Goal: Entertainment & Leisure: Consume media (video, audio)

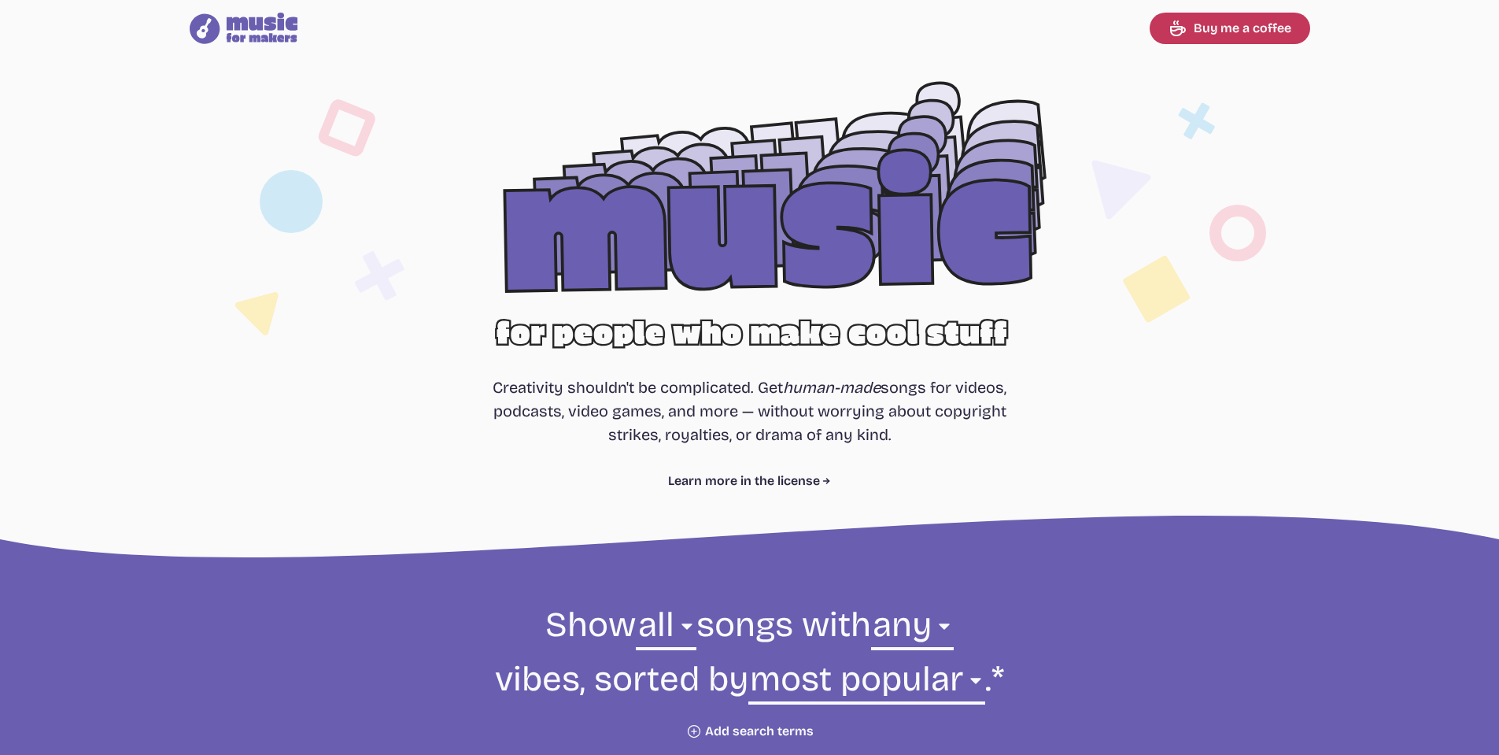
select select "most popular"
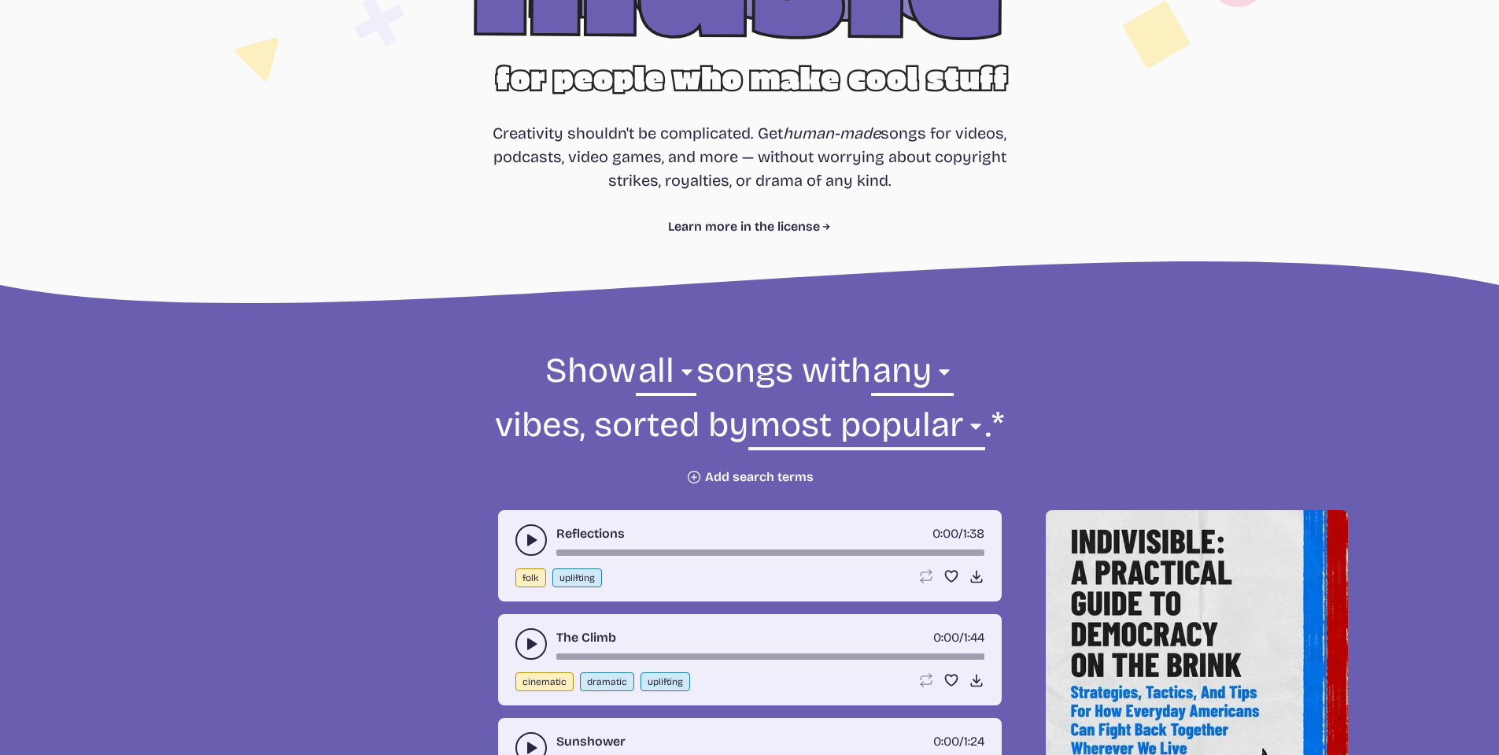
scroll to position [236, 0]
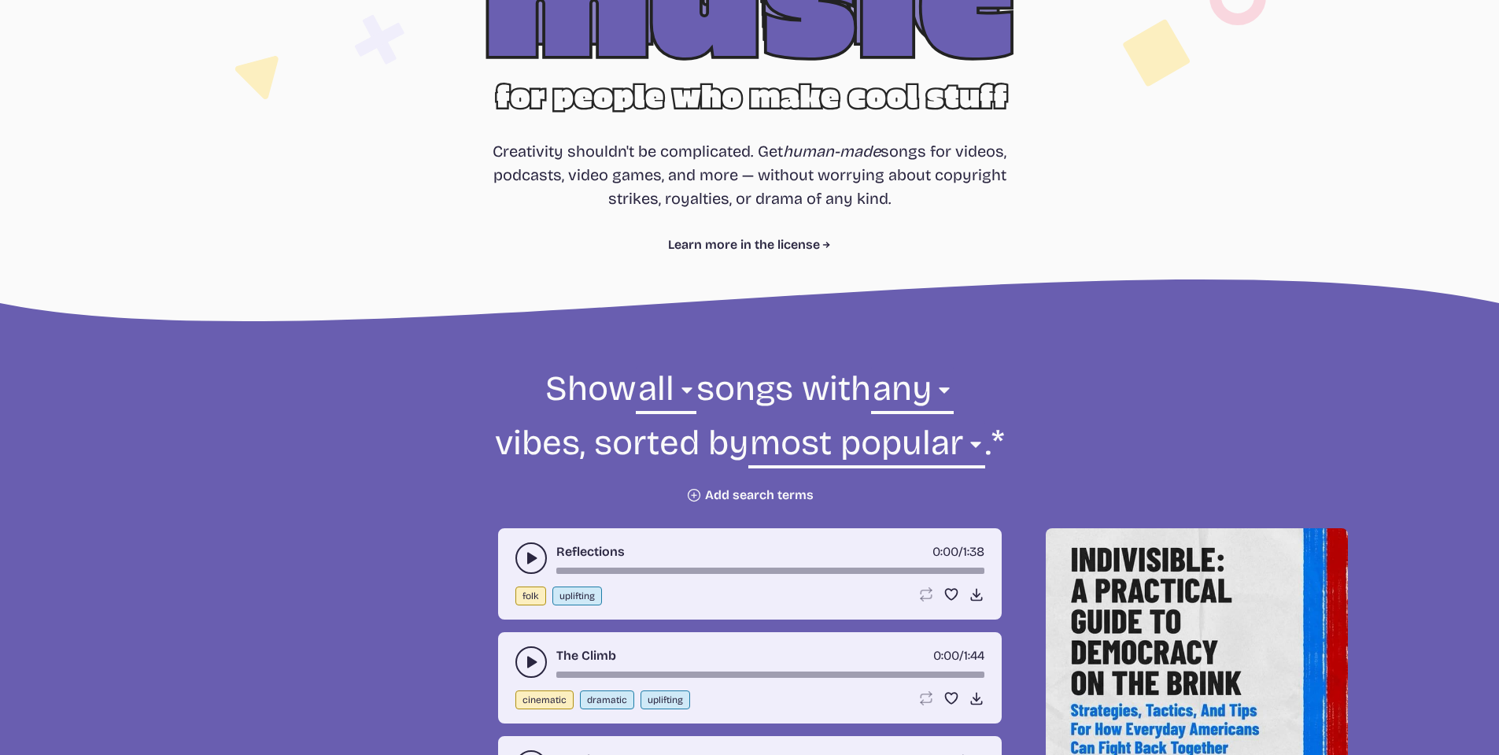
click at [408, 464] on form "Show all ambient cinematic electronic folk holiday jazz pop rock world all song…" at bounding box center [750, 434] width 856 height 137
click at [534, 656] on icon "play-pause toggle" at bounding box center [531, 662] width 16 height 16
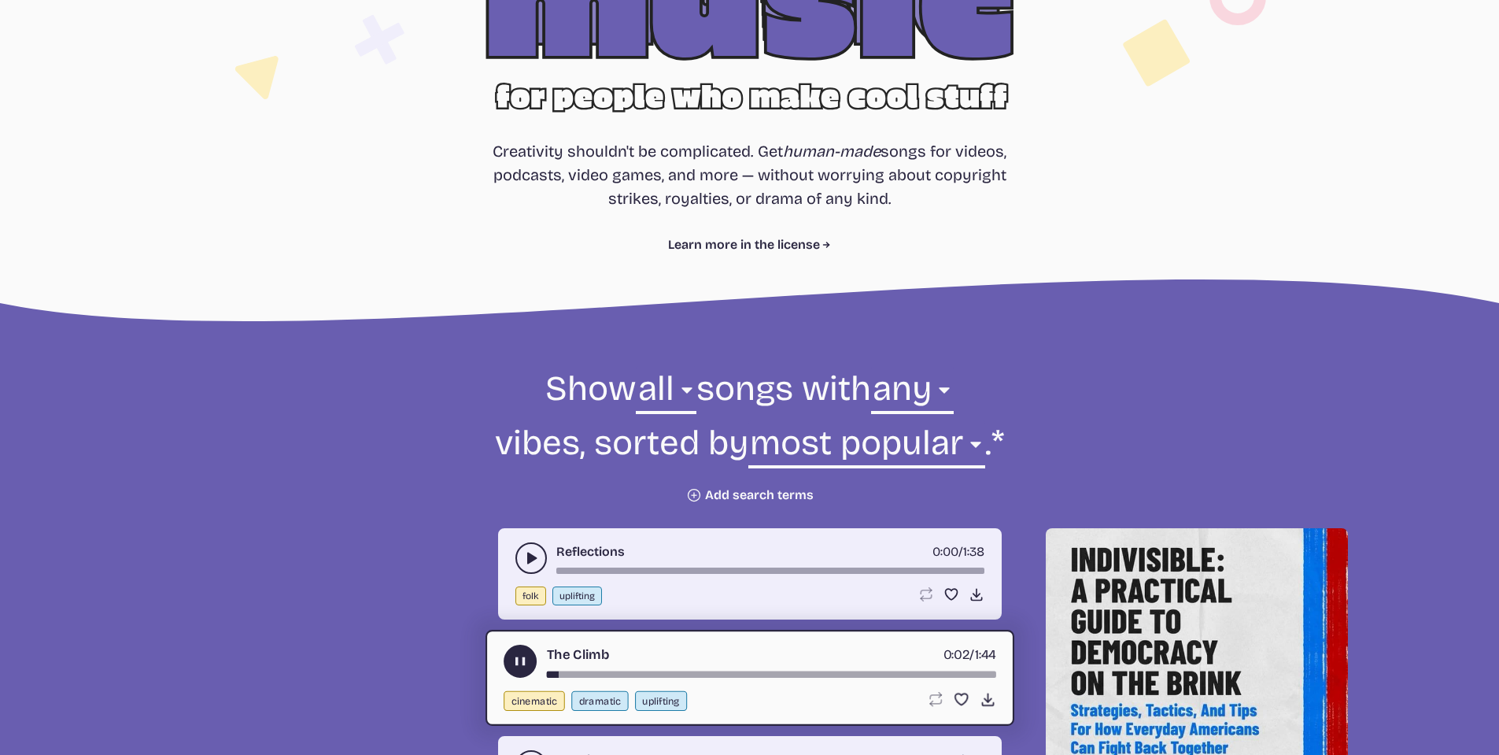
click at [513, 665] on icon "play-pause toggle" at bounding box center [520, 661] width 17 height 17
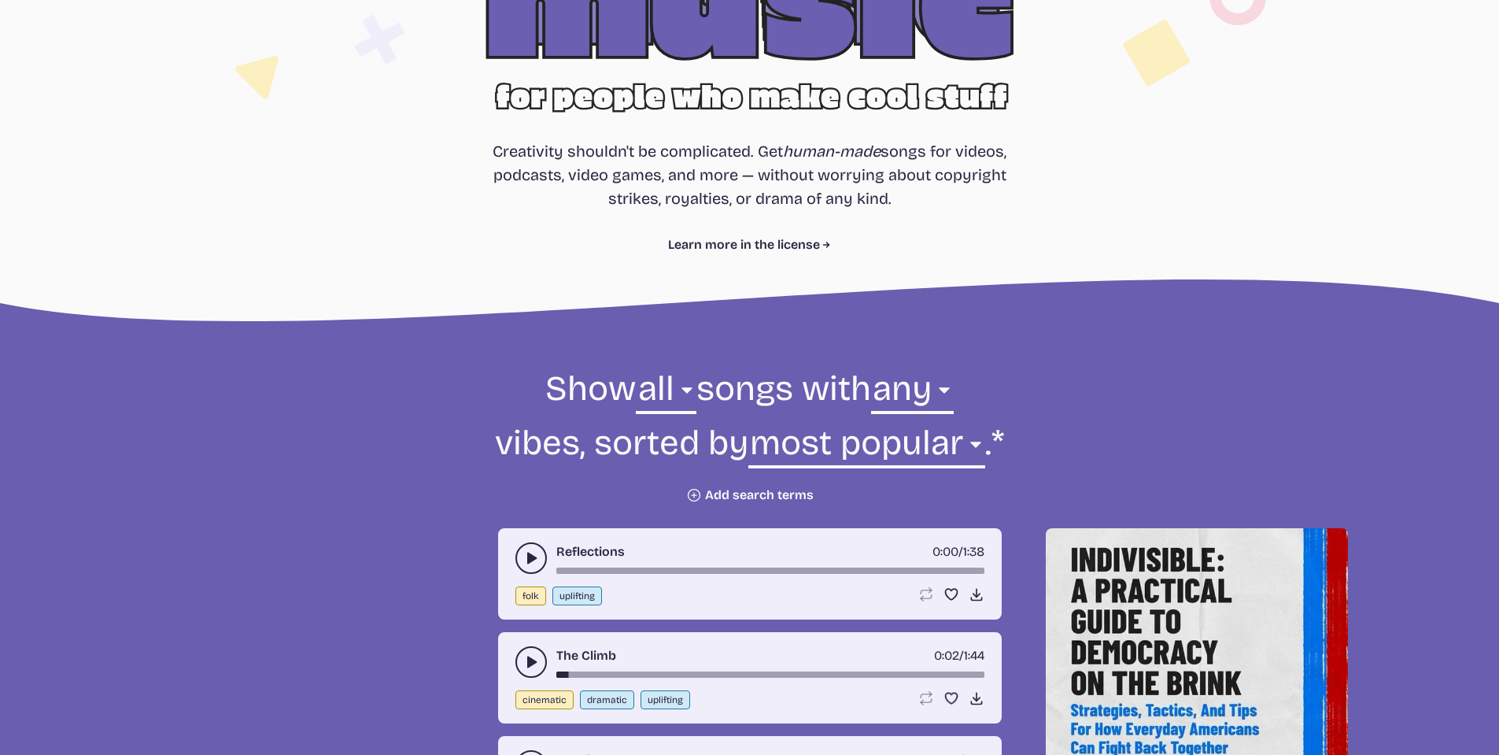
click at [531, 555] on use "play-pause toggle" at bounding box center [531, 558] width 16 height 16
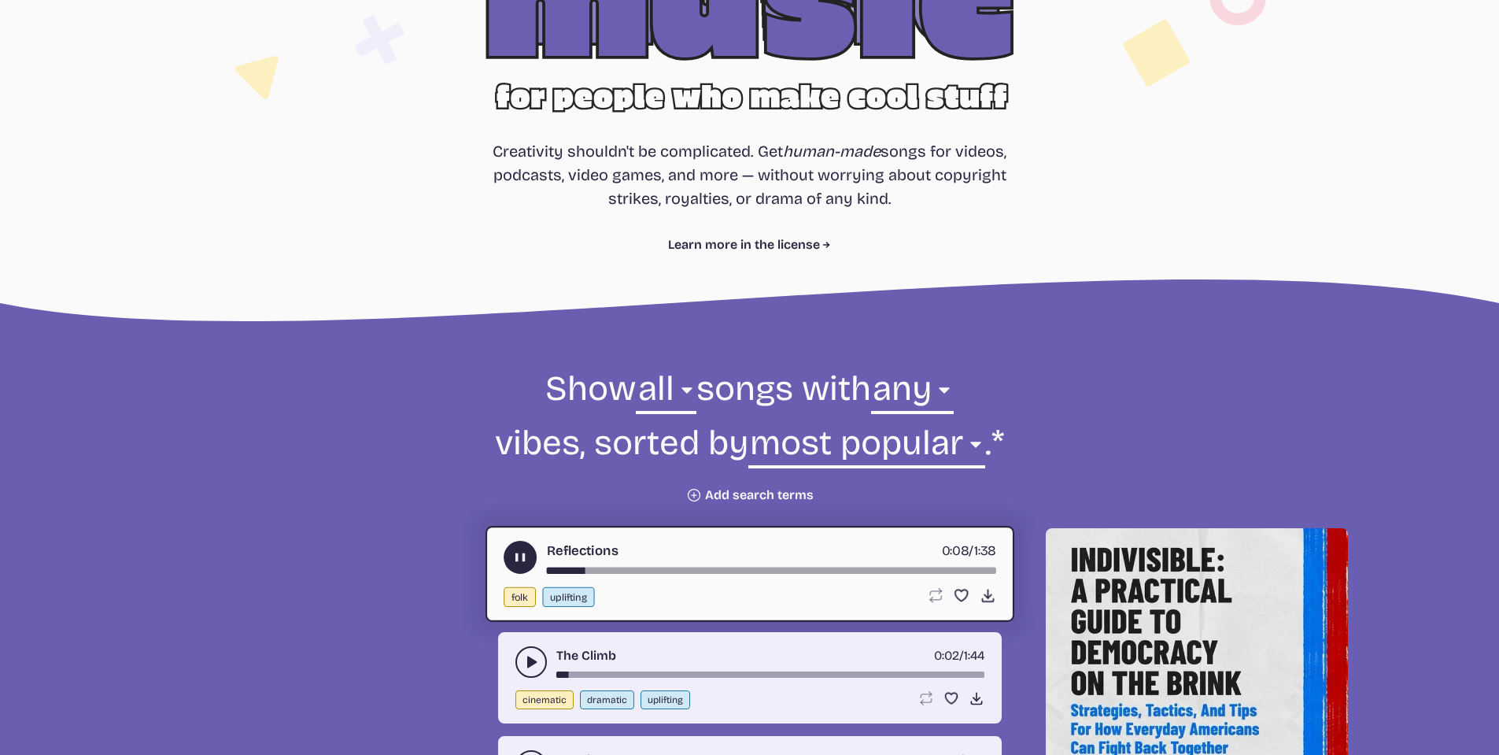
click at [522, 555] on use "play-pause toggle" at bounding box center [520, 557] width 17 height 17
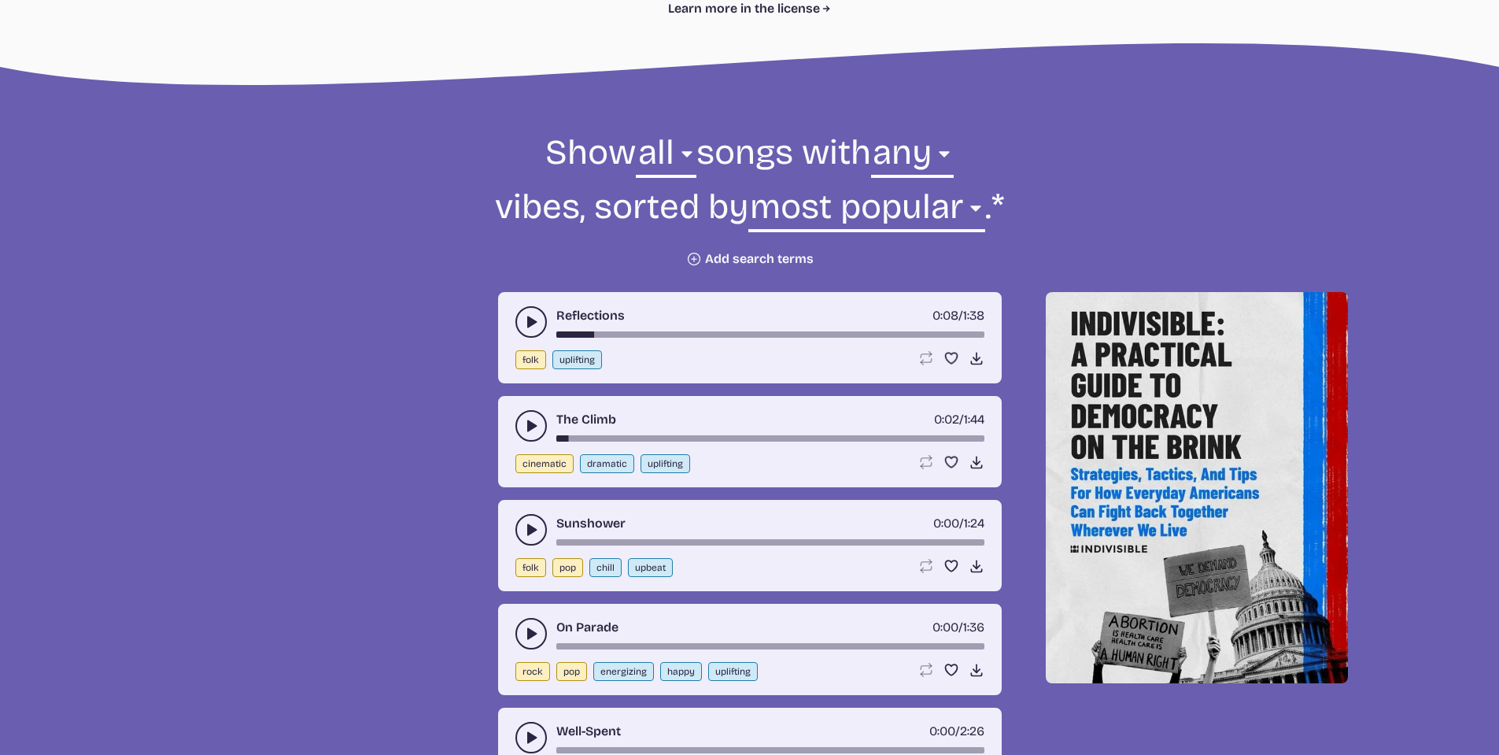
scroll to position [1742, 0]
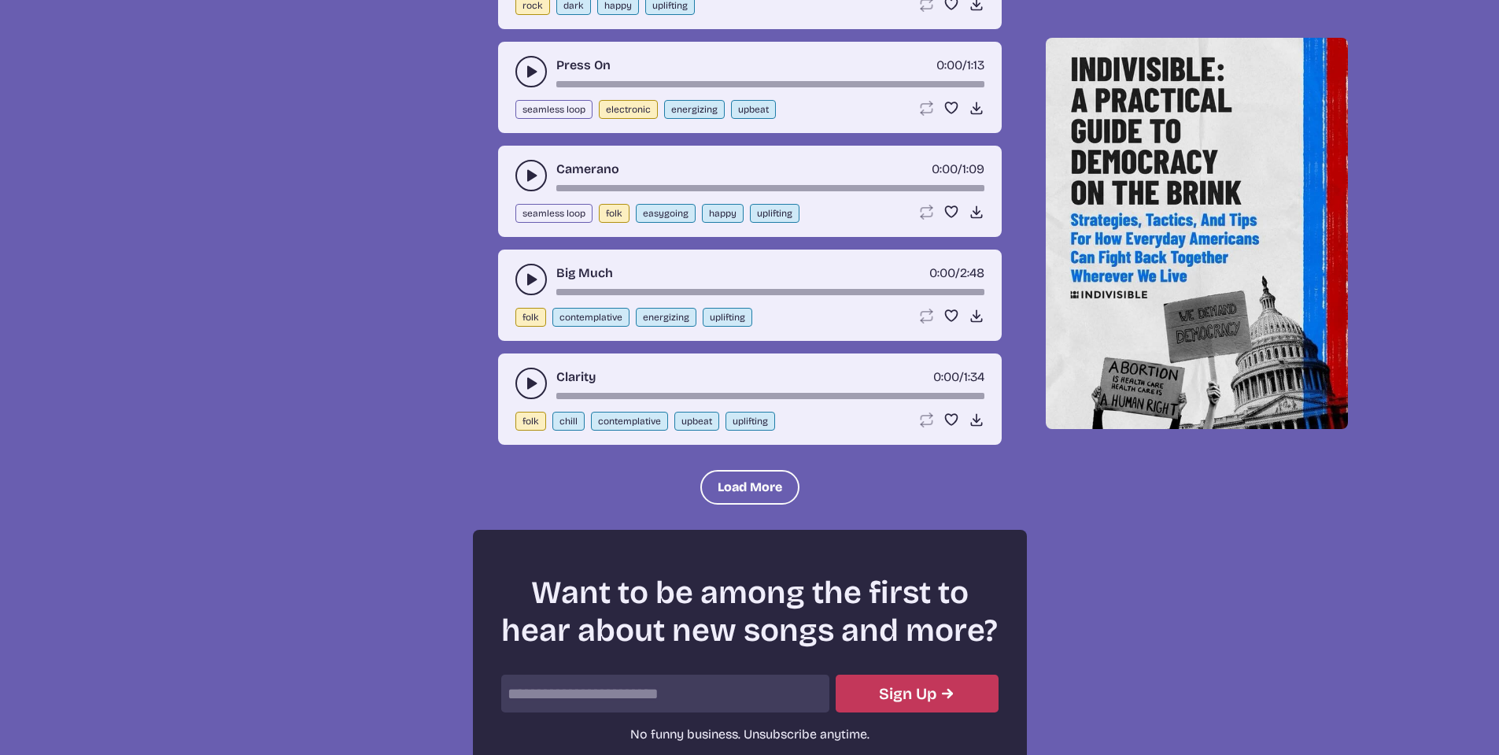
click at [524, 387] on icon "play-pause toggle" at bounding box center [531, 383] width 16 height 16
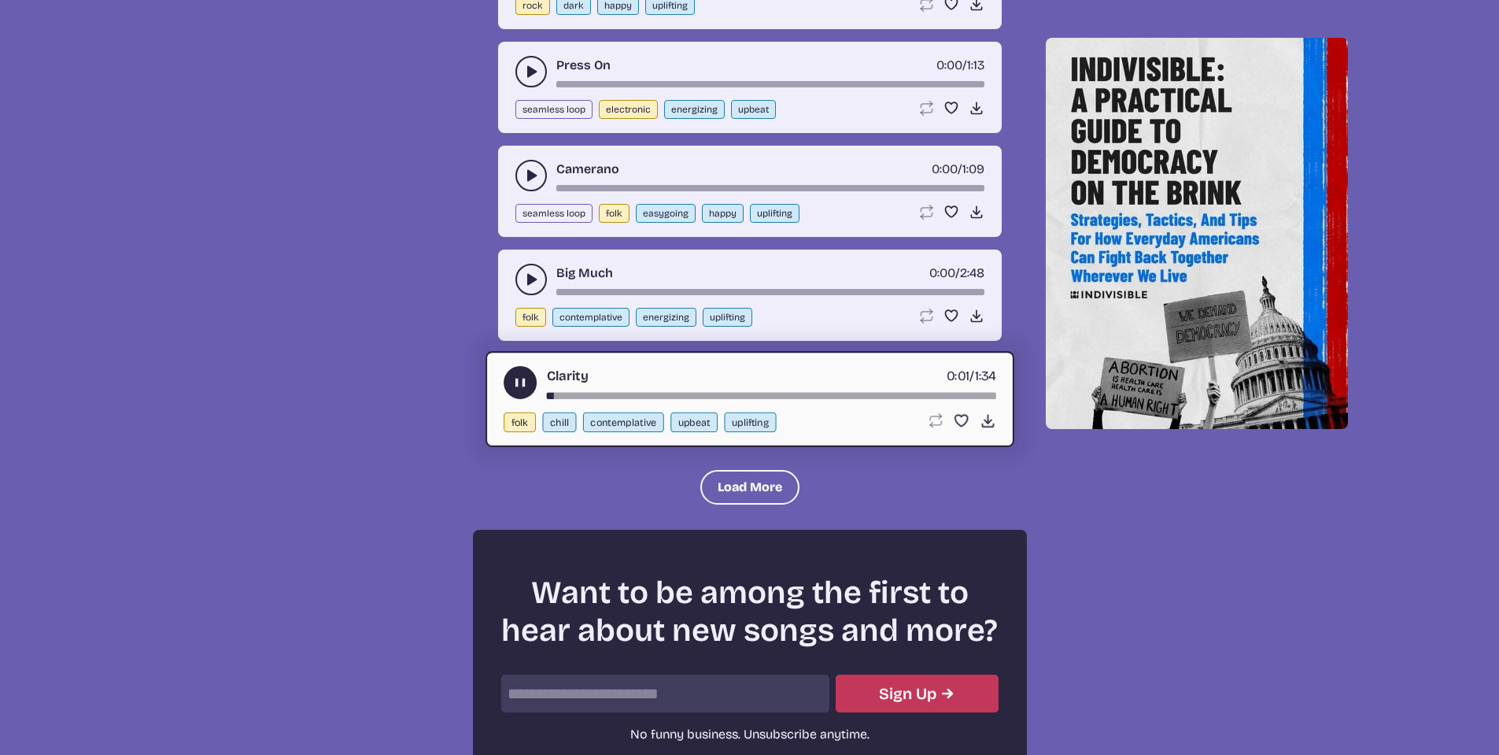
click at [524, 387] on use "play-pause toggle" at bounding box center [520, 383] width 17 height 17
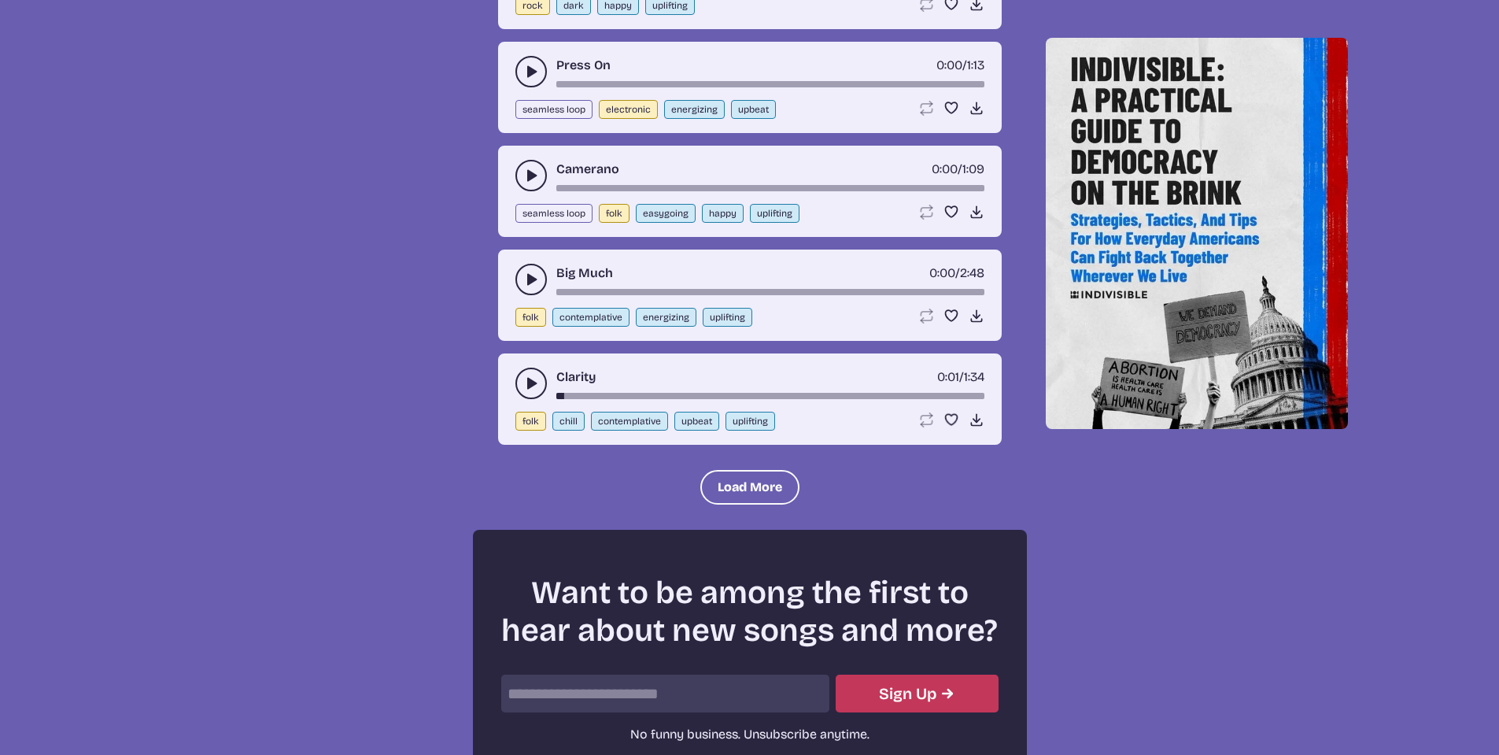
scroll to position [826, 0]
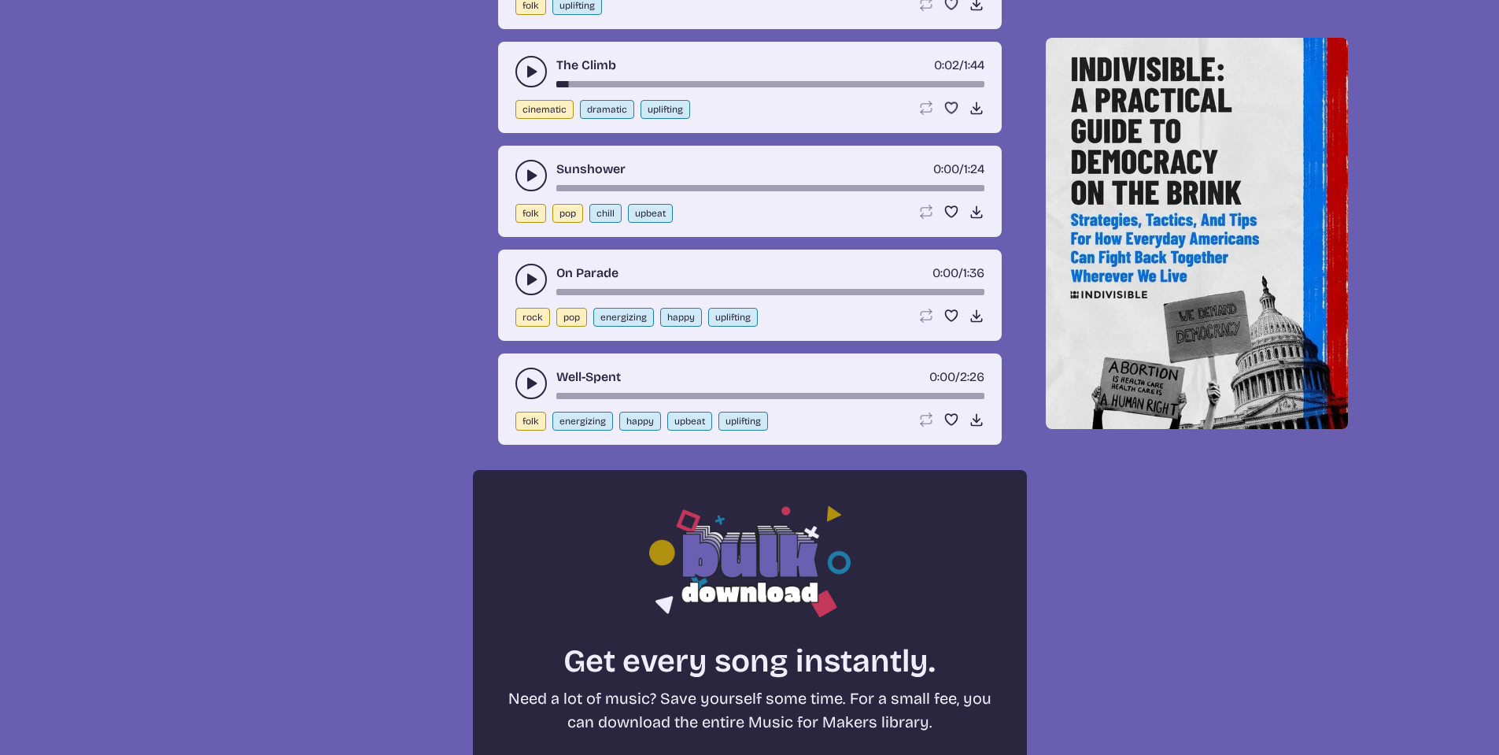
click at [533, 379] on icon "play-pause toggle" at bounding box center [531, 383] width 16 height 16
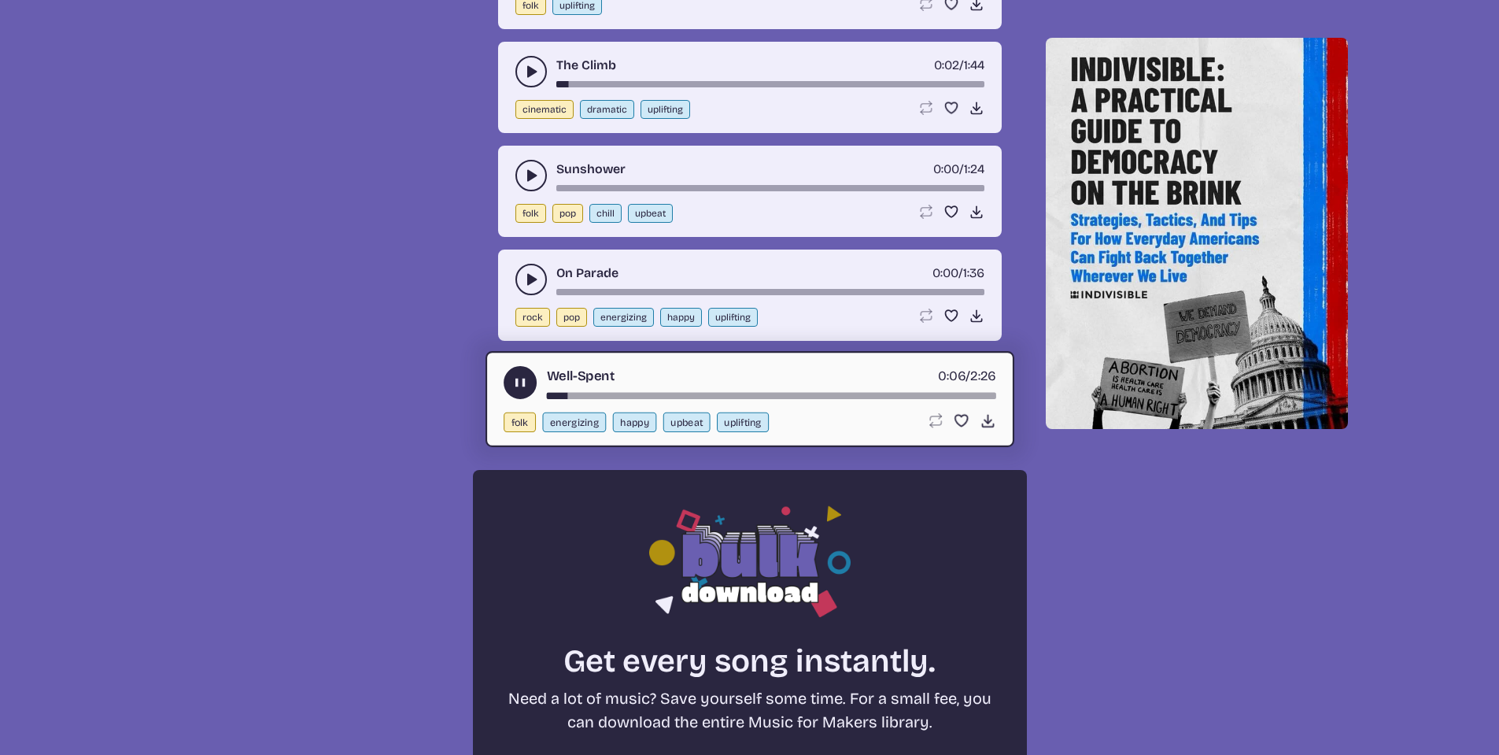
click at [532, 377] on button "play-pause toggle" at bounding box center [520, 382] width 33 height 33
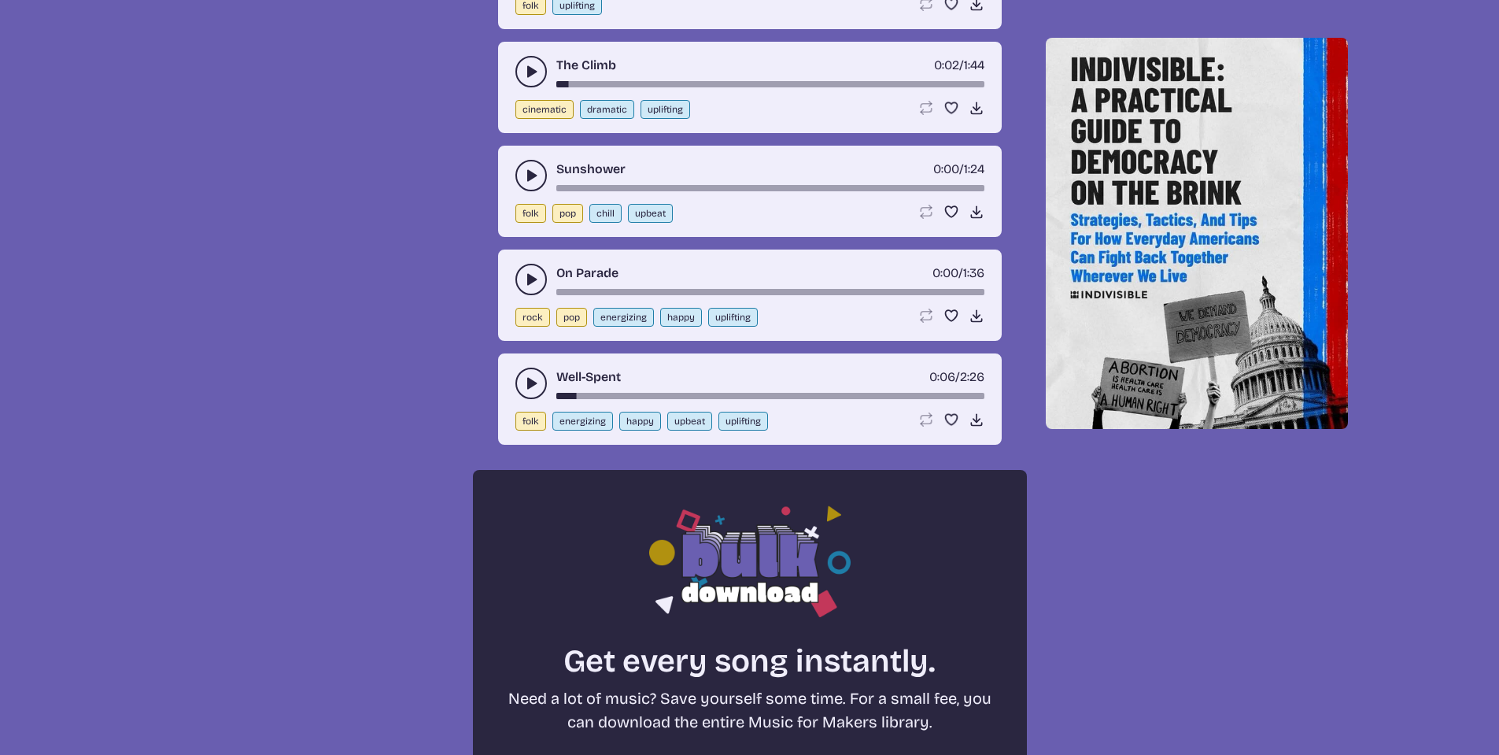
scroll to position [1638, 0]
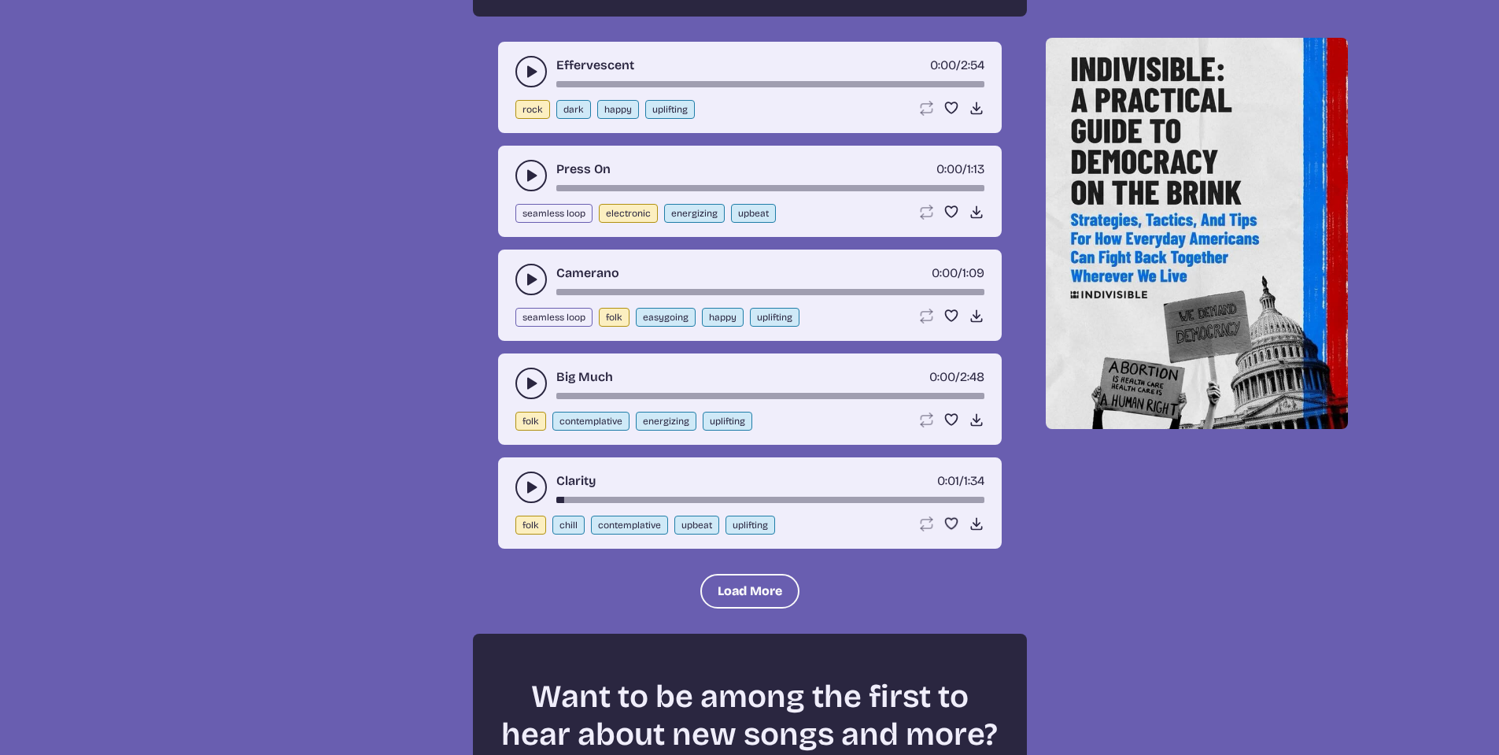
click at [534, 386] on icon "play-pause toggle" at bounding box center [531, 383] width 16 height 16
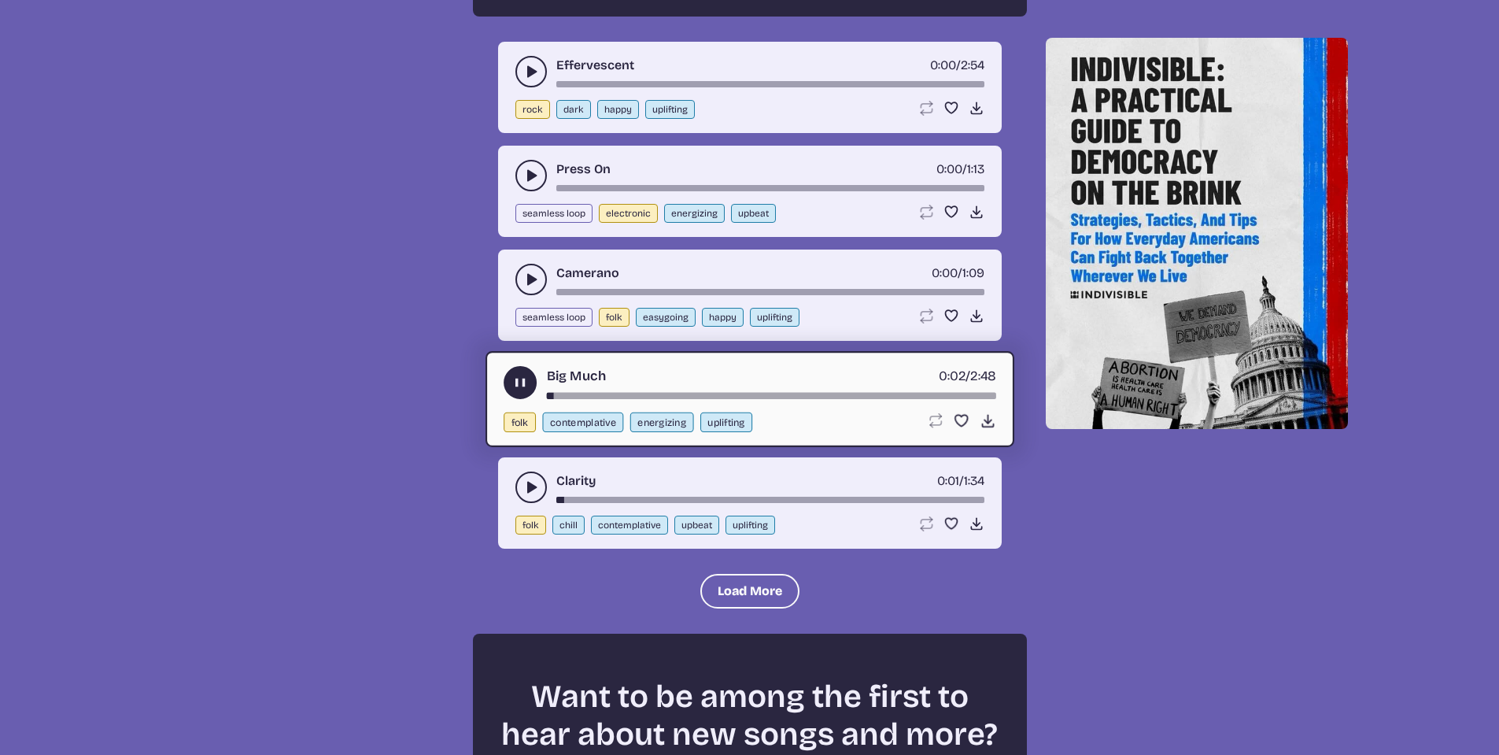
click at [521, 387] on icon "play-pause toggle" at bounding box center [520, 383] width 17 height 17
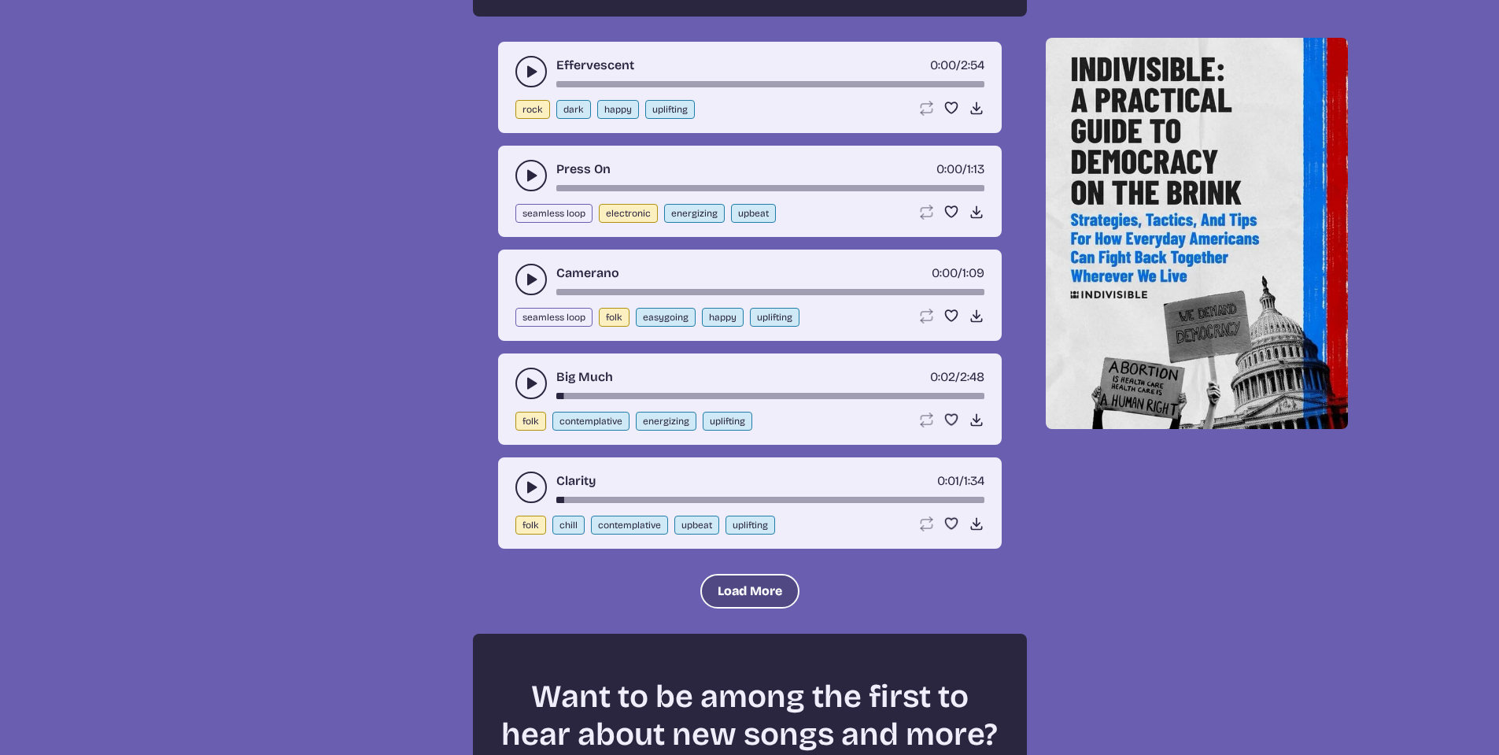
click at [733, 584] on button "Load More" at bounding box center [749, 591] width 99 height 35
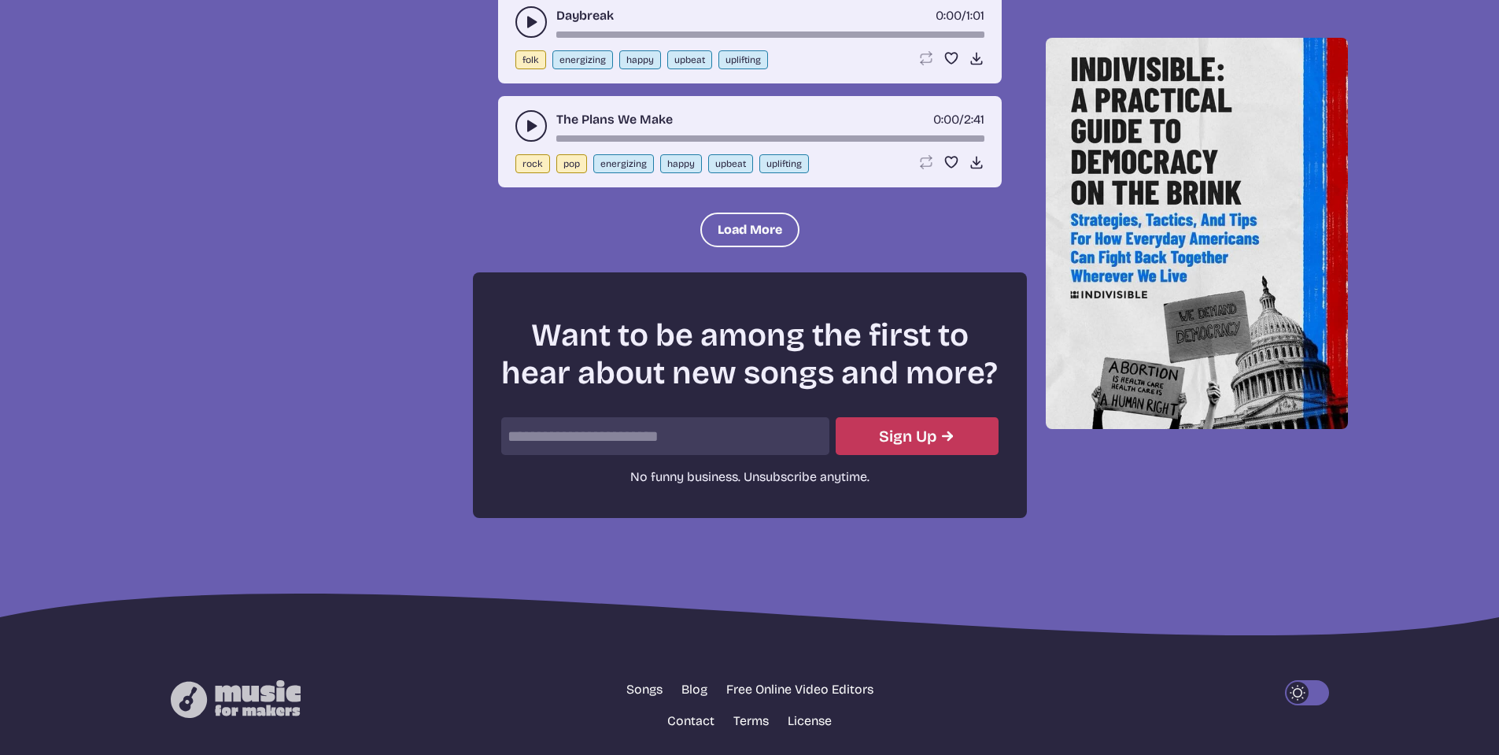
scroll to position [3524, 0]
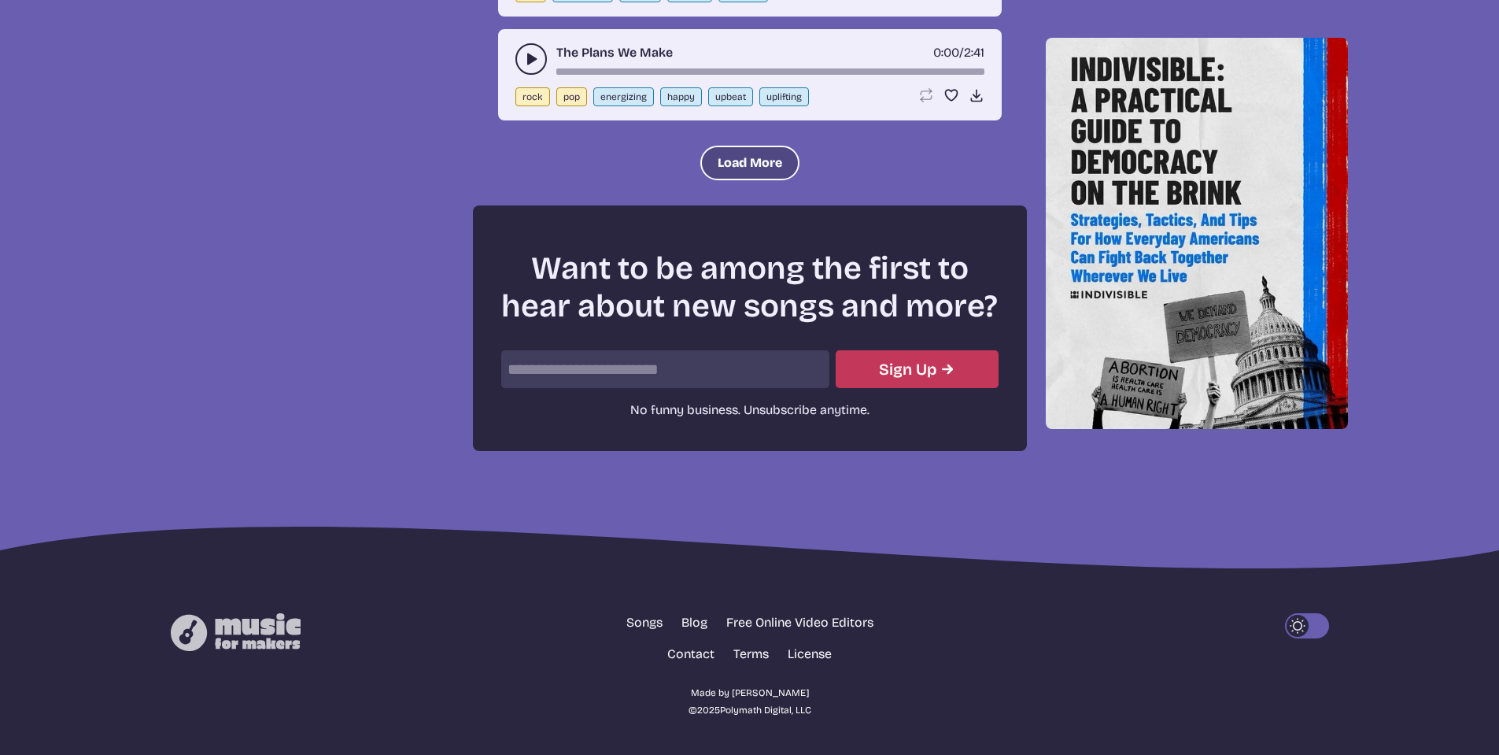
click at [756, 165] on button "Load More" at bounding box center [749, 163] width 99 height 35
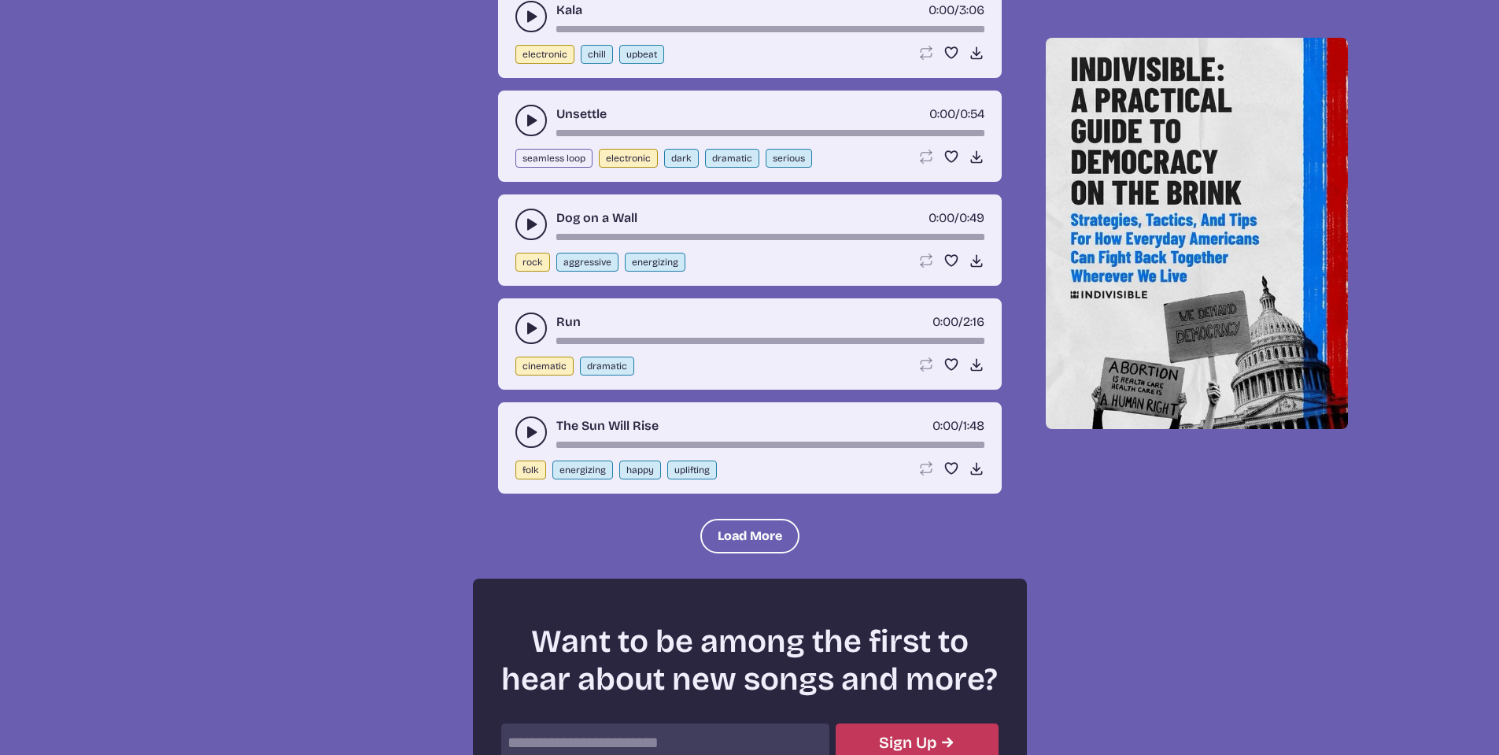
scroll to position [4941, 0]
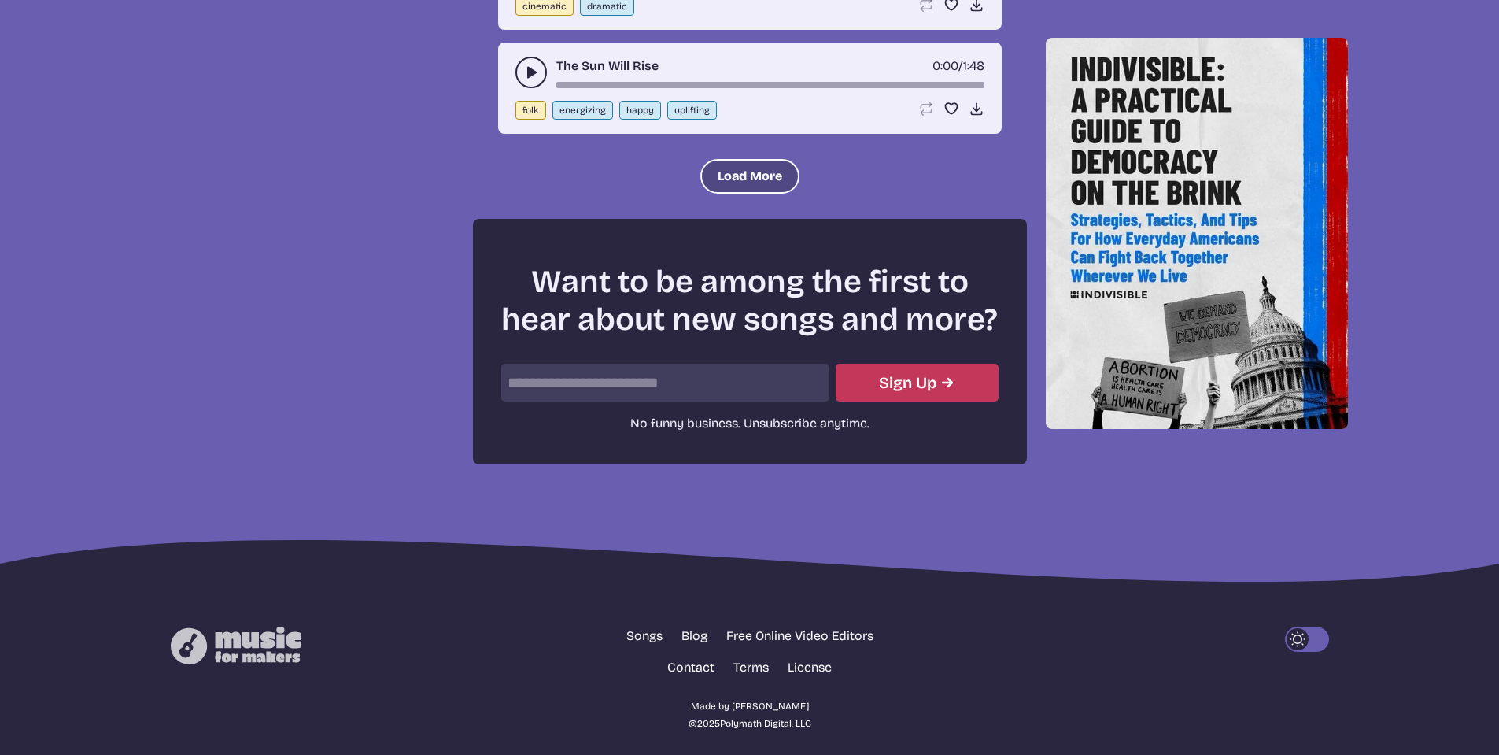
click at [732, 176] on button "Load More" at bounding box center [749, 176] width 99 height 35
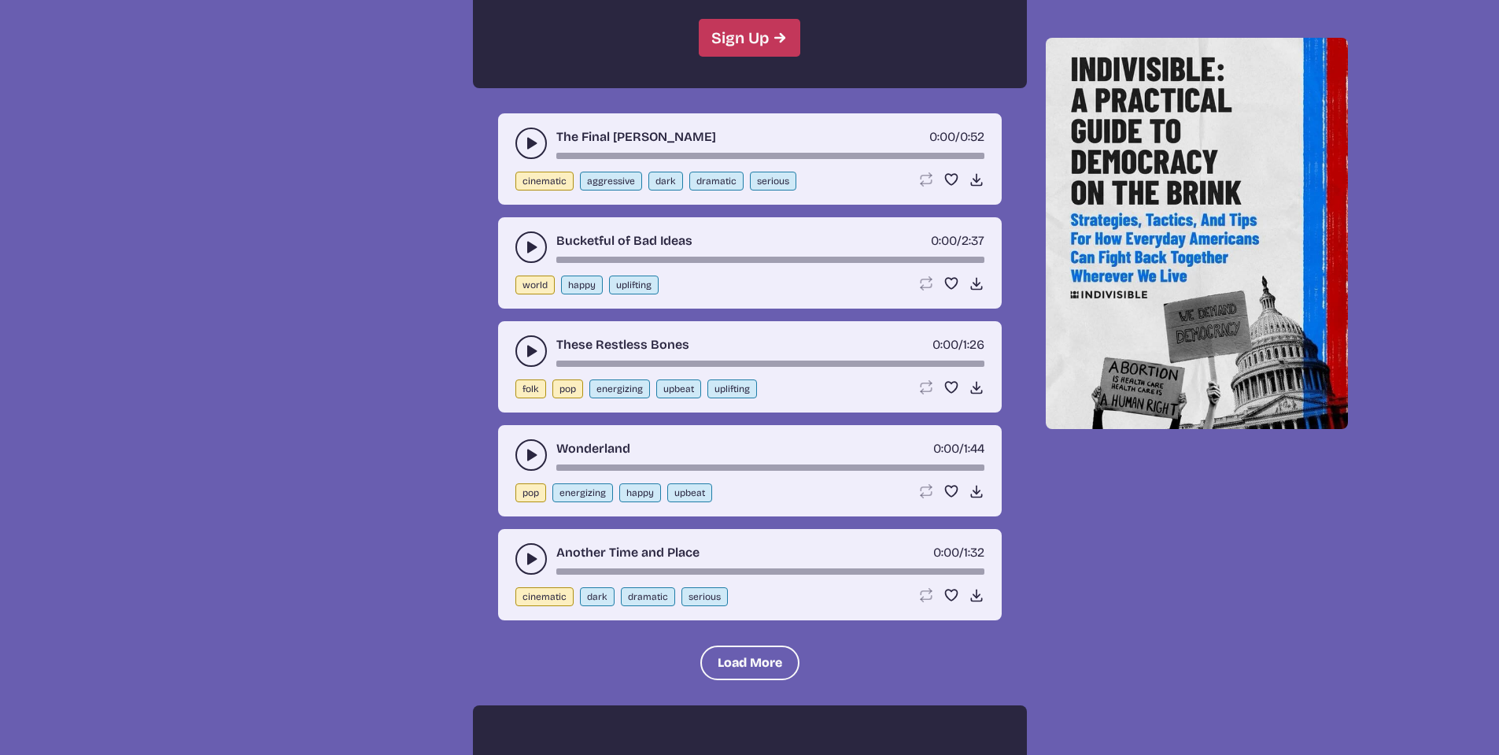
scroll to position [6043, 0]
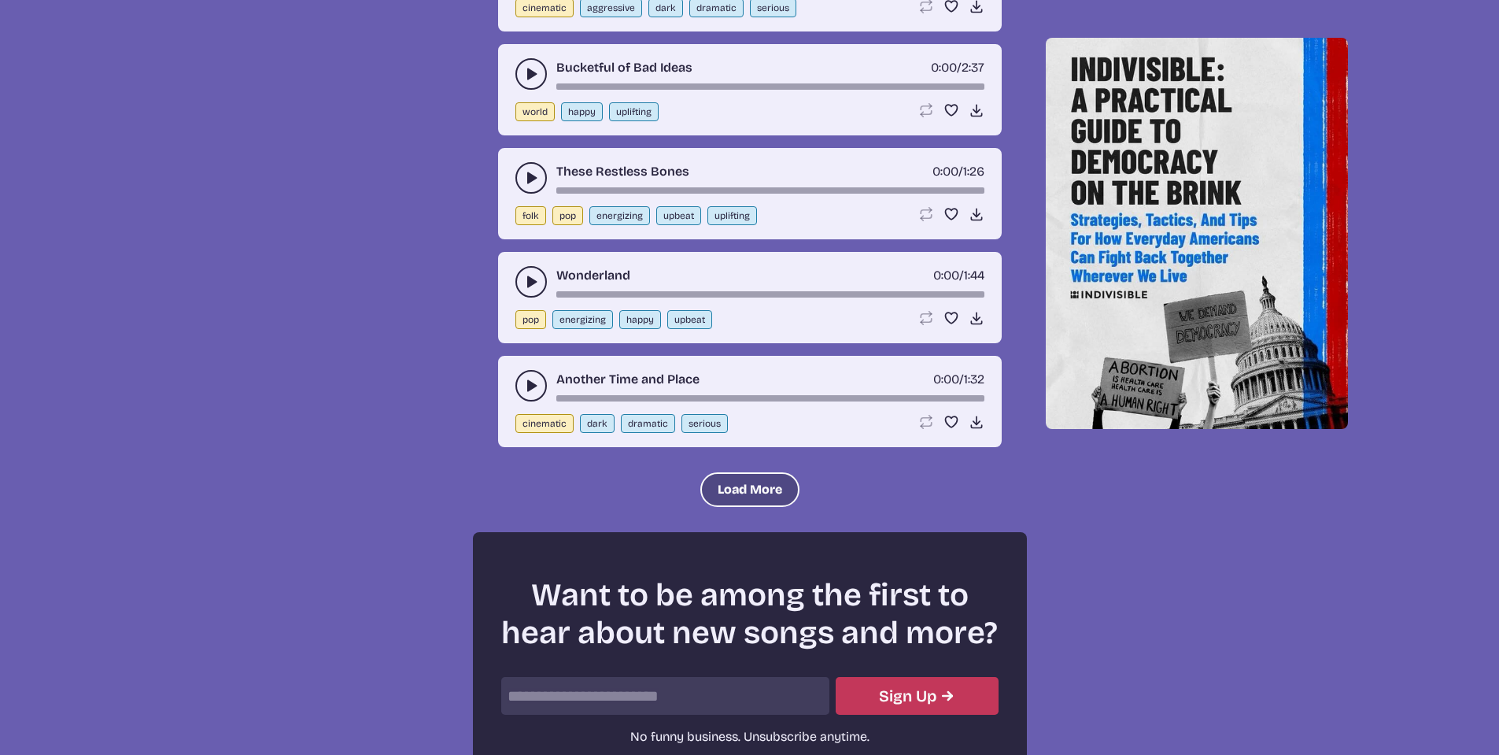
click at [722, 485] on button "Load More" at bounding box center [749, 489] width 99 height 35
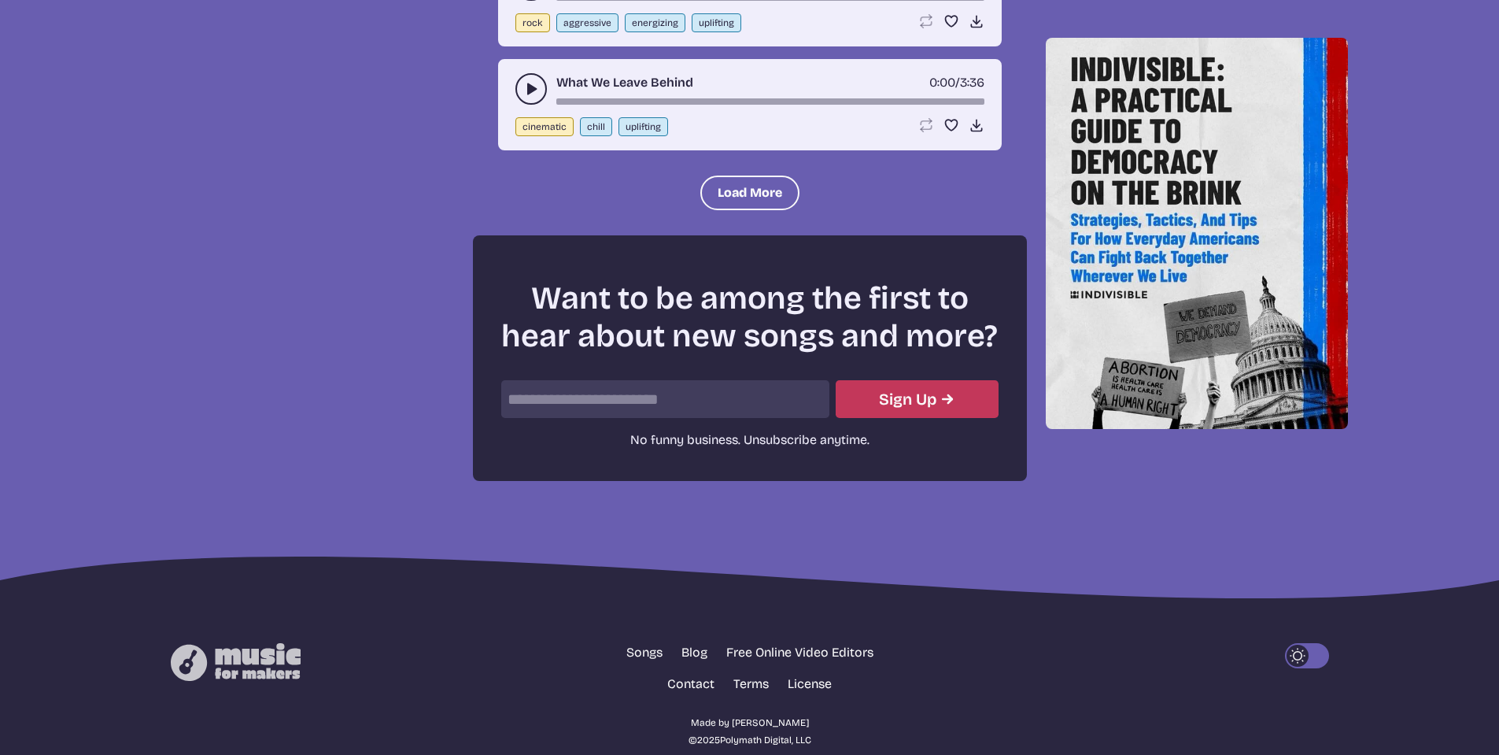
scroll to position [7773, 0]
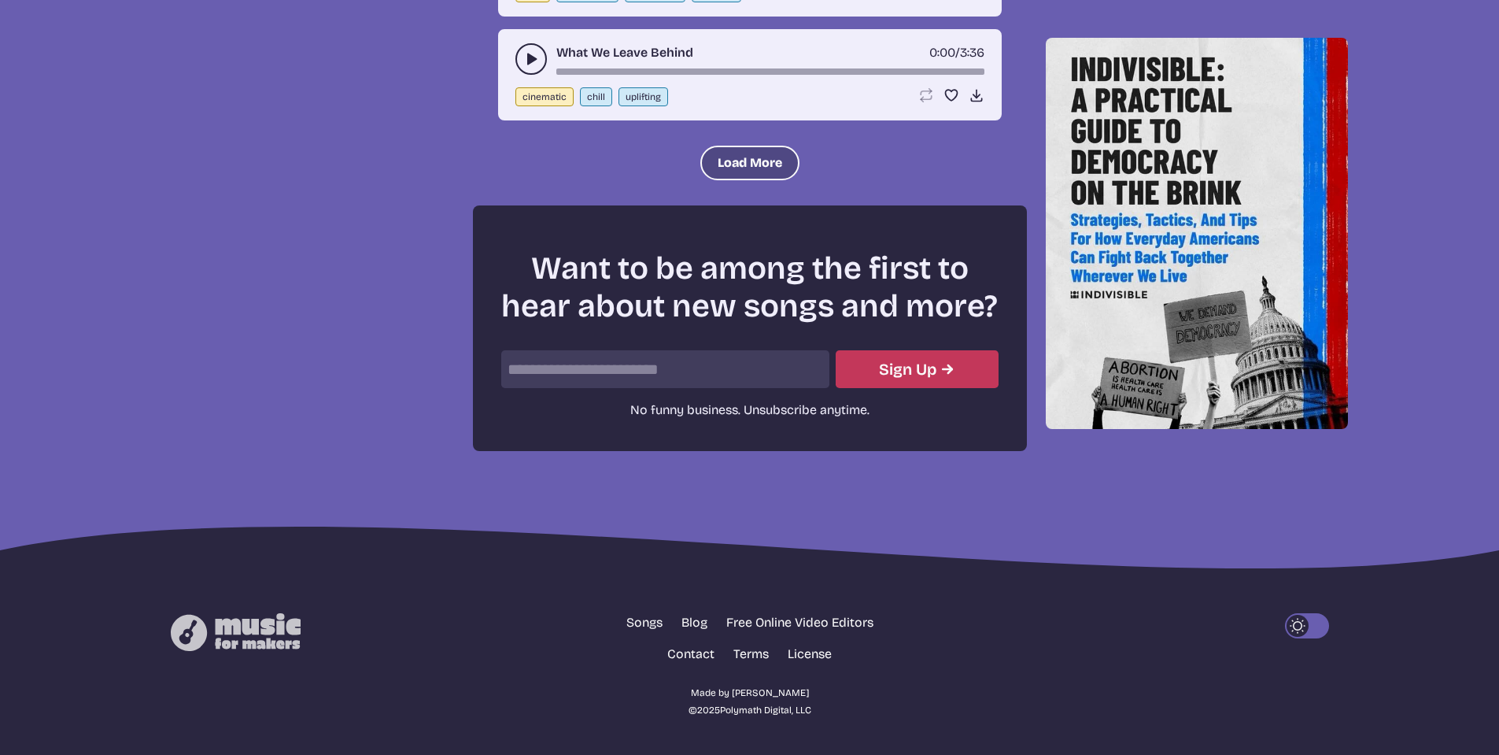
click at [741, 159] on button "Load More" at bounding box center [749, 163] width 99 height 35
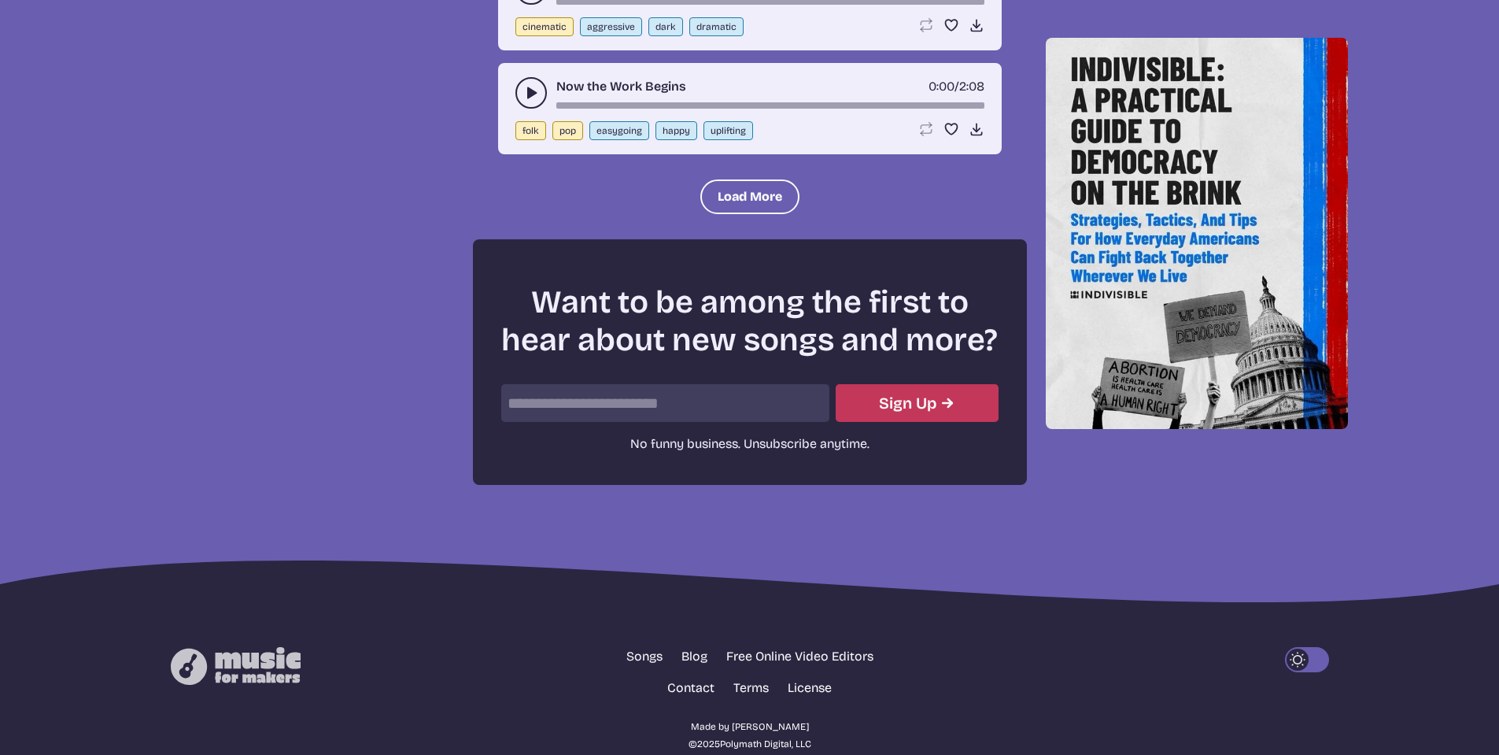
scroll to position [9189, 0]
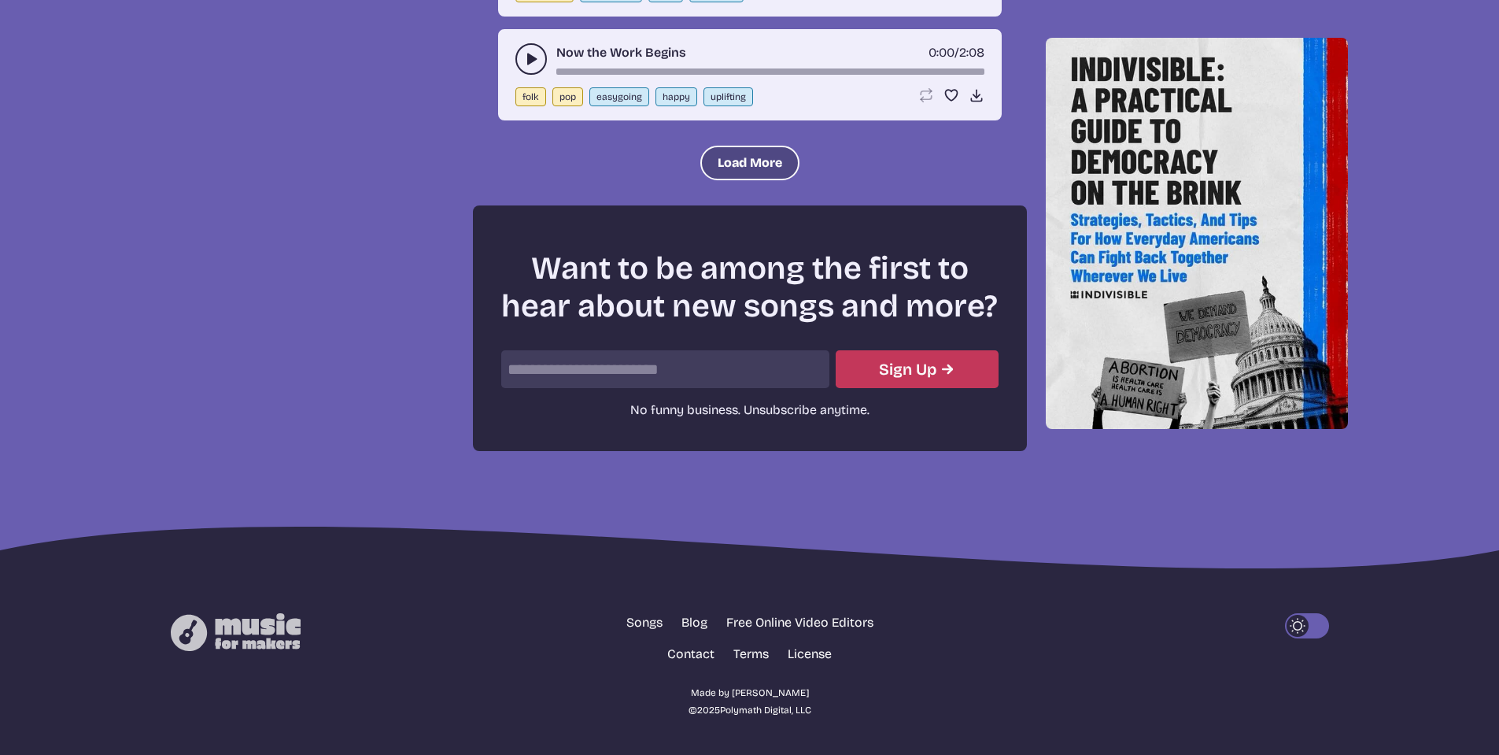
click at [760, 166] on button "Load More" at bounding box center [749, 163] width 99 height 35
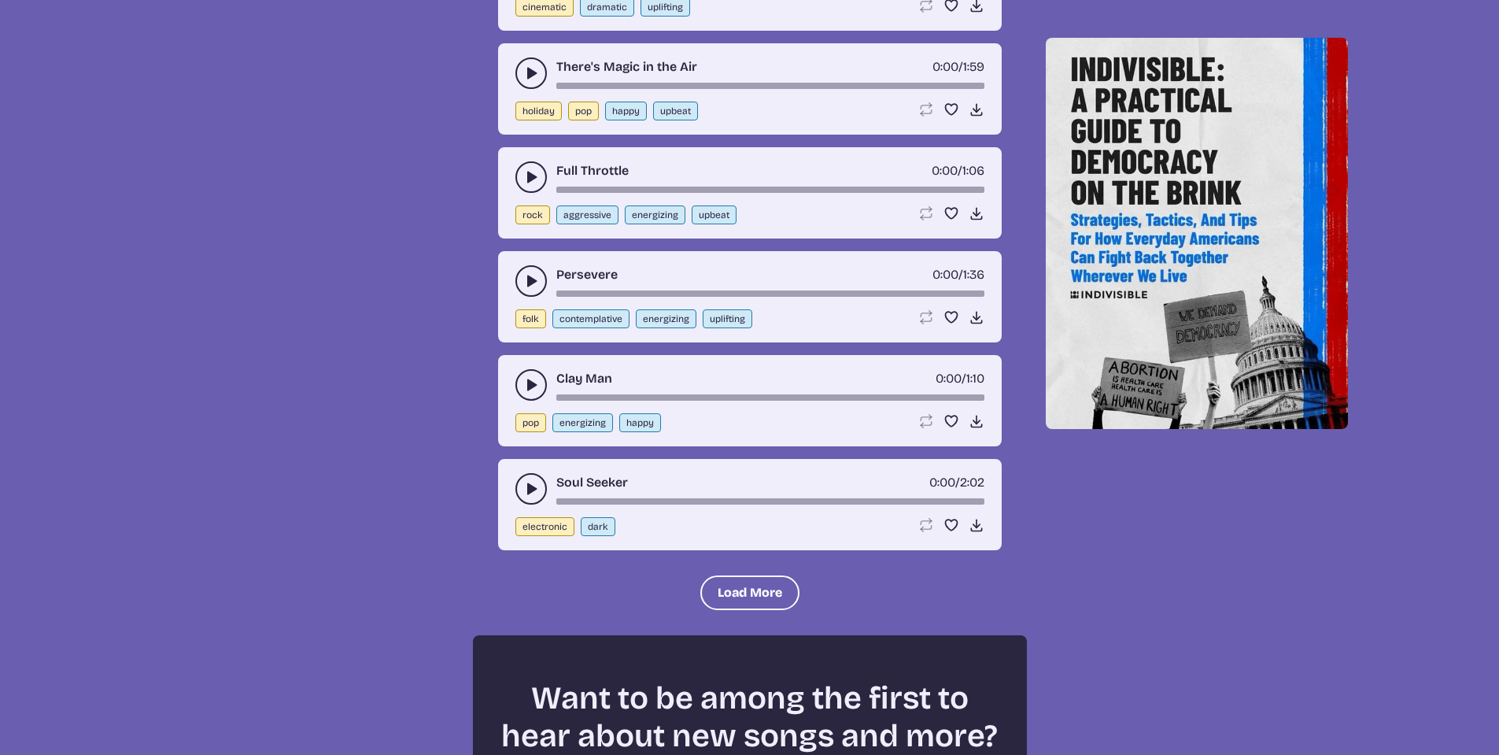
scroll to position [9819, 0]
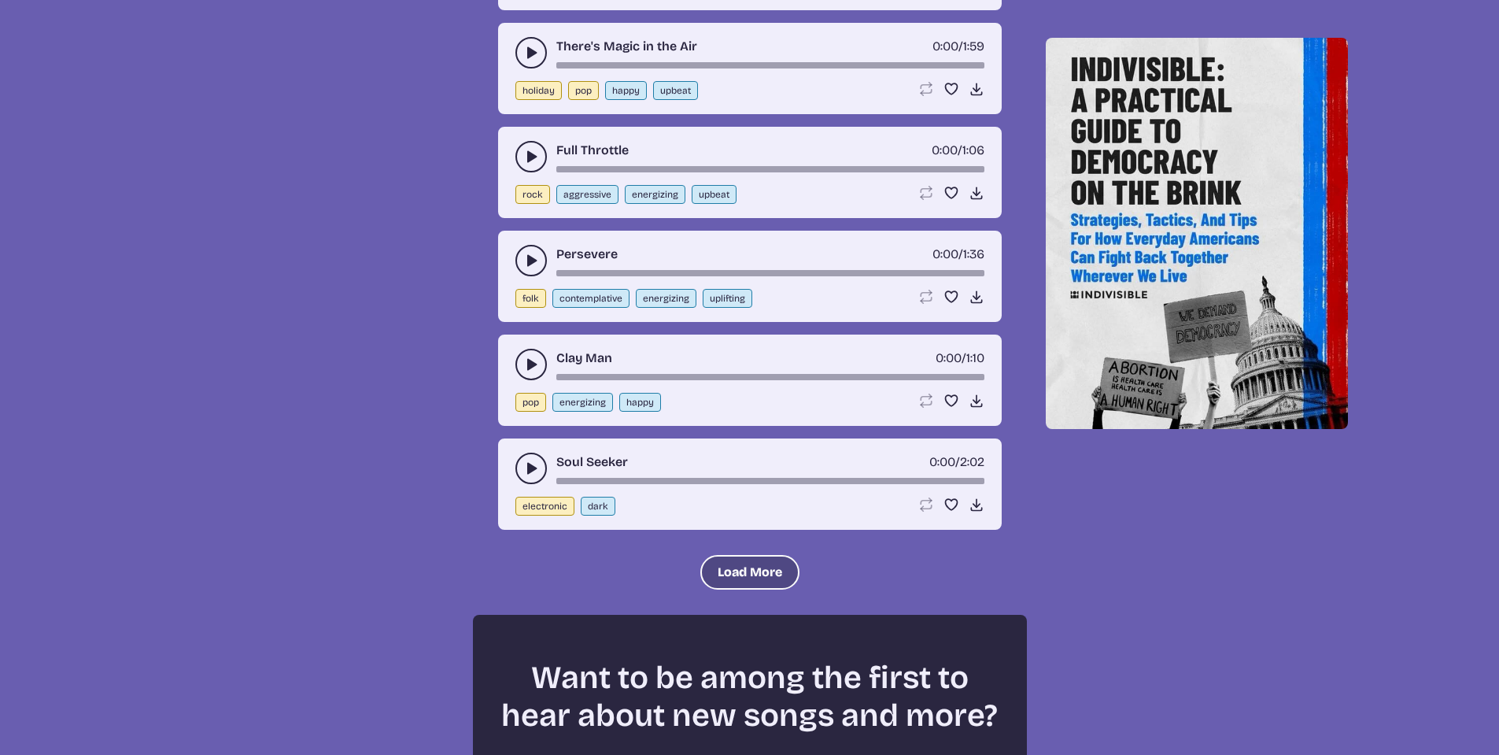
click at [722, 568] on button "Load More" at bounding box center [749, 572] width 99 height 35
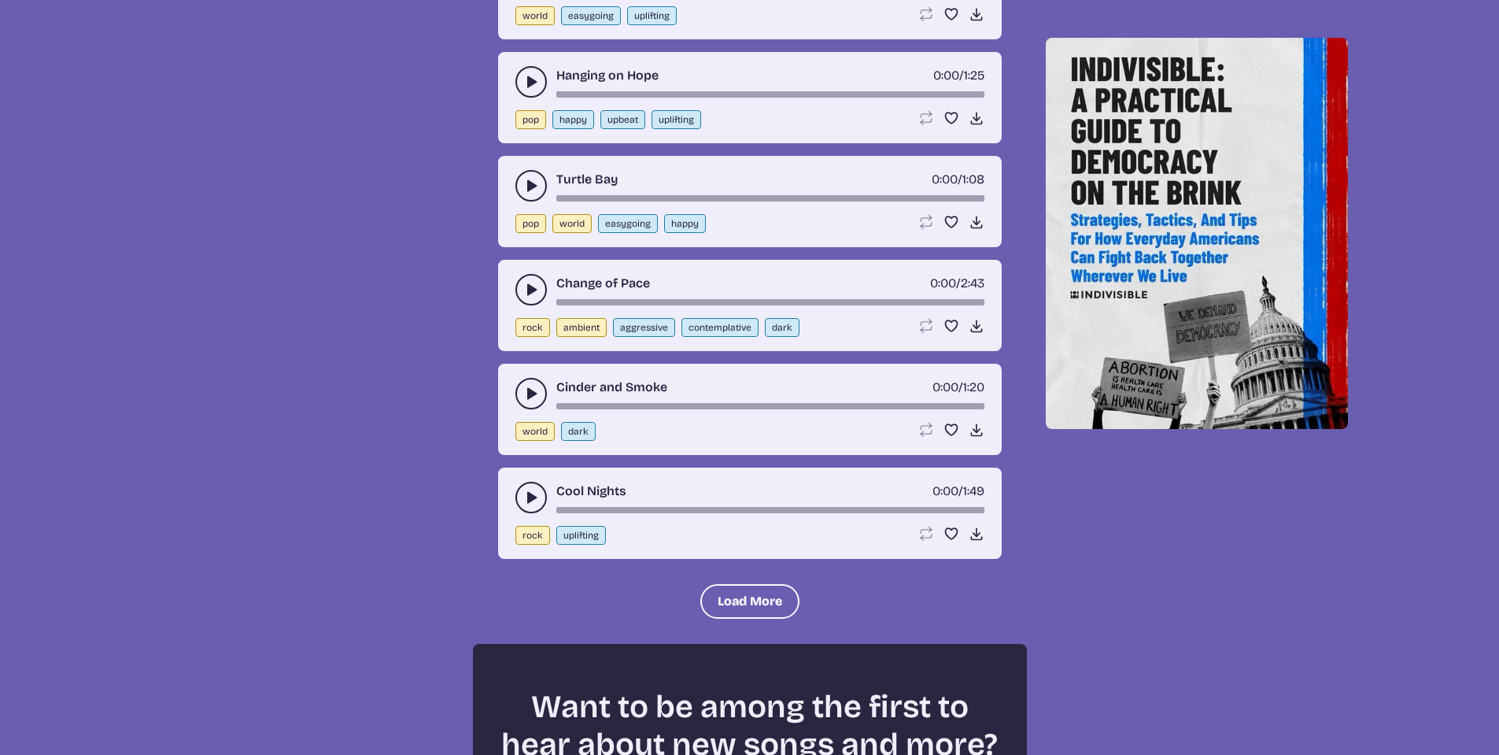
scroll to position [11078, 0]
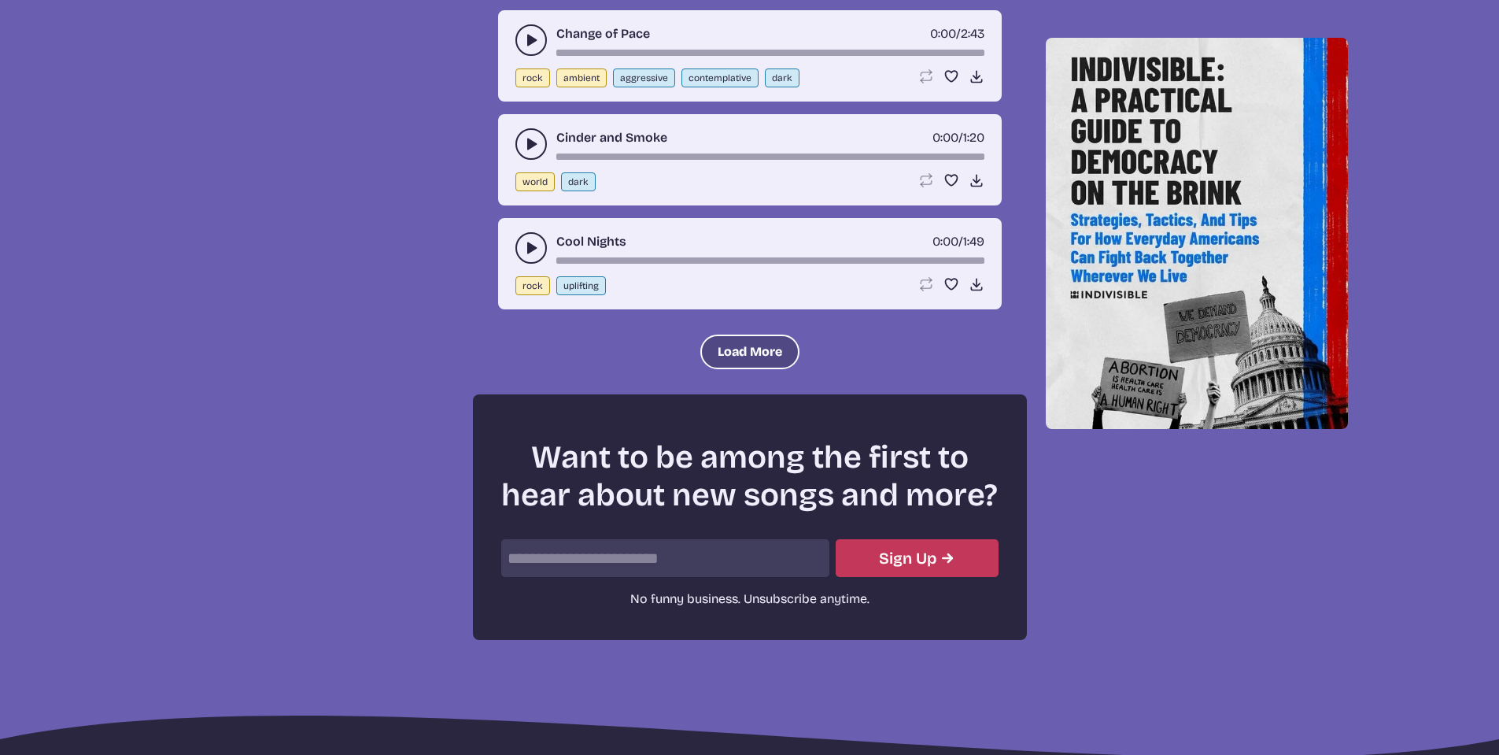
click at [734, 348] on button "Load More" at bounding box center [749, 351] width 99 height 35
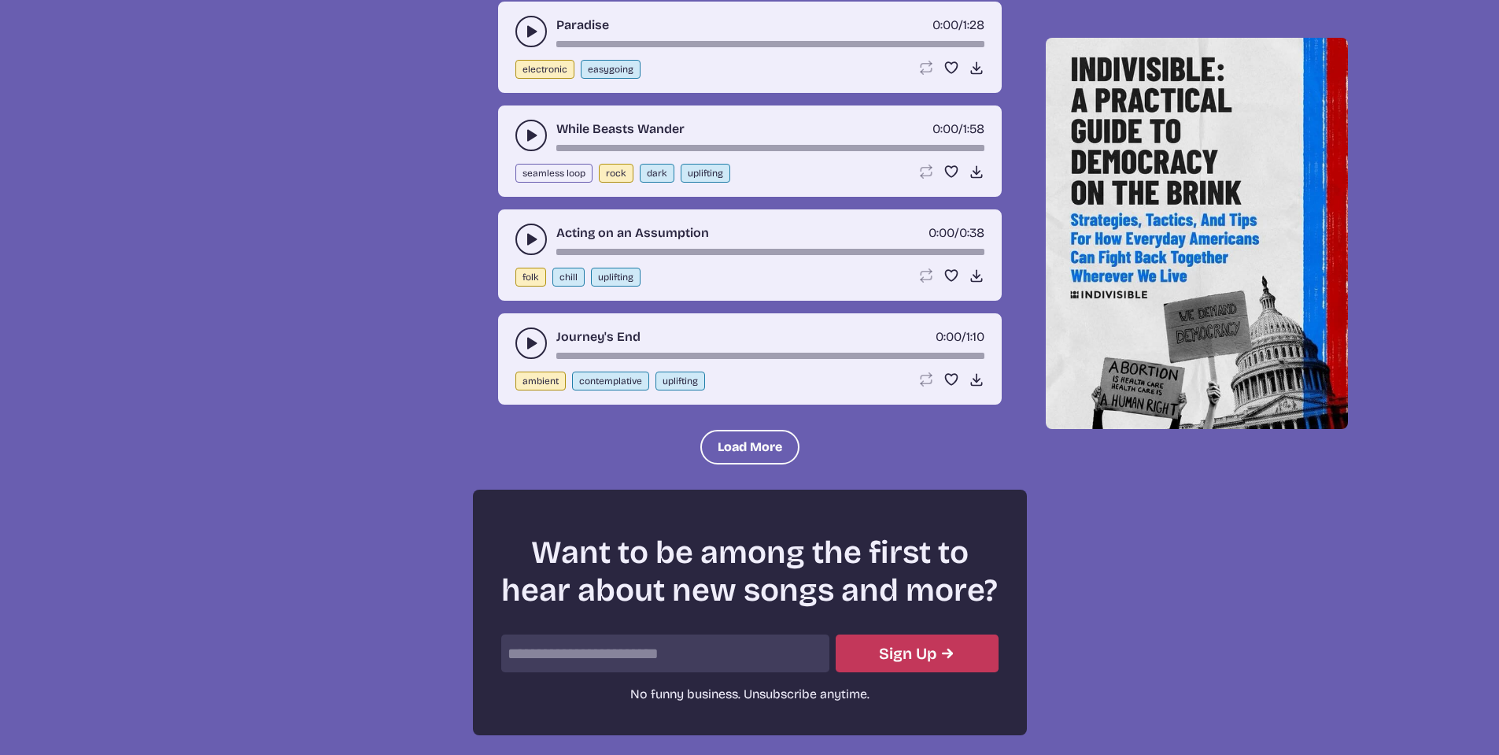
scroll to position [12259, 0]
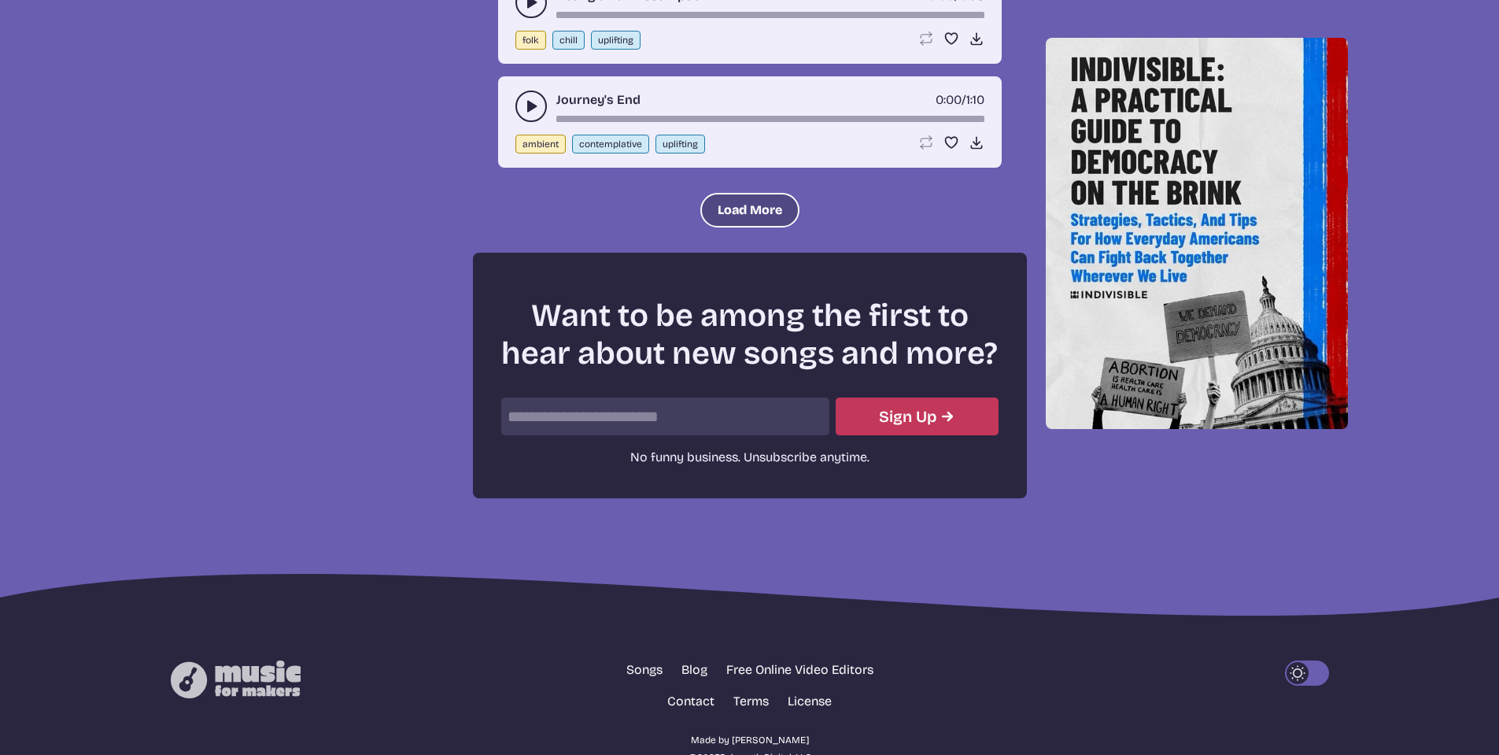
click at [751, 216] on button "Load More" at bounding box center [749, 210] width 99 height 35
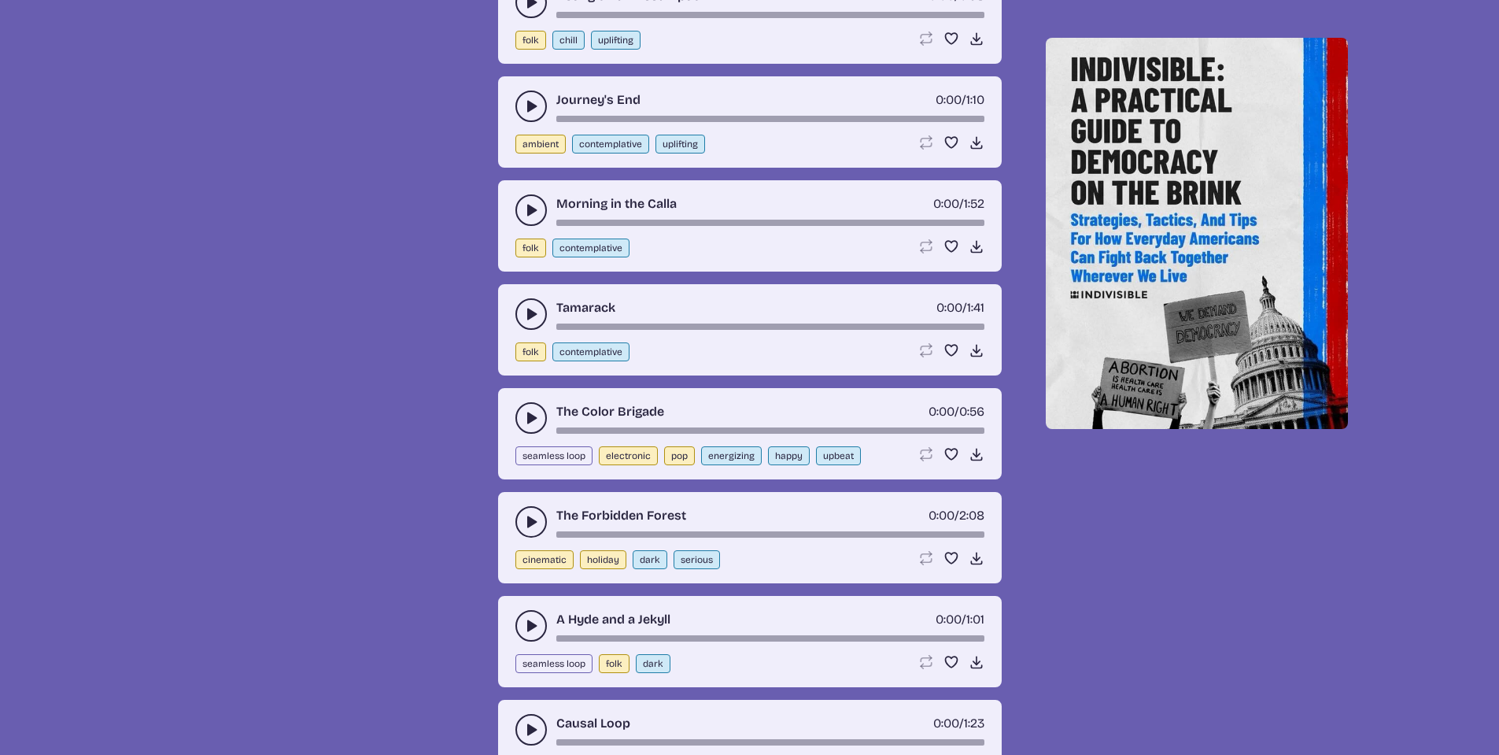
click at [534, 109] on icon "play-pause toggle" at bounding box center [531, 106] width 16 height 16
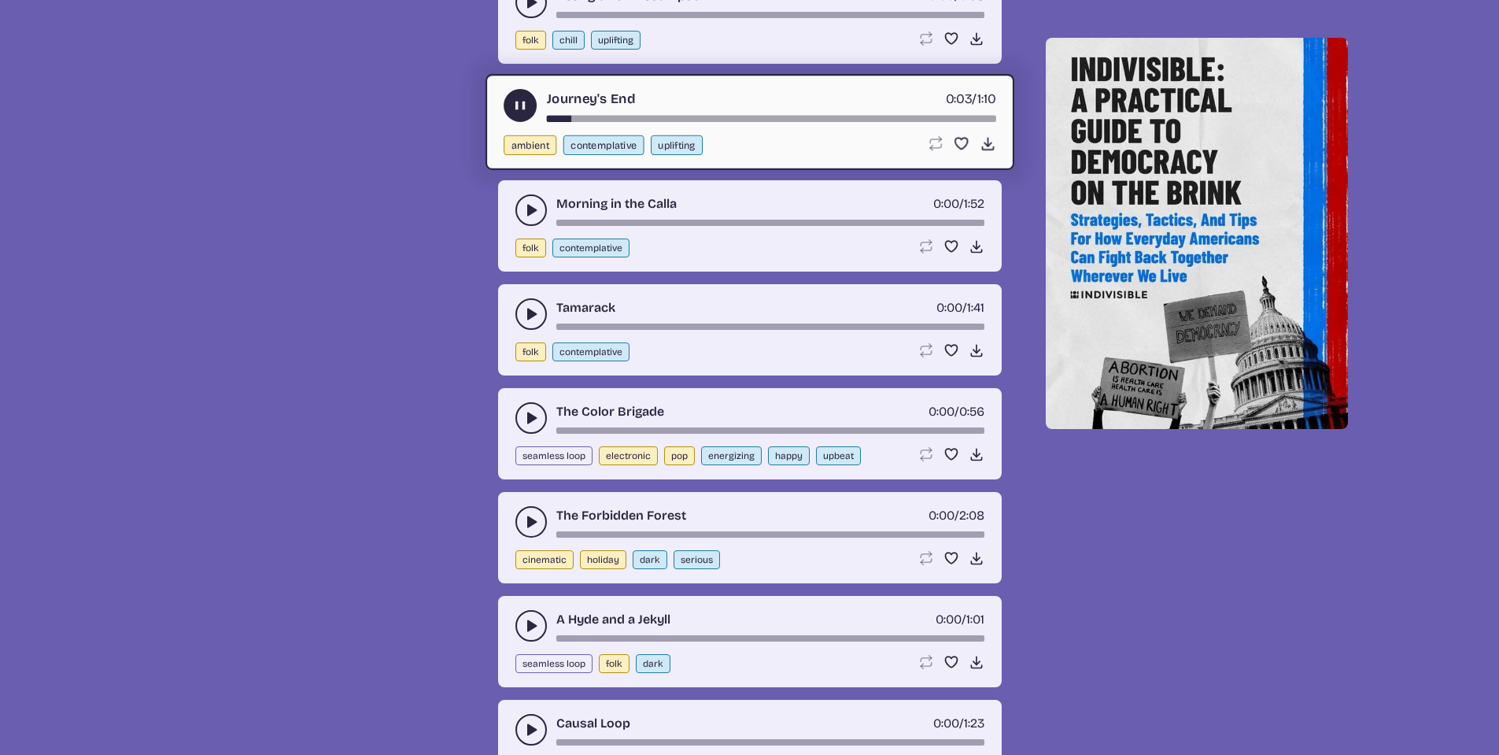
click at [524, 109] on use "play-pause toggle" at bounding box center [520, 105] width 17 height 17
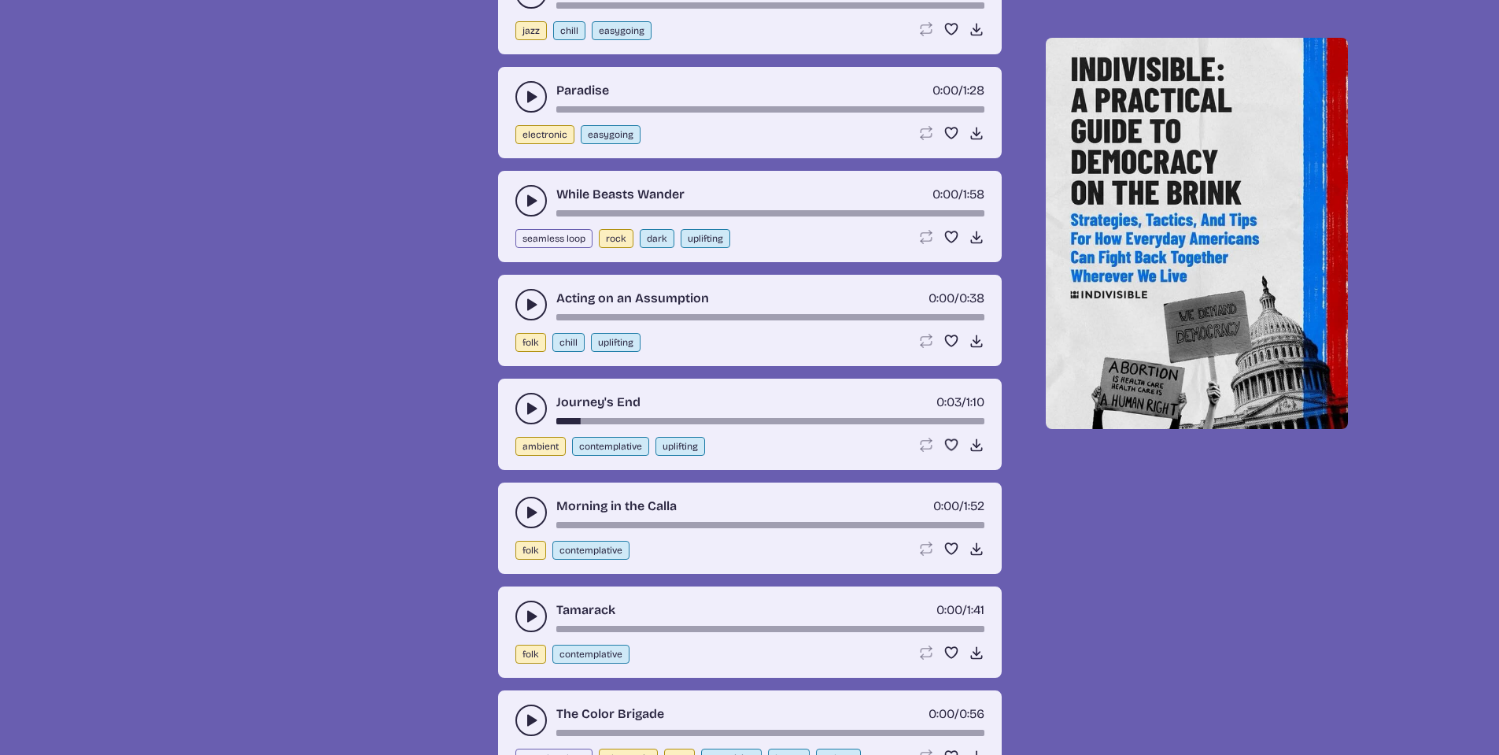
scroll to position [11787, 0]
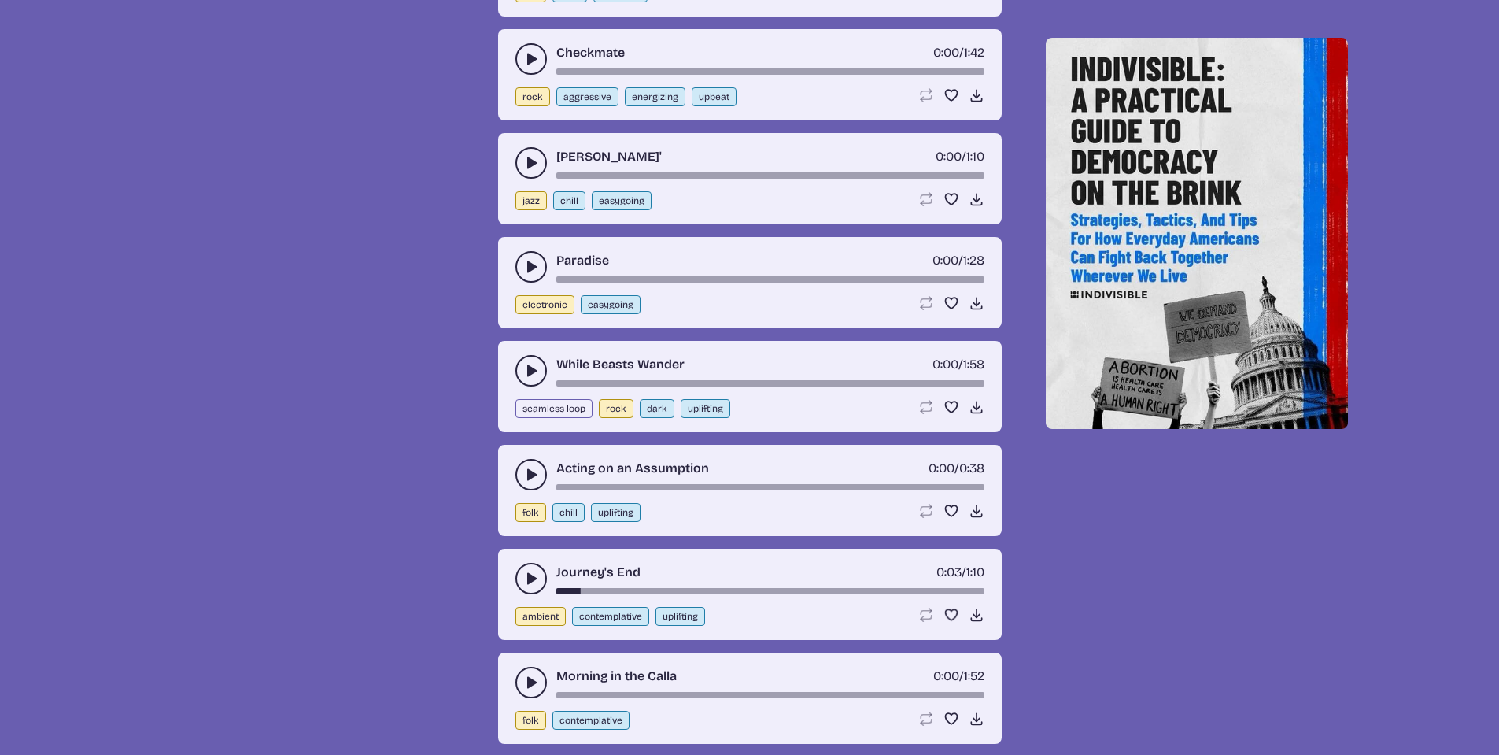
click at [532, 259] on icon "play-pause toggle" at bounding box center [531, 267] width 16 height 16
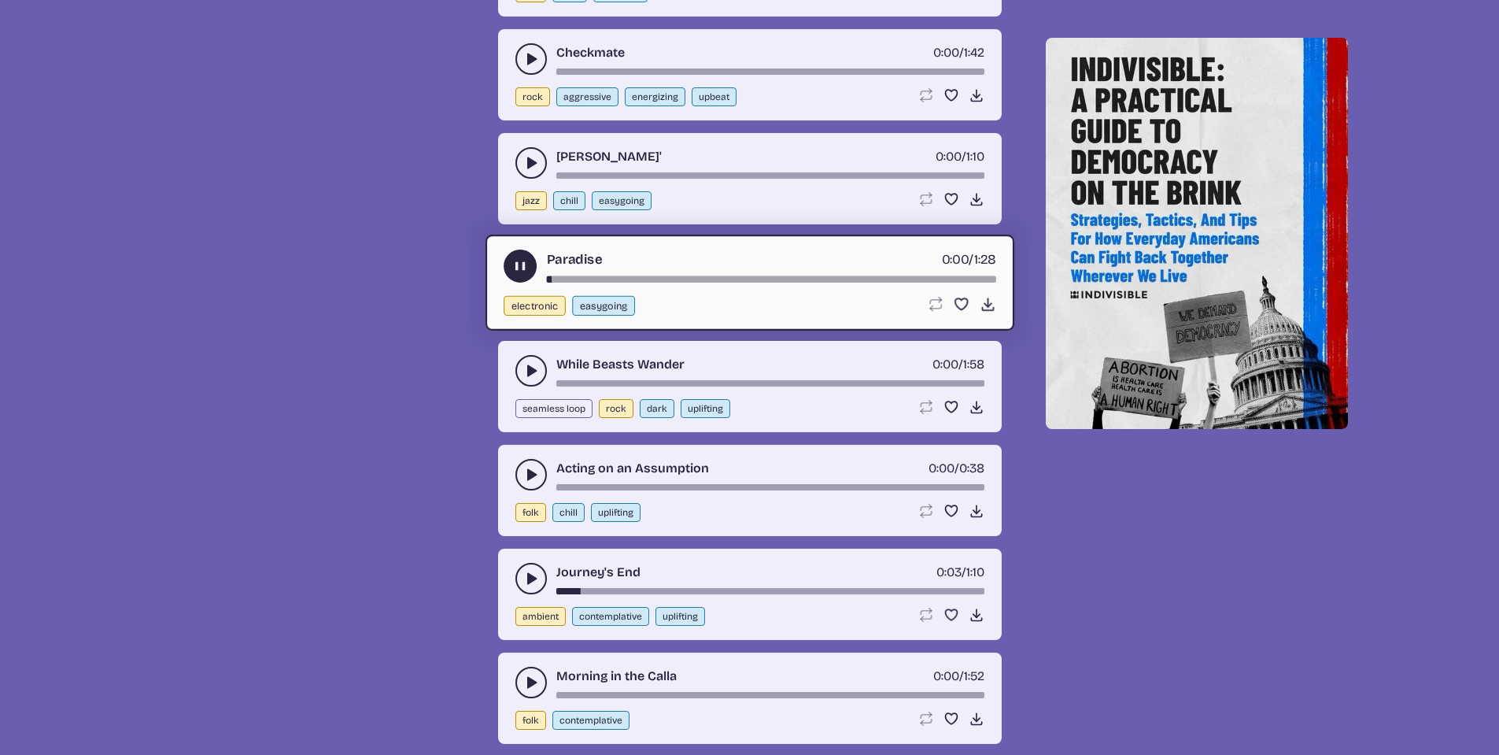
click at [516, 262] on use "play-pause toggle" at bounding box center [520, 265] width 17 height 17
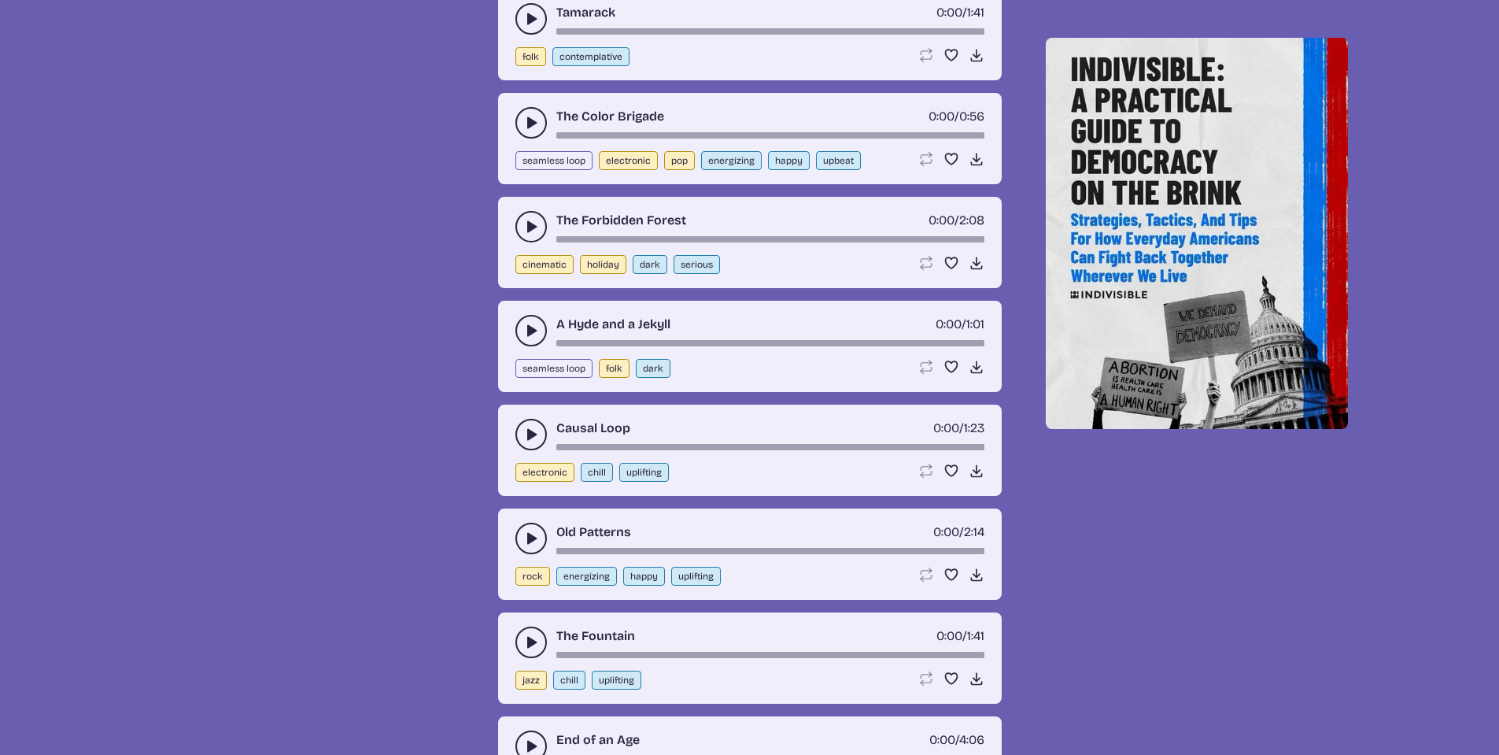
scroll to position [12574, 0]
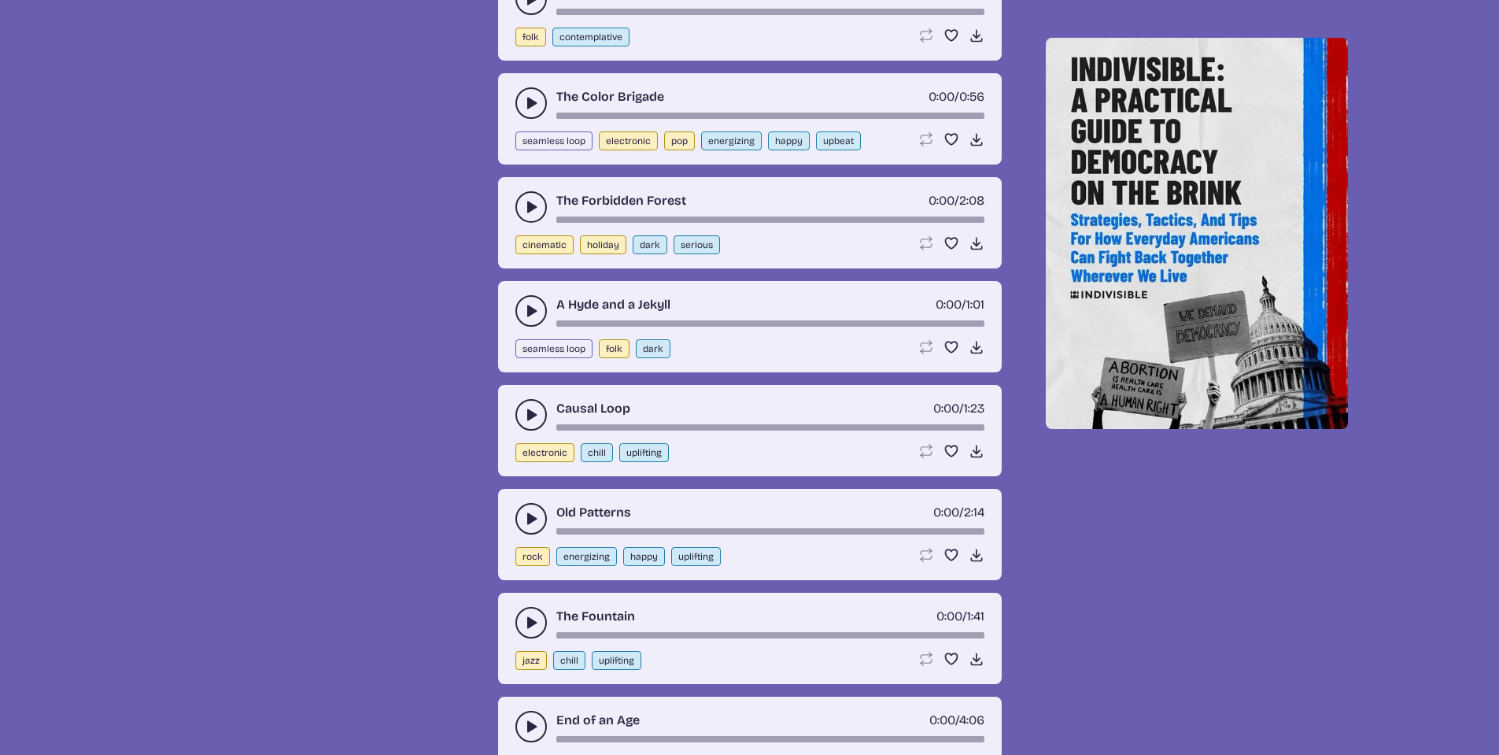
click at [545, 300] on div "A Hyde and a Jekyll 0:00 / 1:01" at bounding box center [750, 310] width 469 height 31
click at [537, 305] on icon "play-pause toggle" at bounding box center [531, 311] width 16 height 16
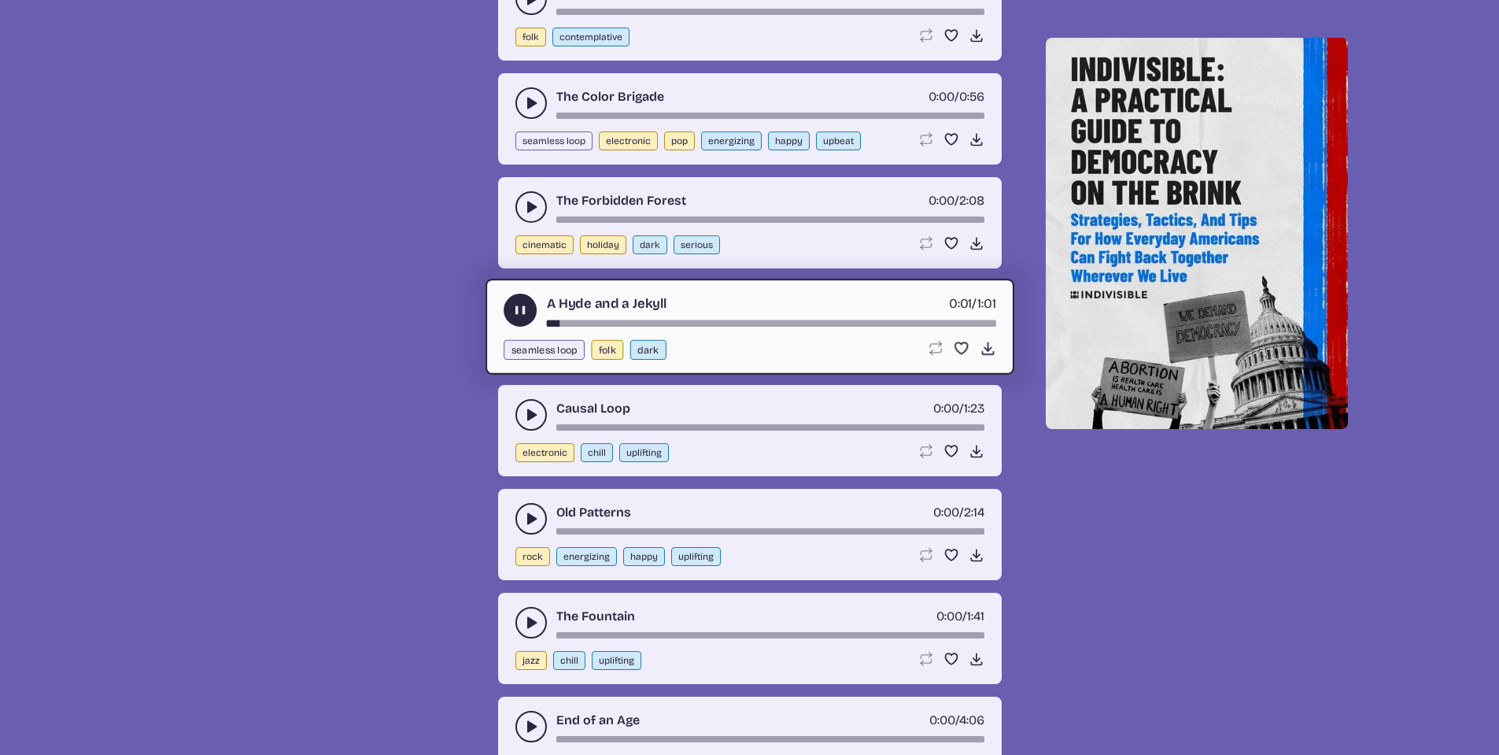
click at [518, 309] on use "play-pause toggle" at bounding box center [520, 309] width 17 height 17
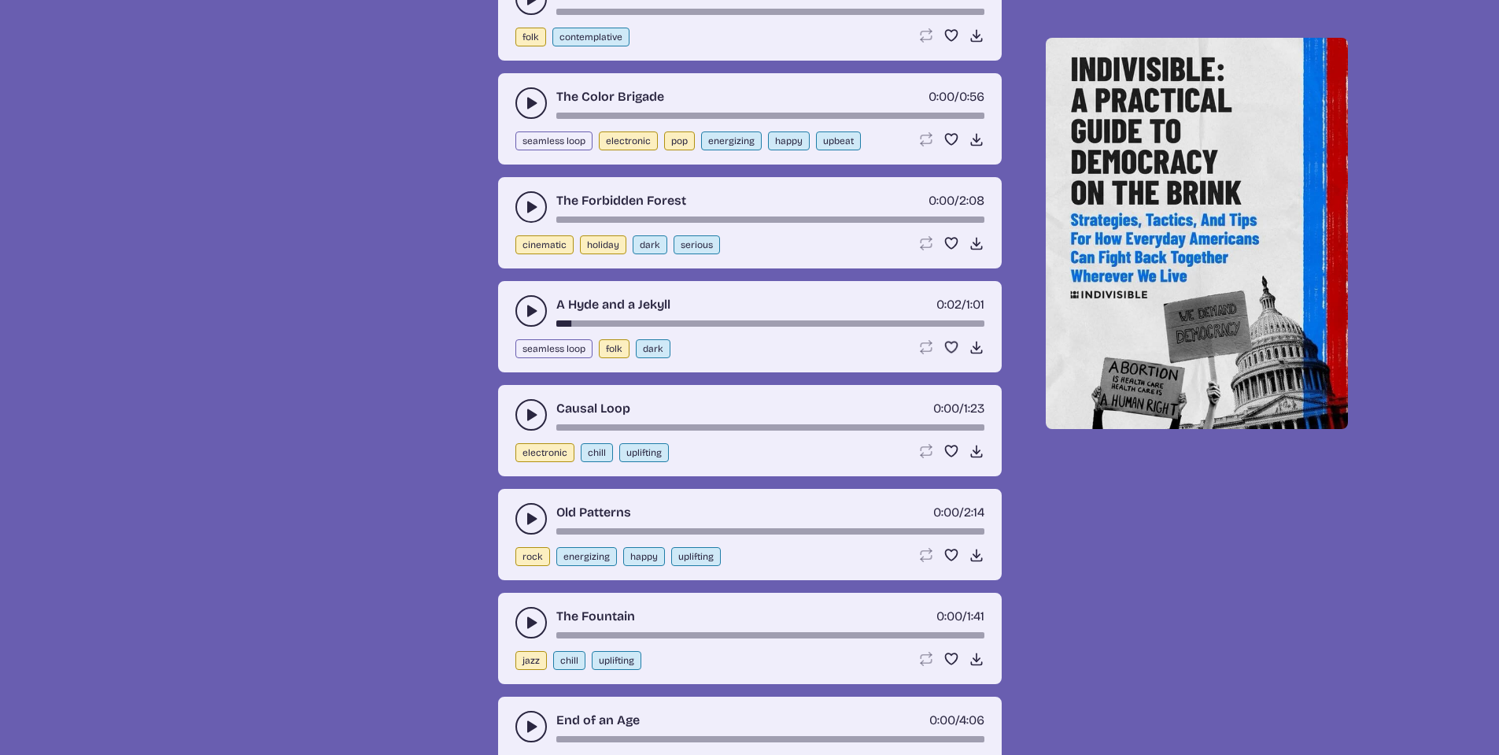
click at [524, 410] on icon "play-pause toggle" at bounding box center [531, 415] width 16 height 16
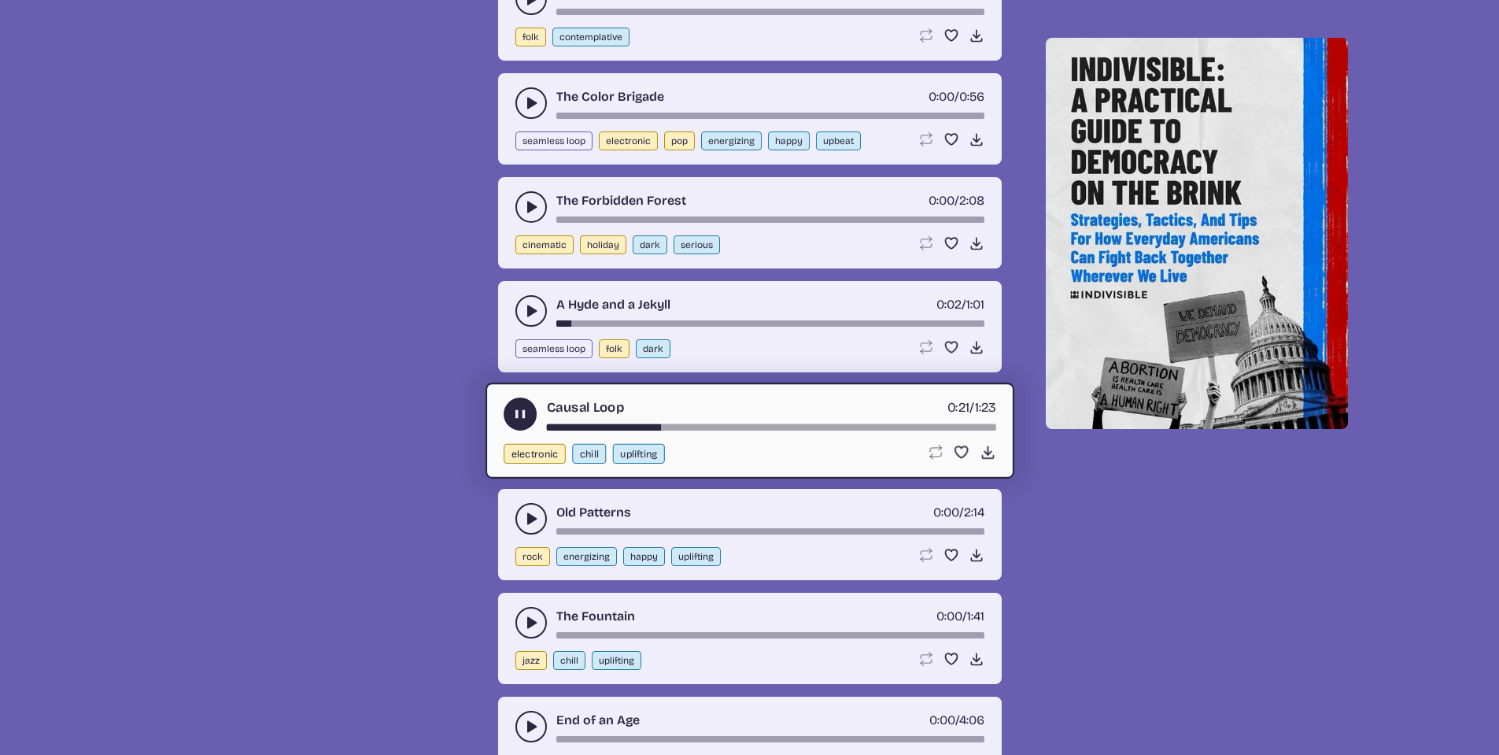
click at [527, 509] on button "play-pause toggle" at bounding box center [531, 518] width 31 height 31
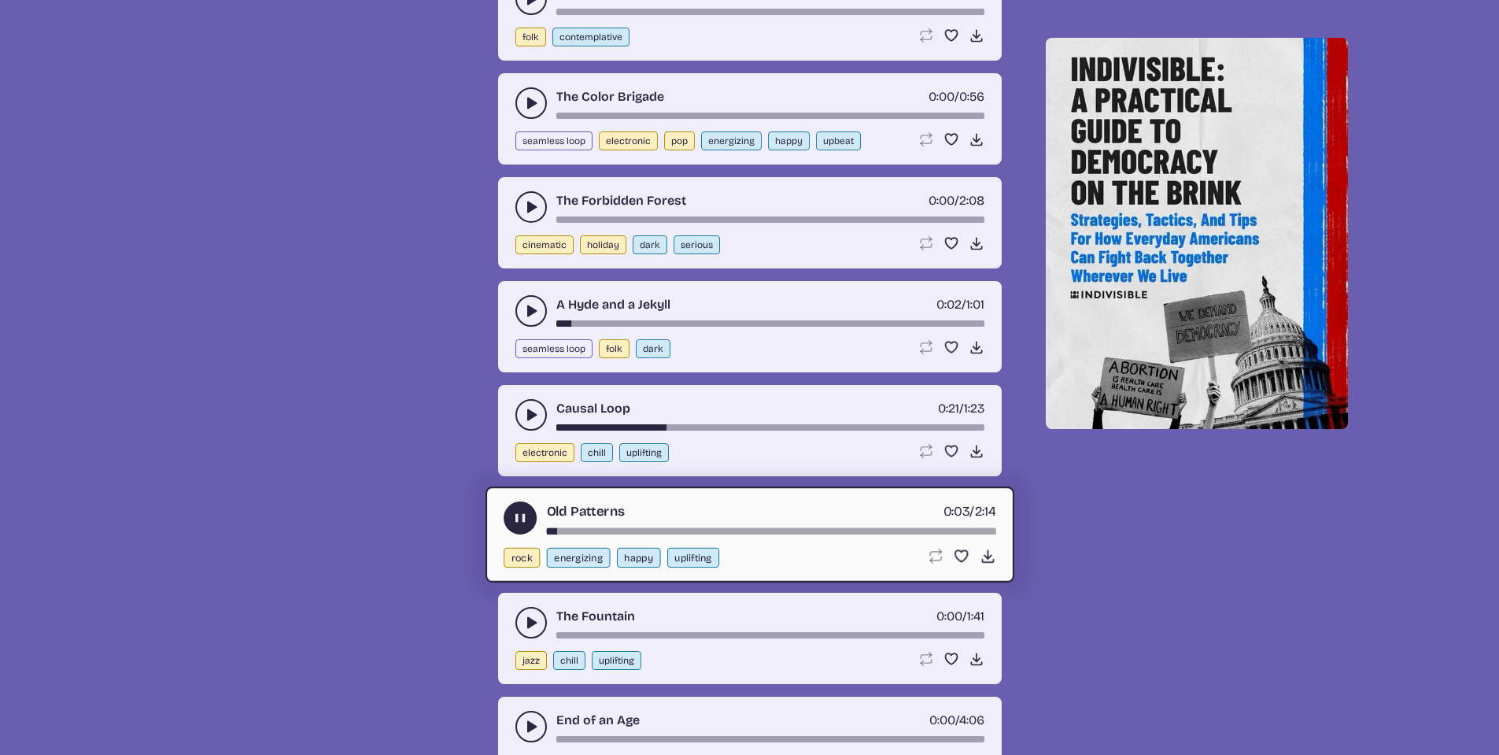
click at [508, 512] on button "play-pause toggle" at bounding box center [520, 517] width 33 height 33
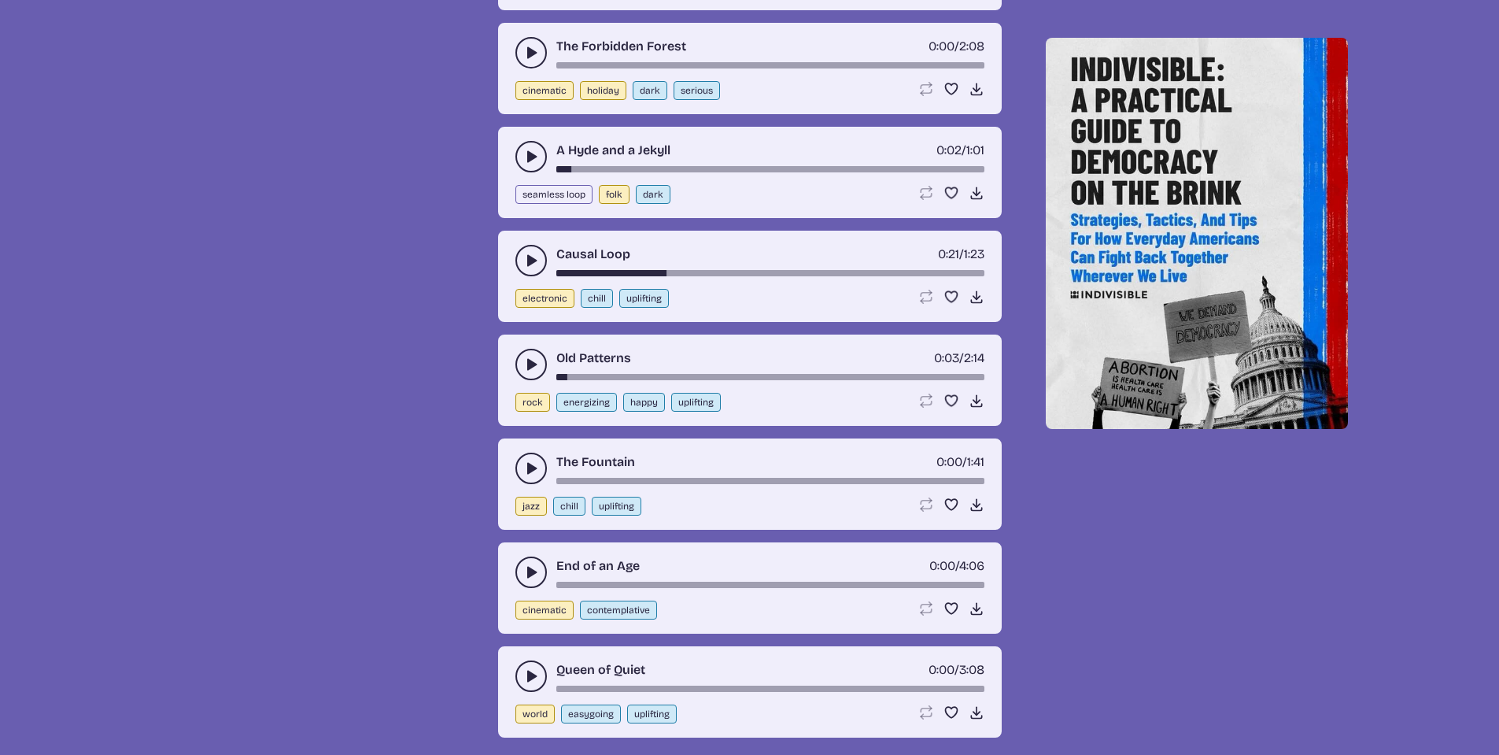
scroll to position [12731, 0]
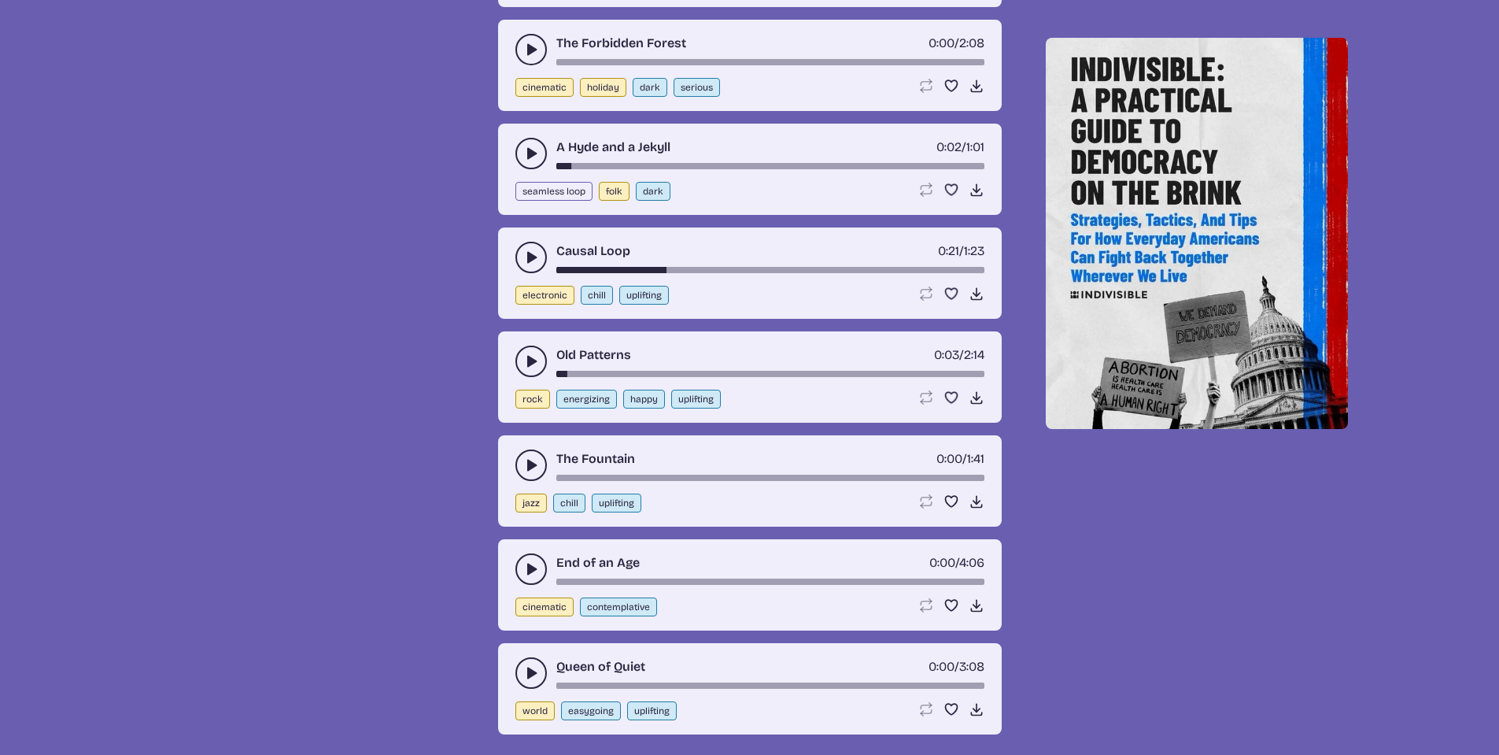
click at [526, 566] on icon "play-pause toggle" at bounding box center [531, 569] width 16 height 16
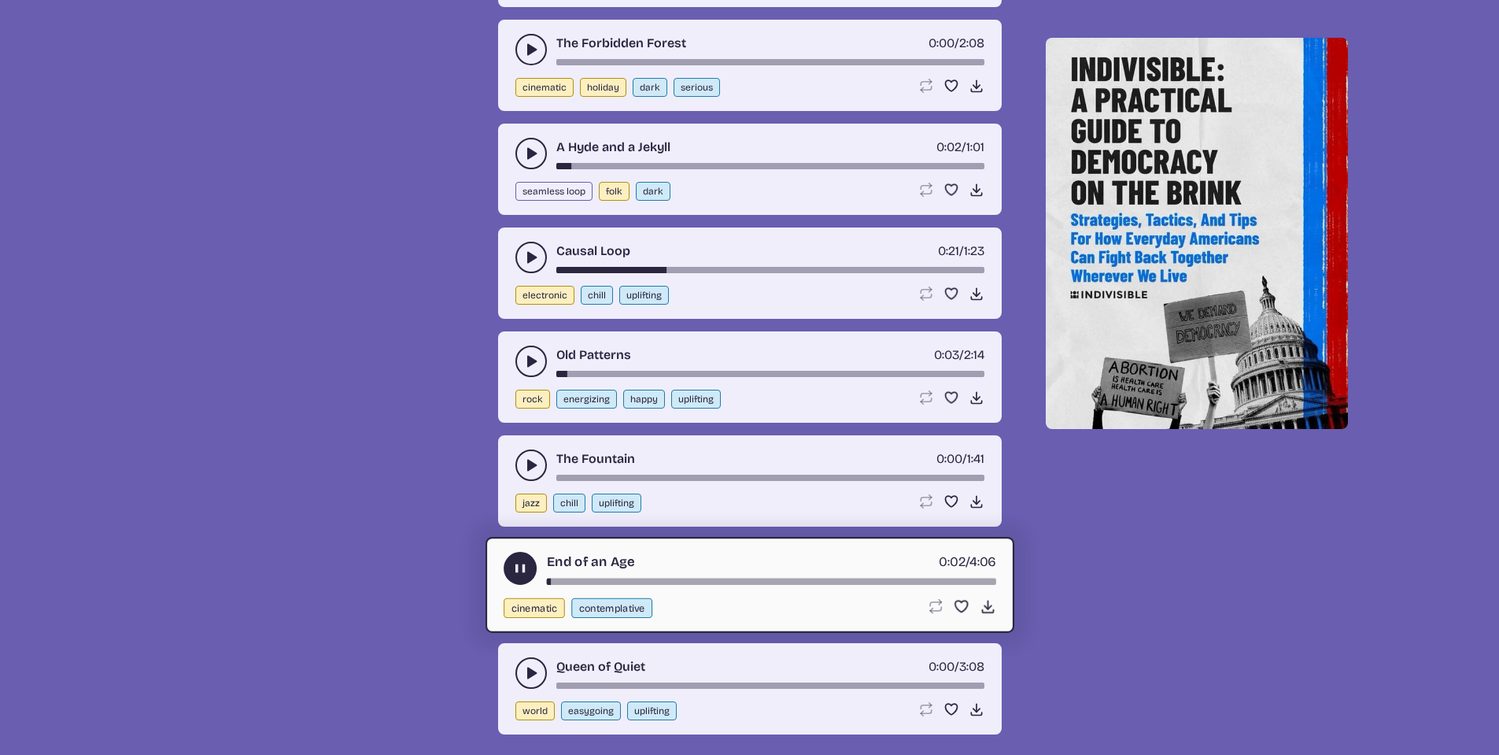
click at [518, 567] on use "play-pause toggle" at bounding box center [520, 568] width 17 height 17
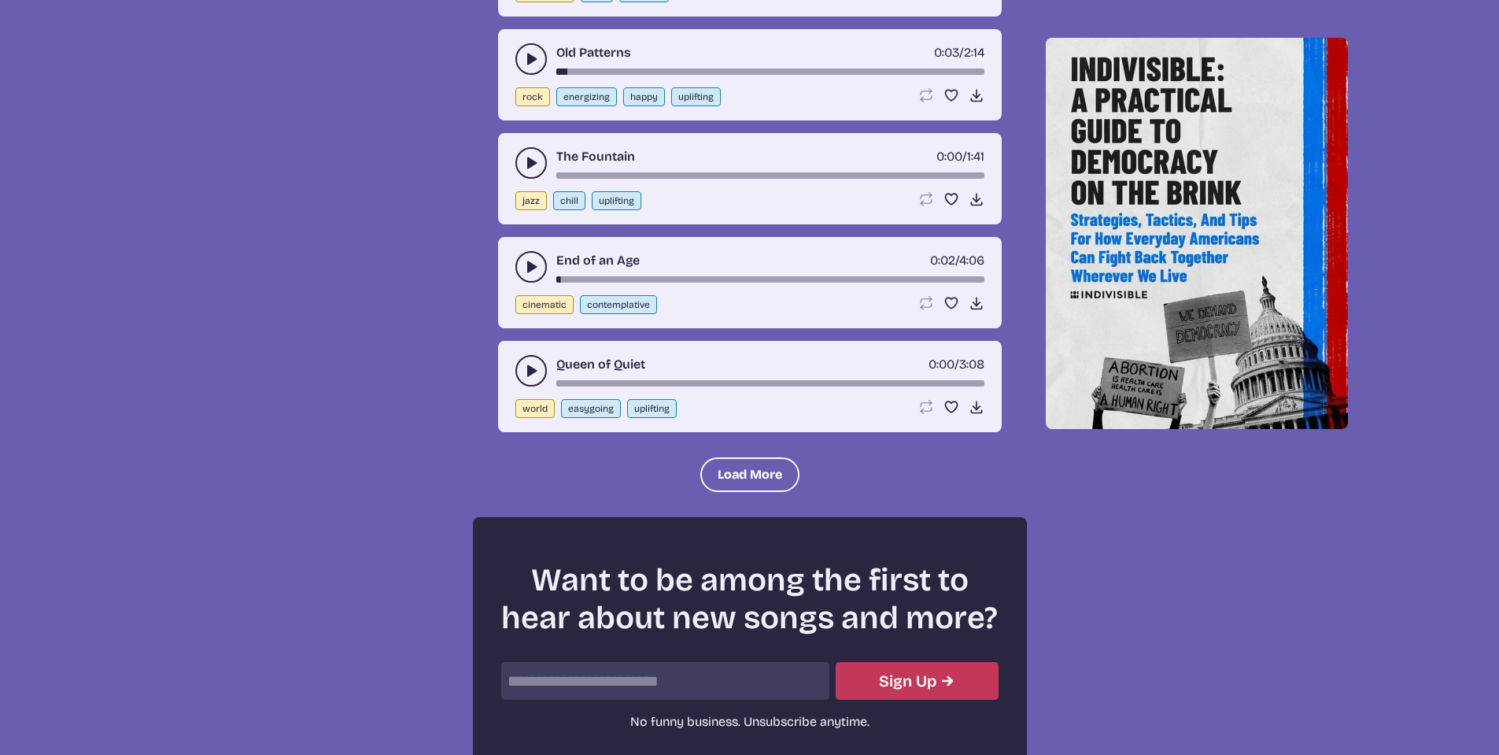
scroll to position [13046, 0]
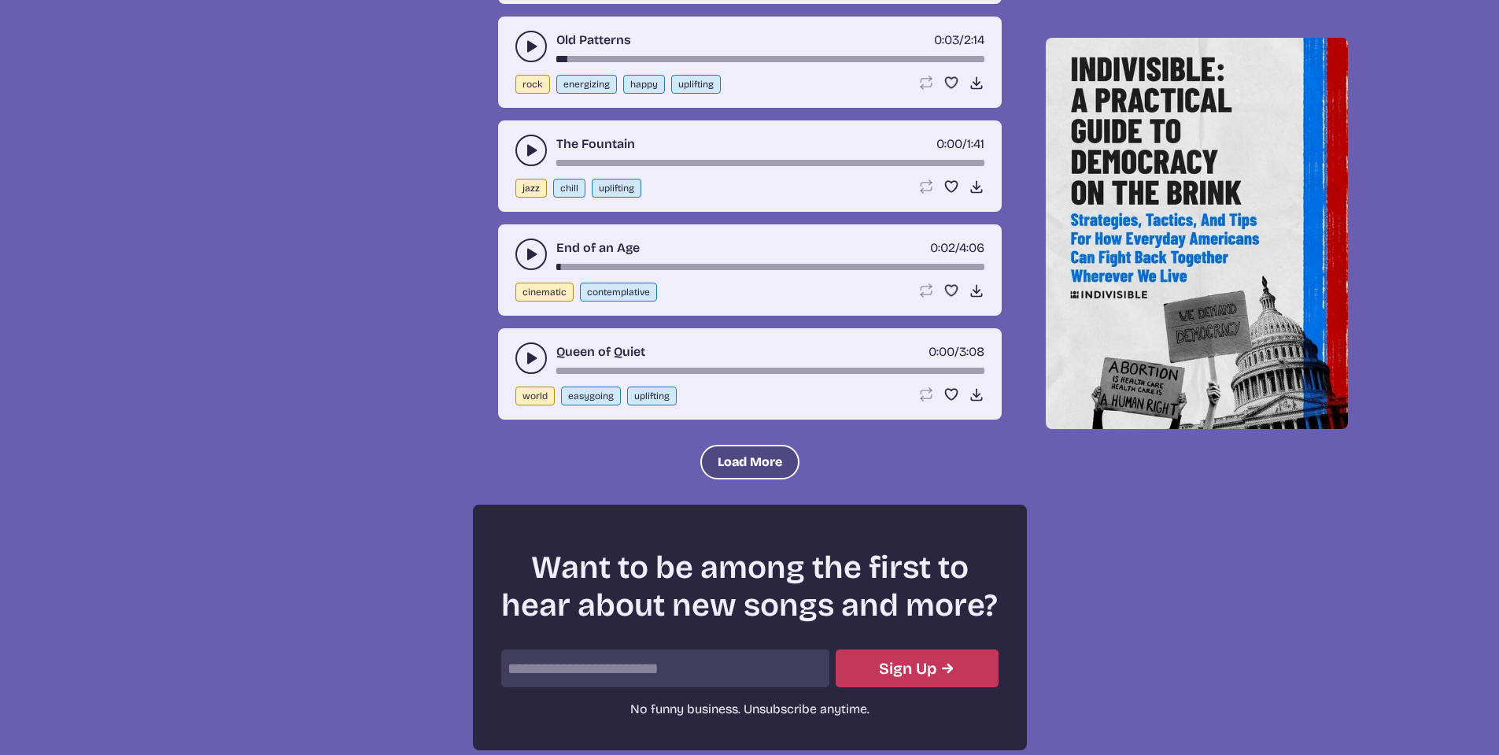
click at [730, 462] on button "Load More" at bounding box center [749, 462] width 99 height 35
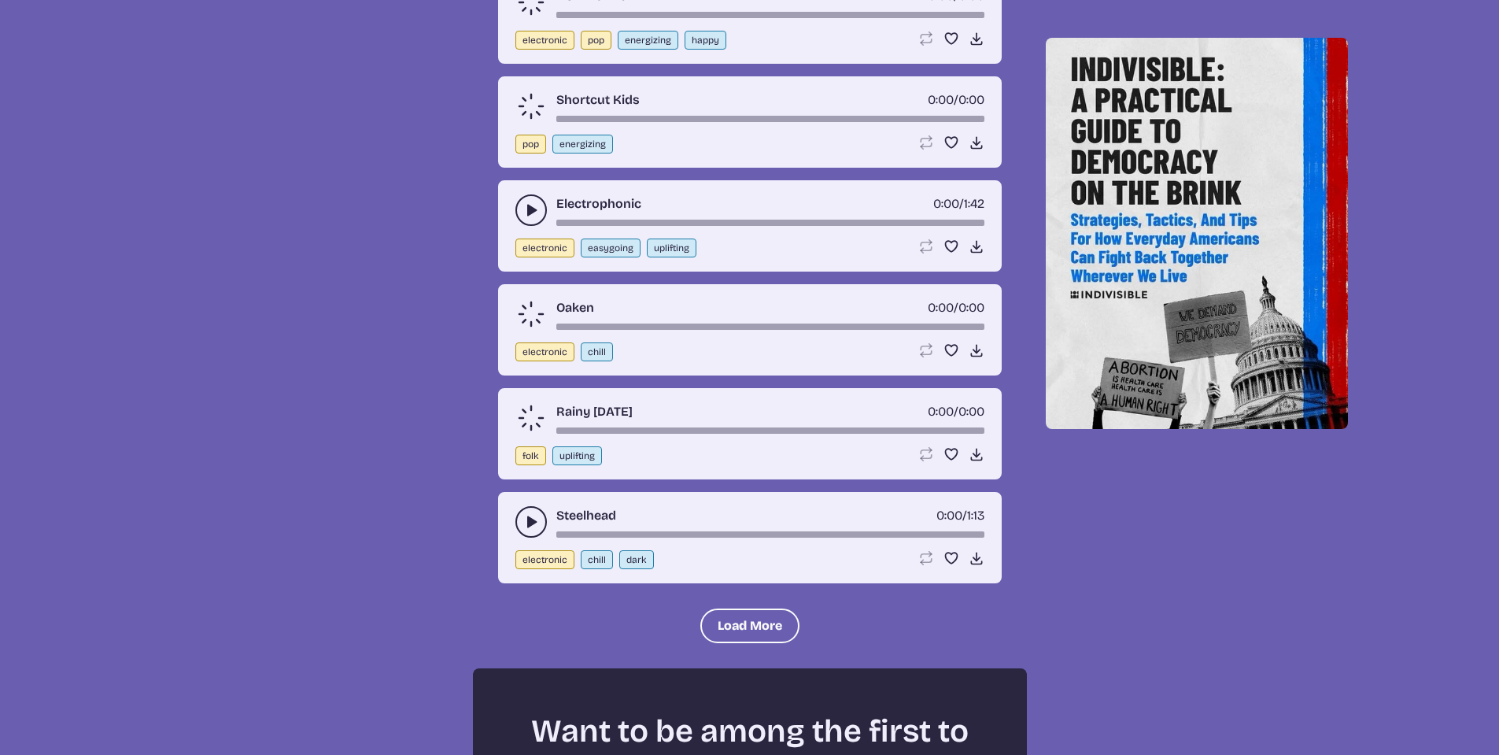
scroll to position [13990, 0]
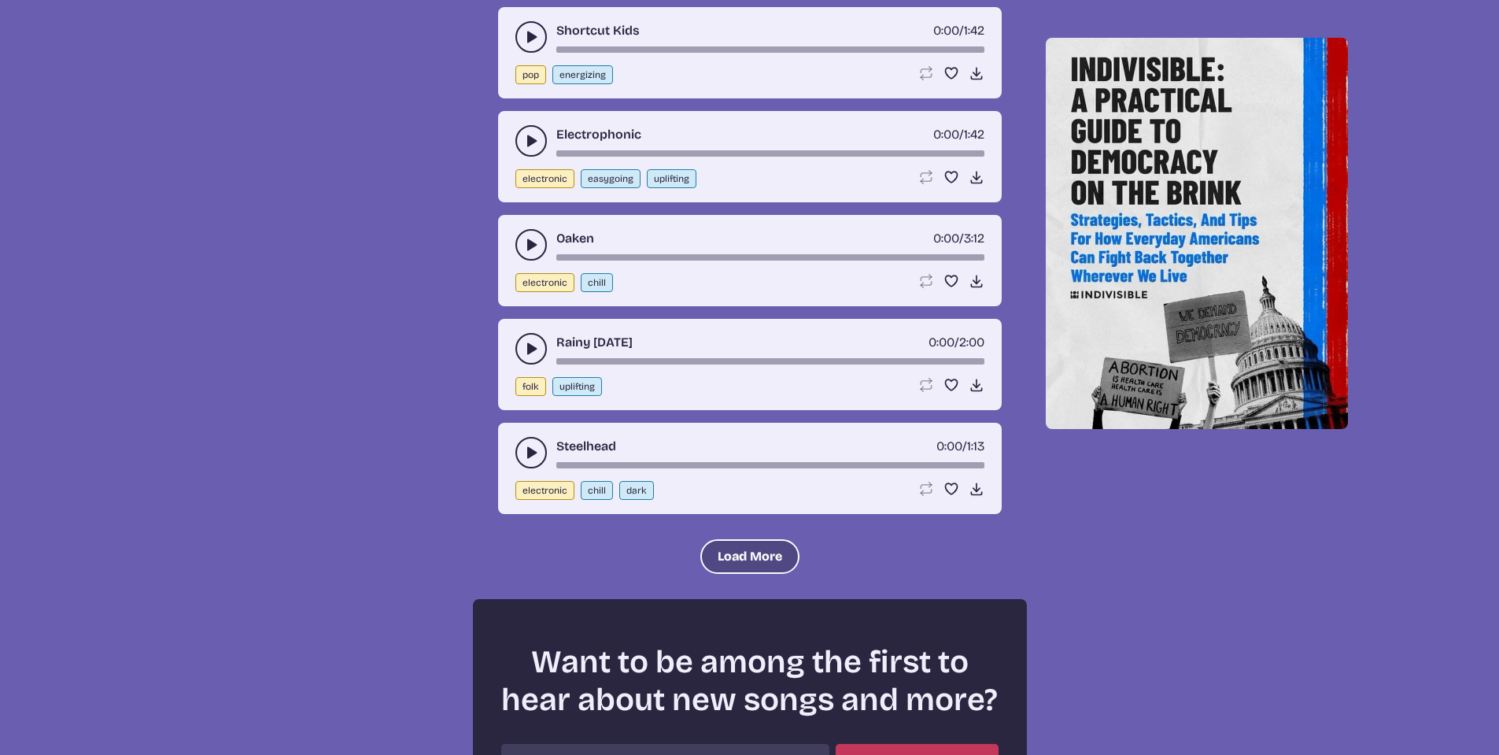
click at [737, 559] on button "Load More" at bounding box center [749, 556] width 99 height 35
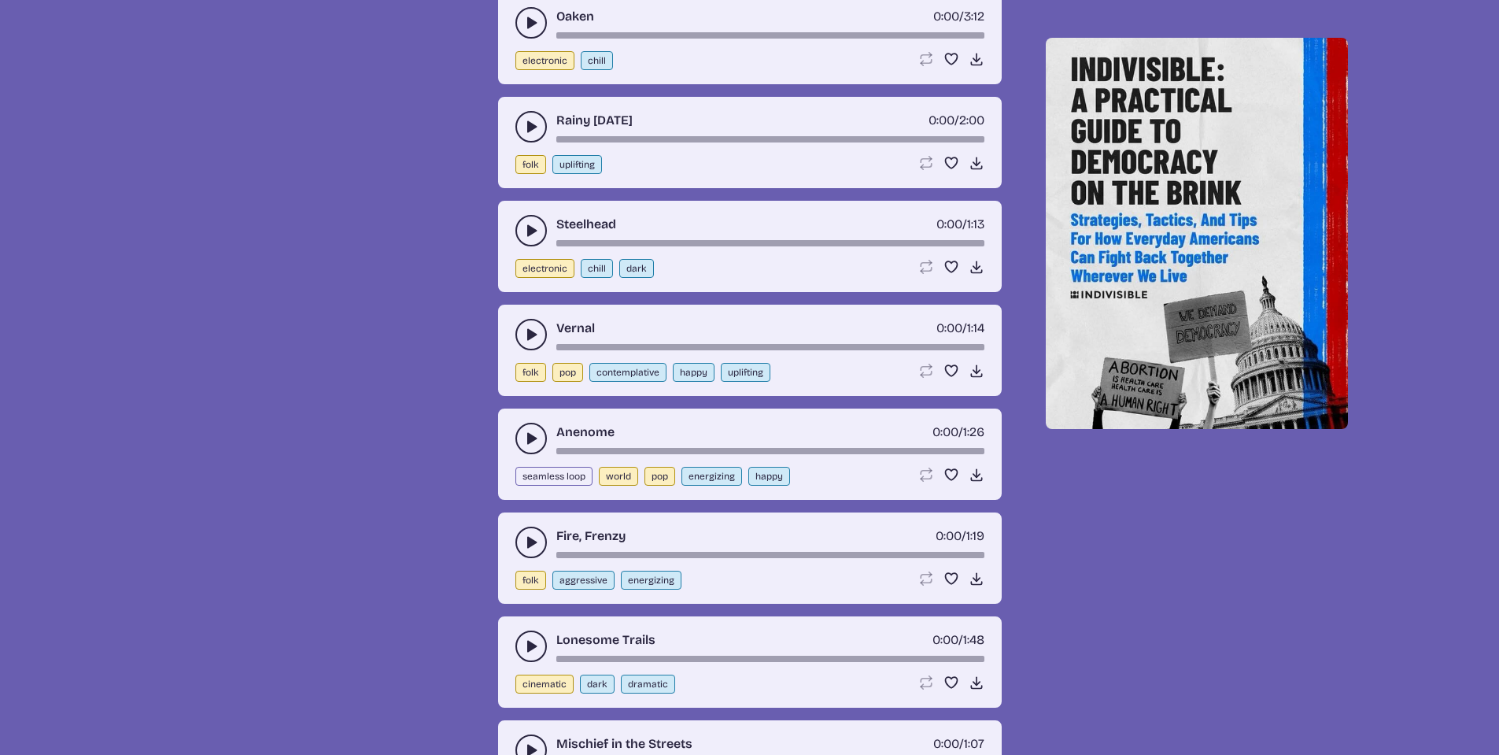
scroll to position [14384, 0]
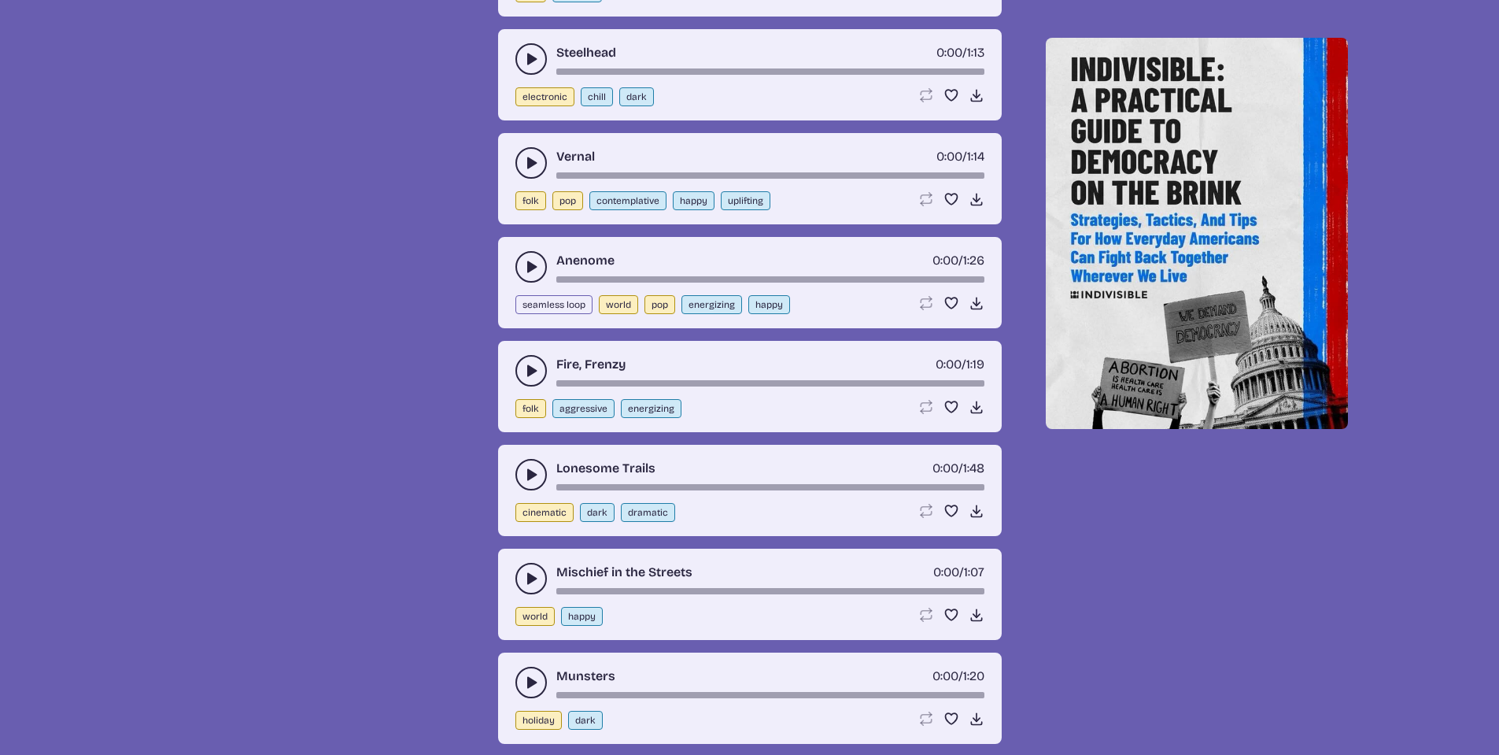
click at [534, 470] on icon "play-pause toggle" at bounding box center [531, 475] width 16 height 16
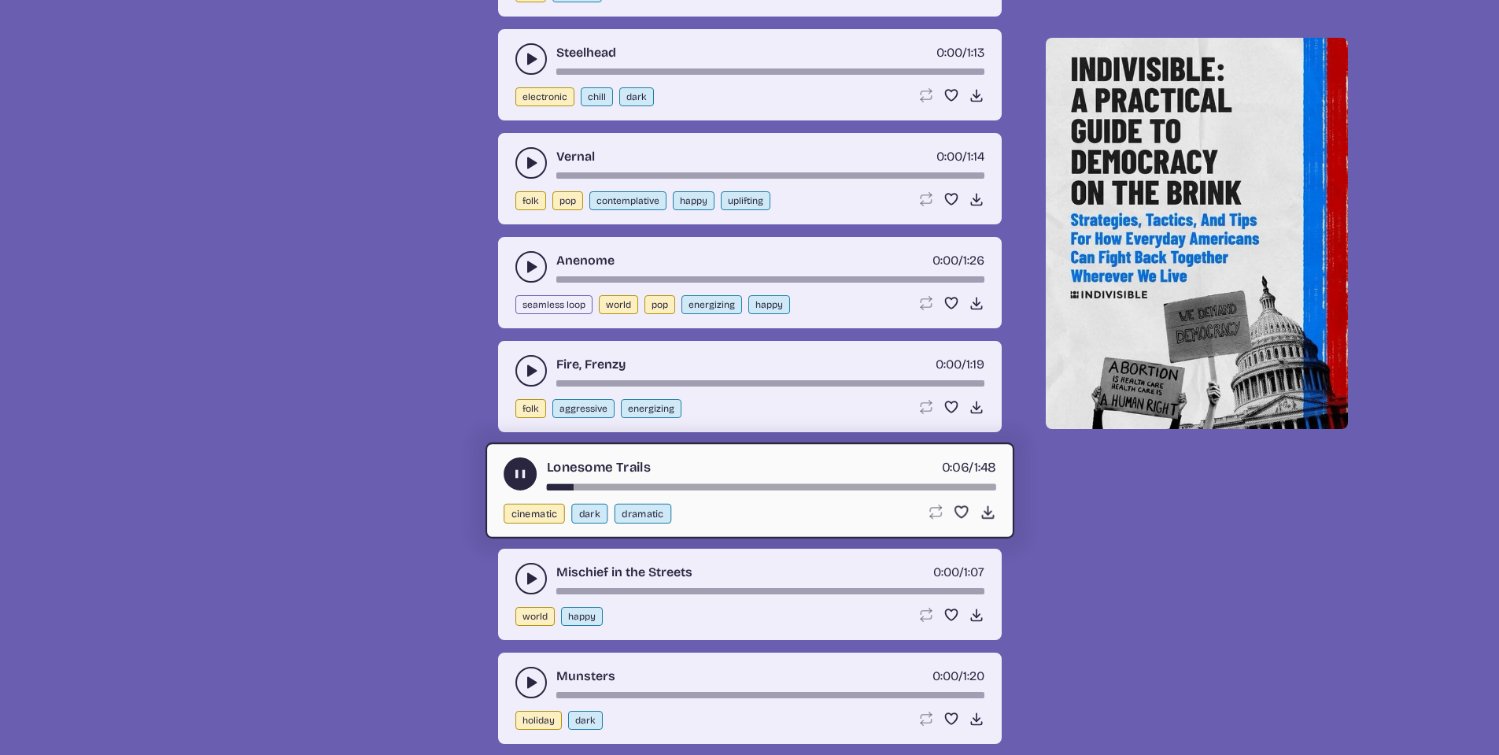
click at [517, 473] on use "play-pause toggle" at bounding box center [520, 473] width 17 height 17
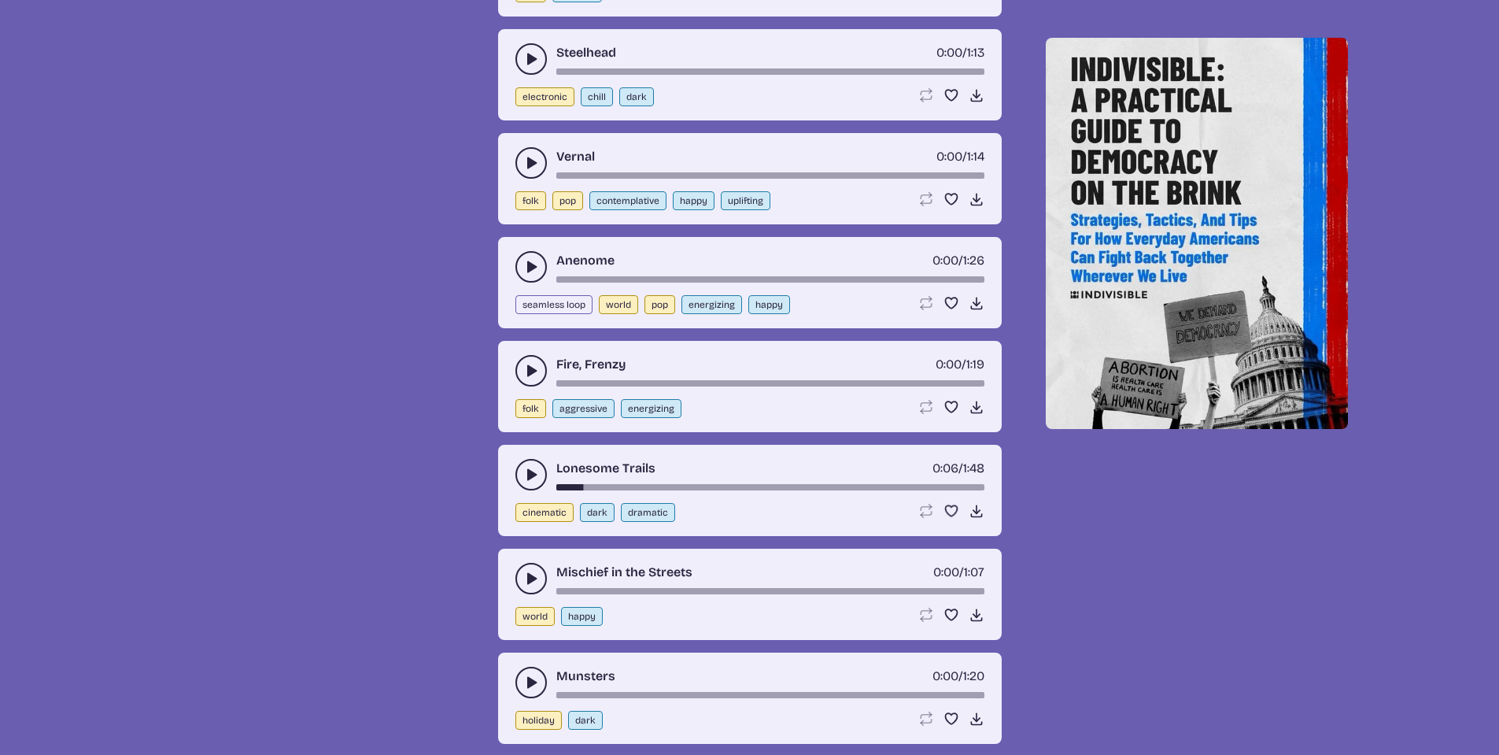
click at [526, 568] on button "play-pause toggle" at bounding box center [531, 578] width 31 height 31
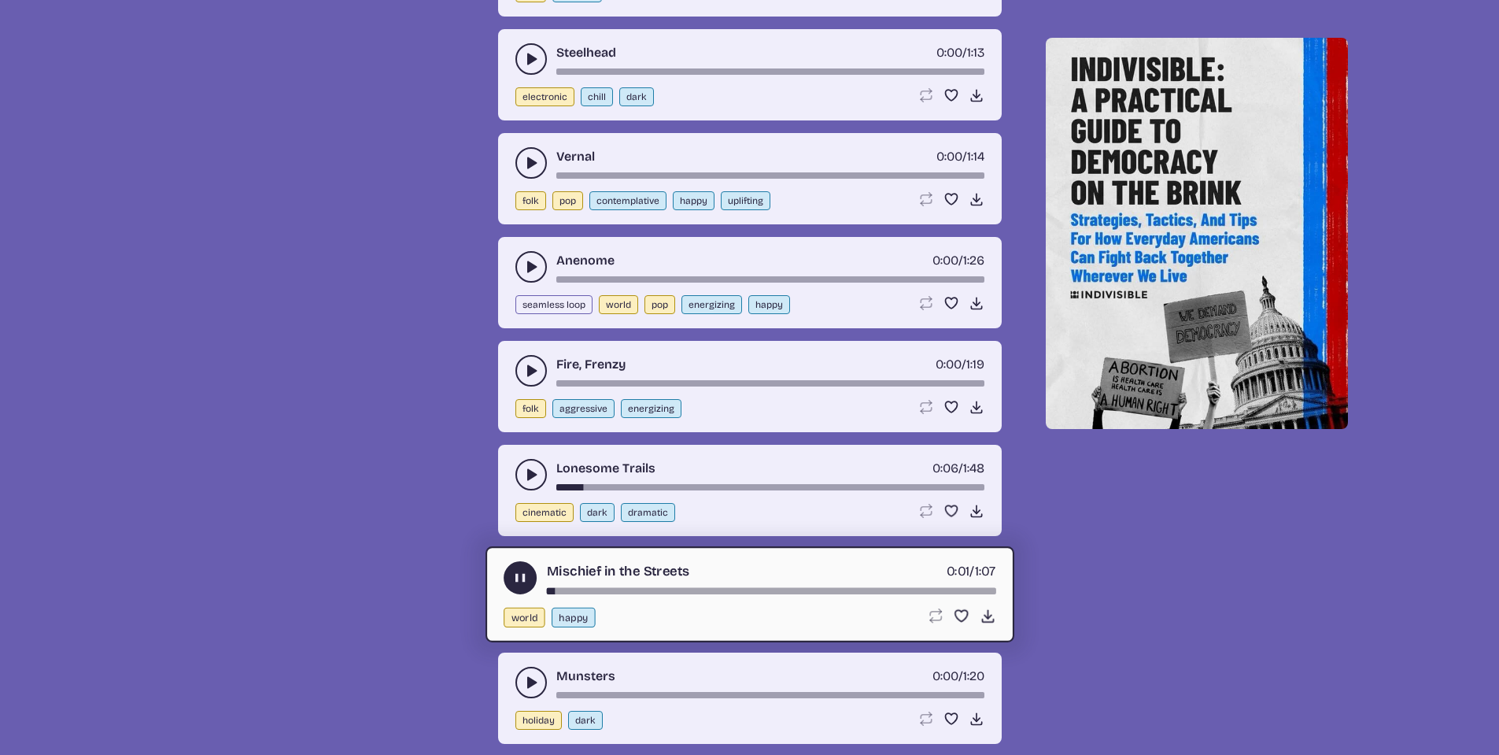
click at [519, 574] on use "play-pause toggle" at bounding box center [520, 577] width 17 height 17
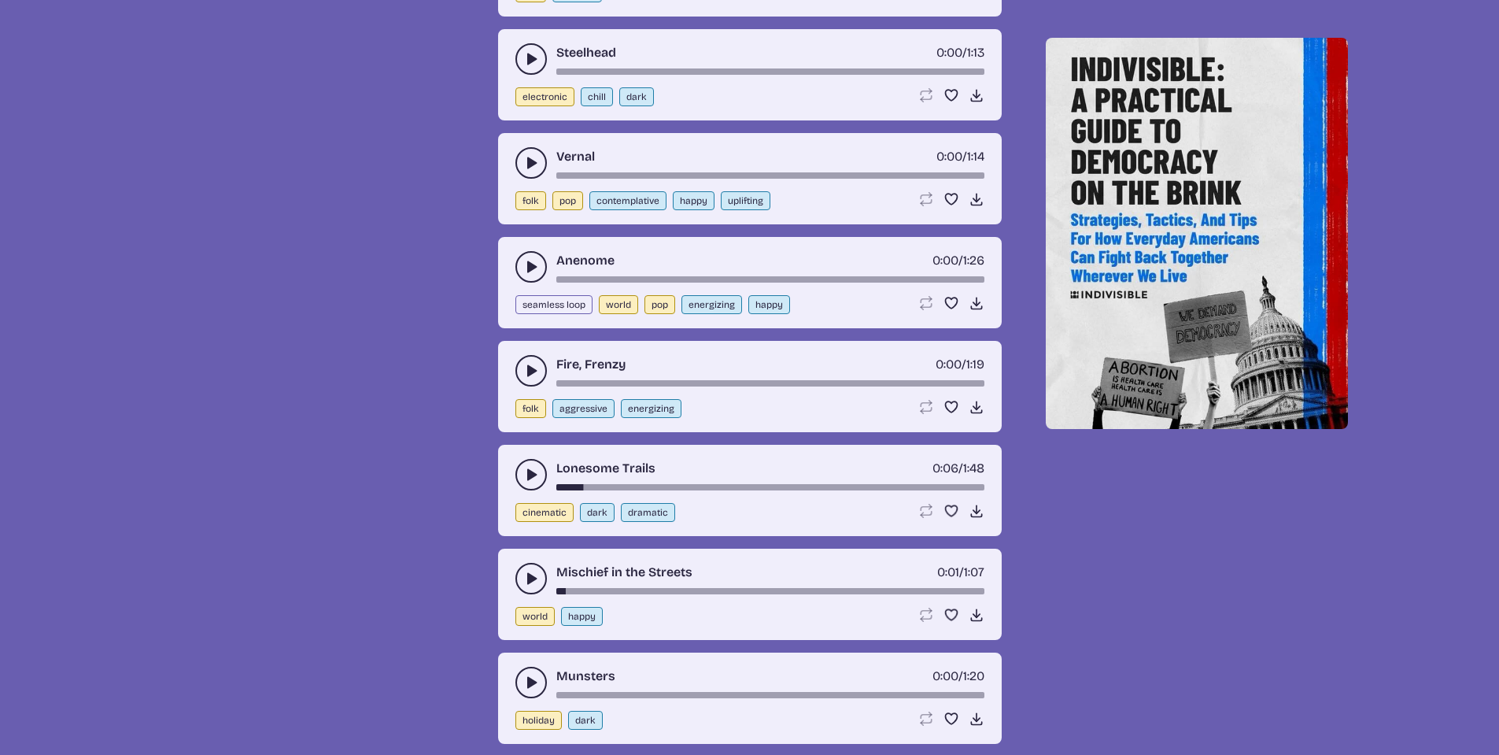
click at [530, 679] on use "play-pause toggle" at bounding box center [531, 682] width 16 height 16
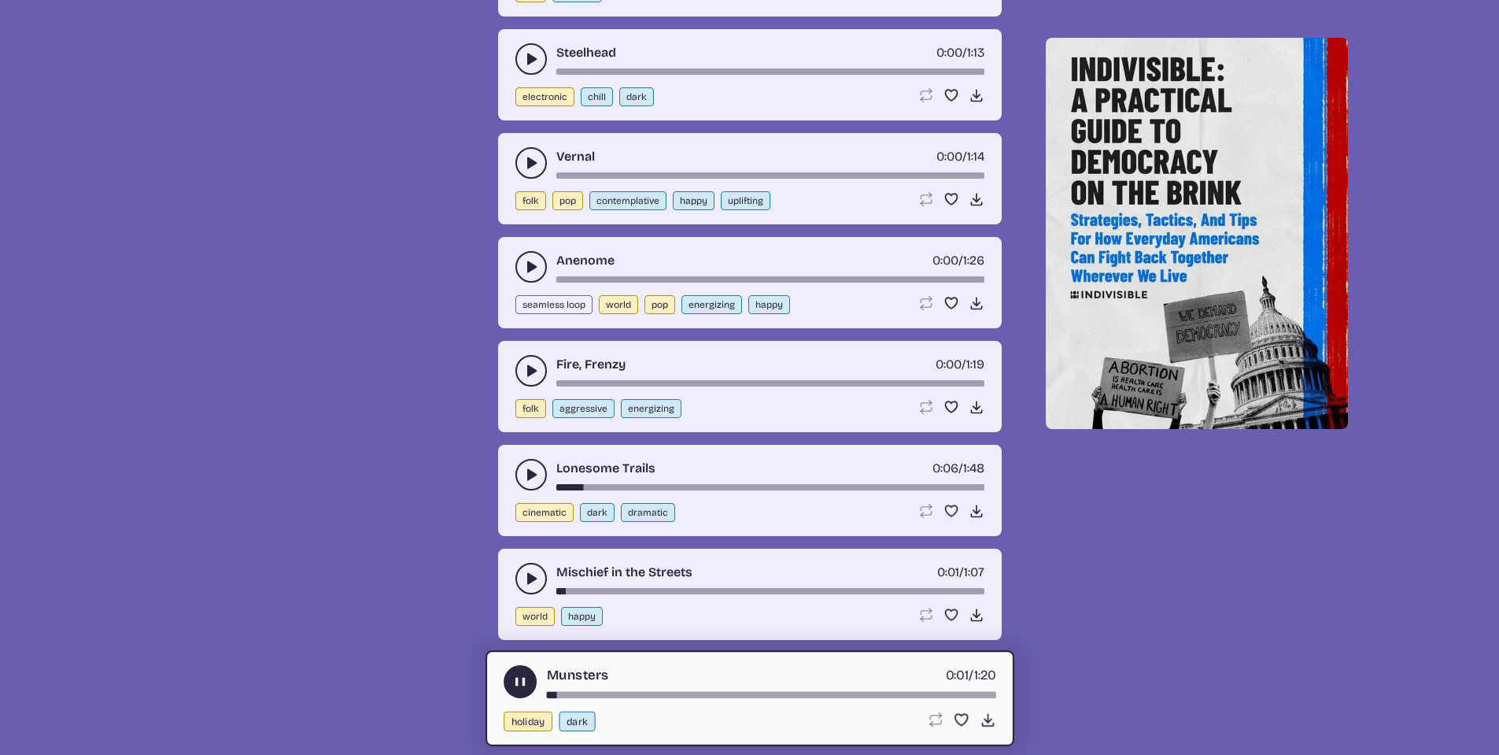
click at [524, 679] on use "play-pause toggle" at bounding box center [520, 681] width 17 height 17
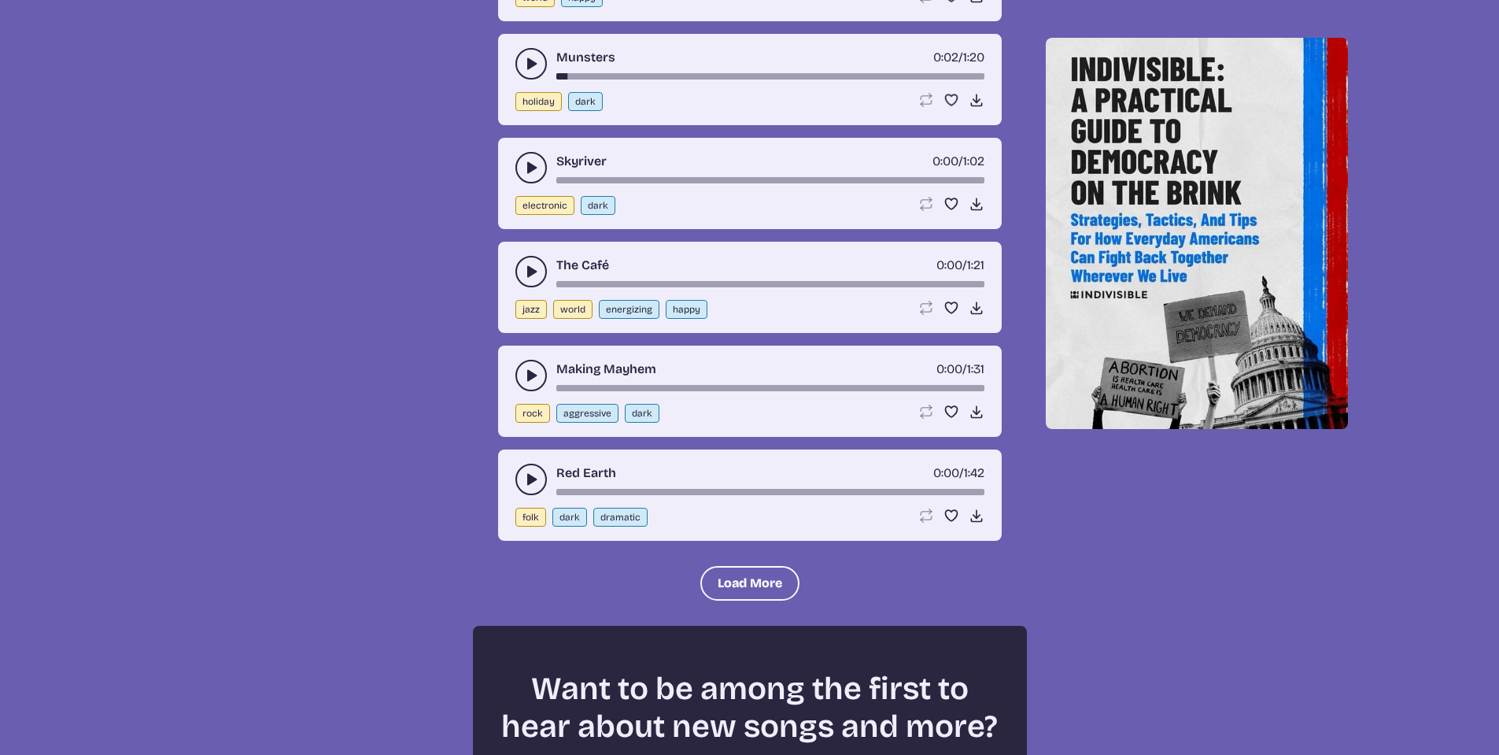
scroll to position [15013, 0]
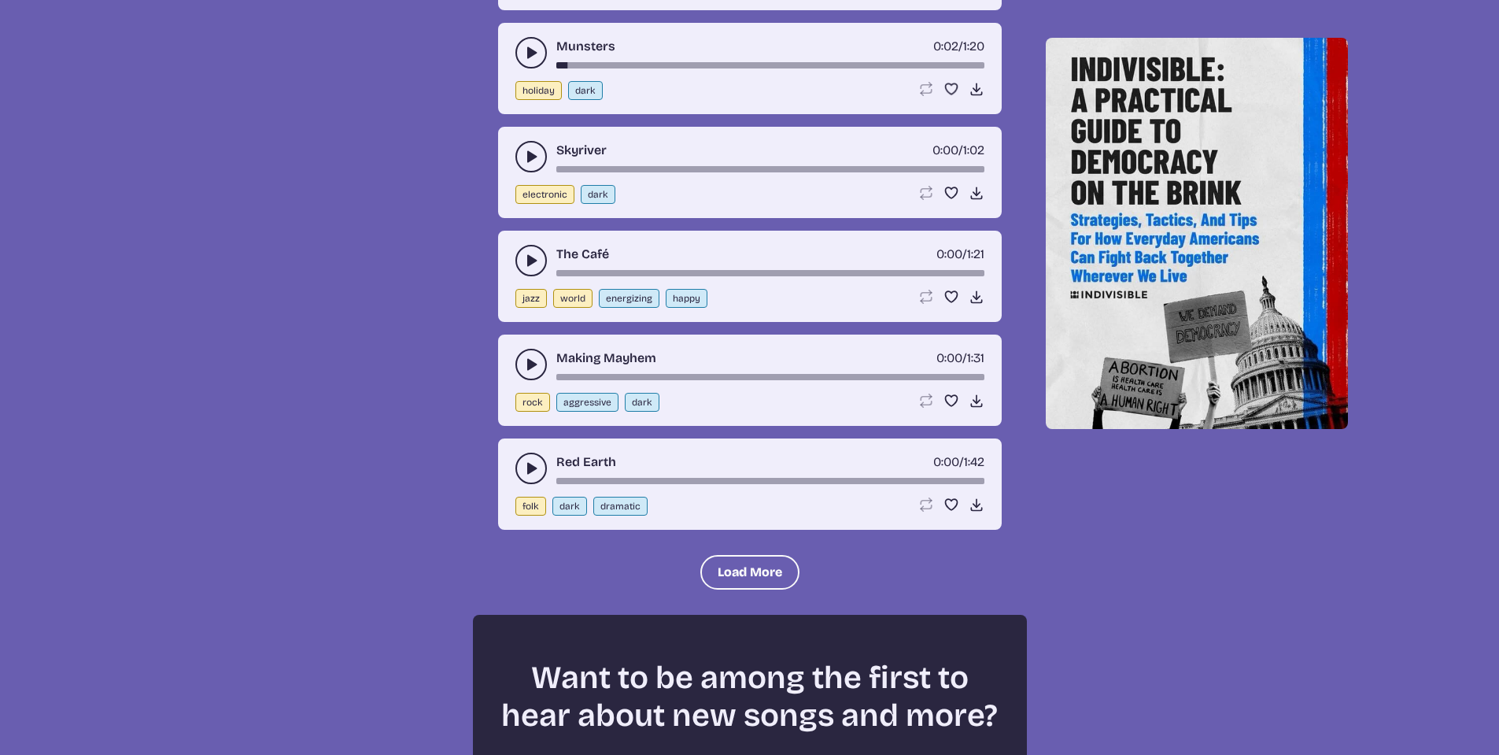
click at [541, 156] on button "play-pause toggle" at bounding box center [531, 156] width 31 height 31
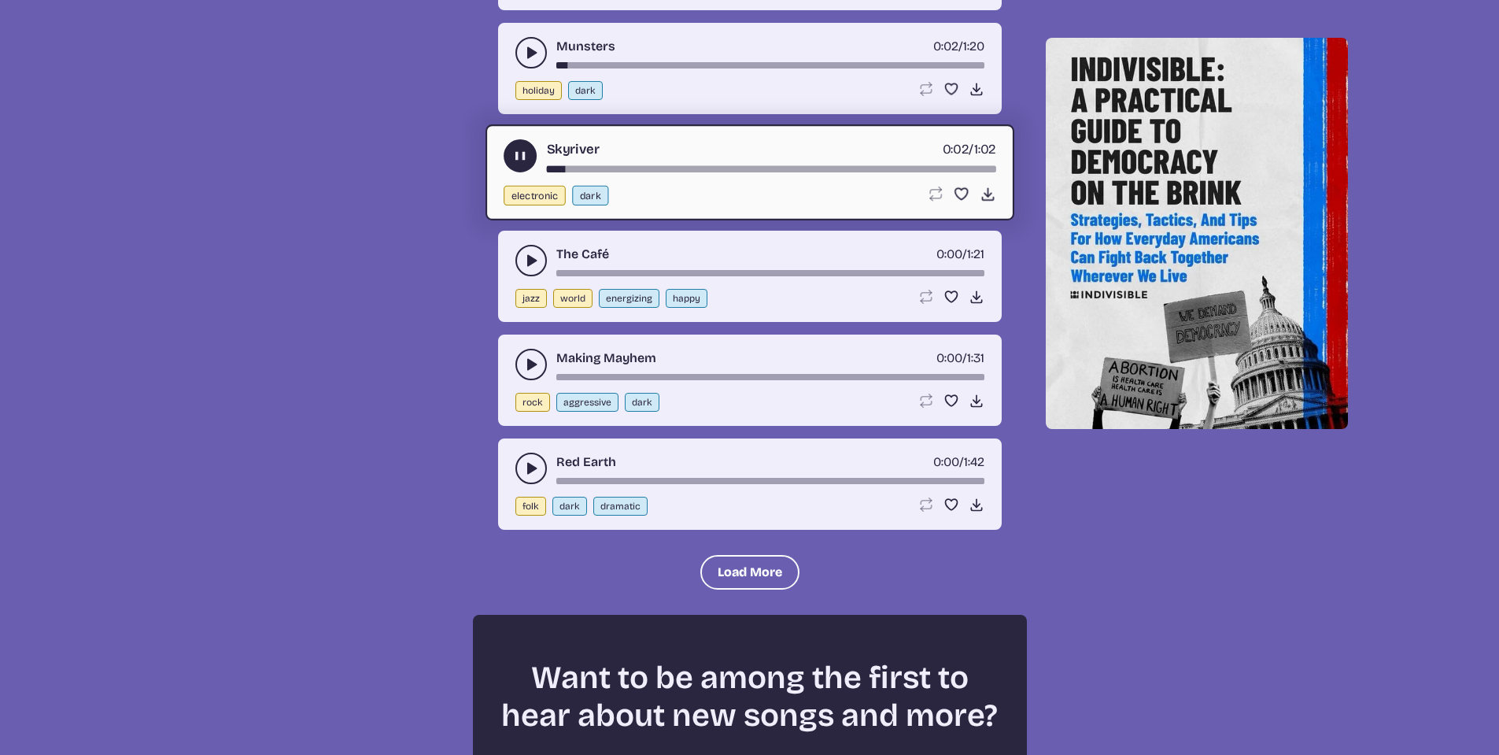
click at [522, 156] on use "play-pause toggle" at bounding box center [520, 155] width 17 height 17
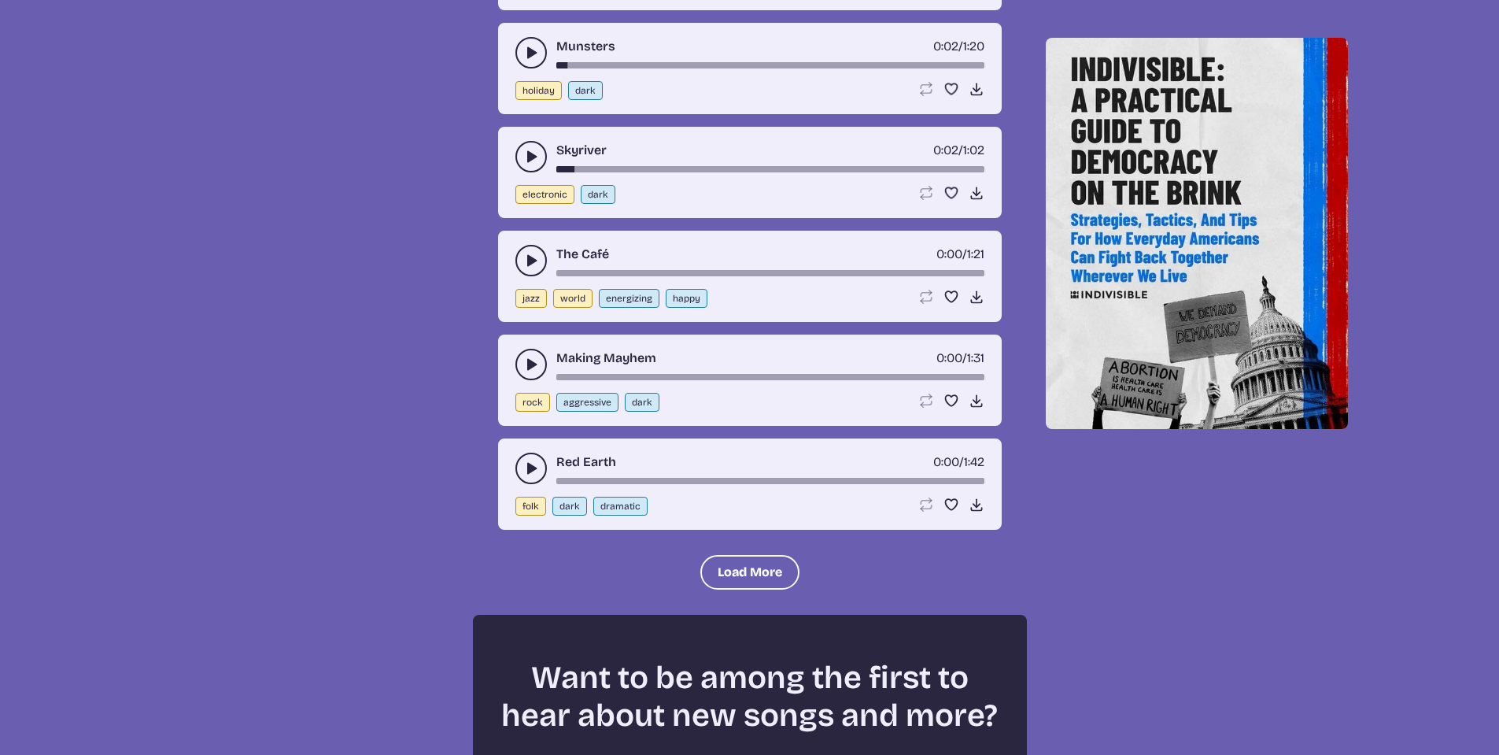
click at [527, 369] on icon "play-pause toggle" at bounding box center [531, 365] width 16 height 16
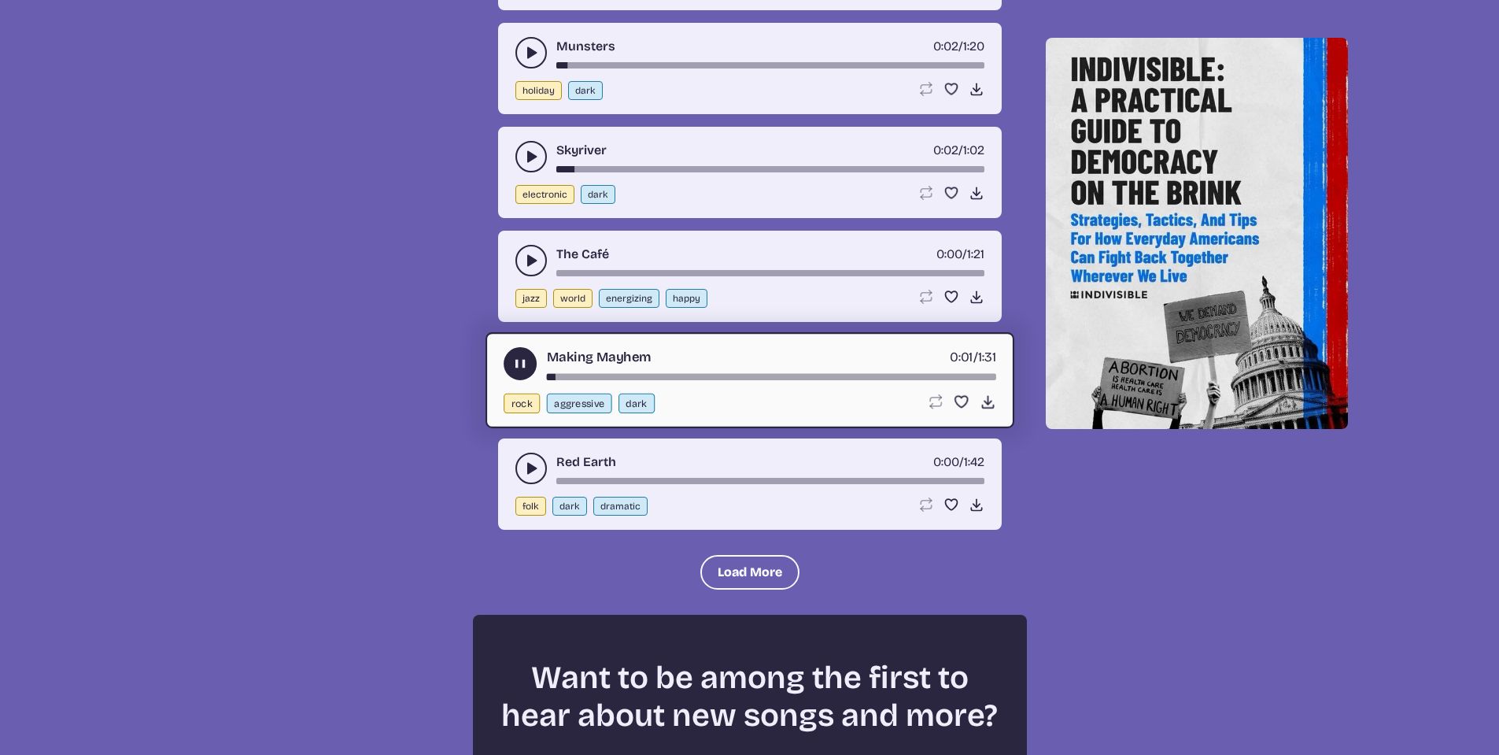
click at [523, 365] on use "play-pause toggle" at bounding box center [520, 363] width 17 height 17
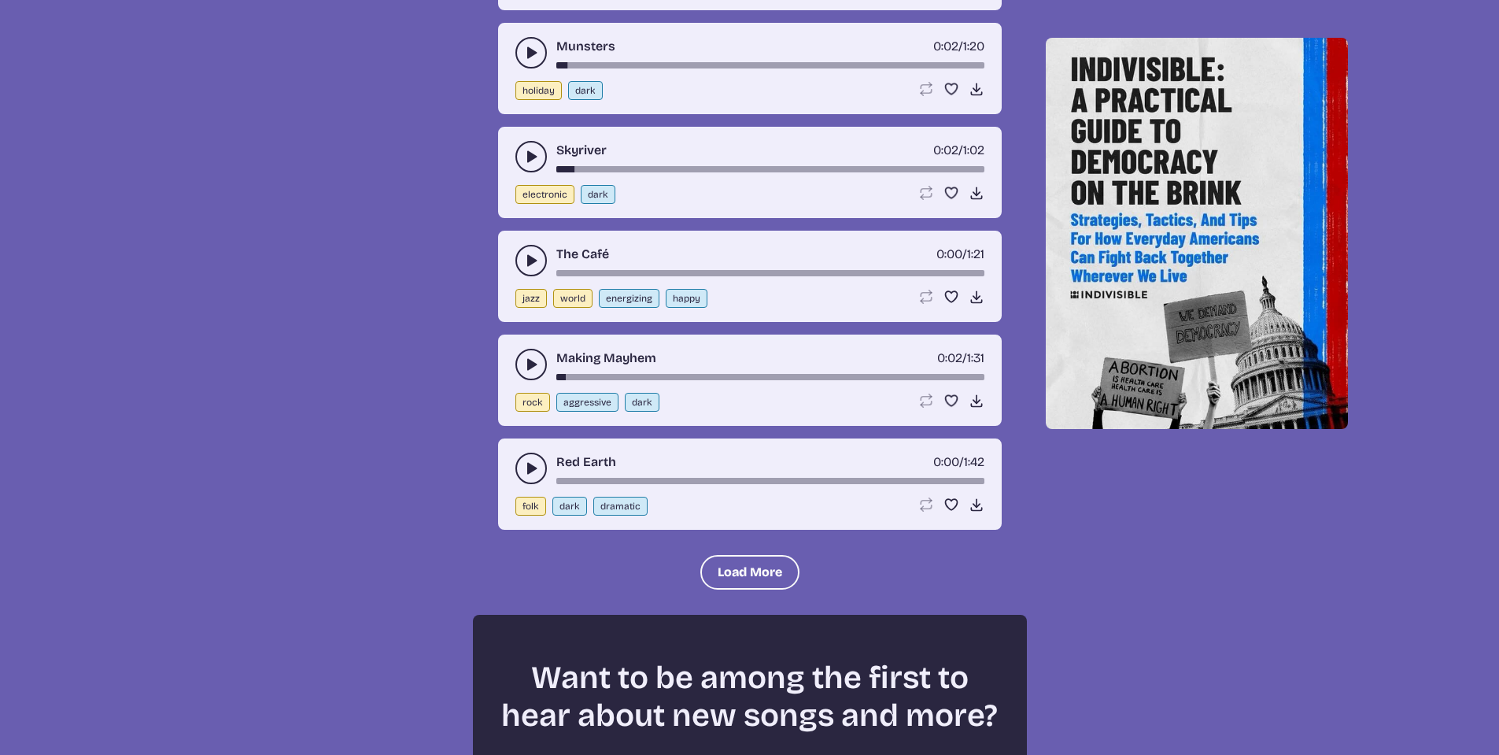
click at [533, 464] on icon "play-pause toggle" at bounding box center [531, 468] width 16 height 16
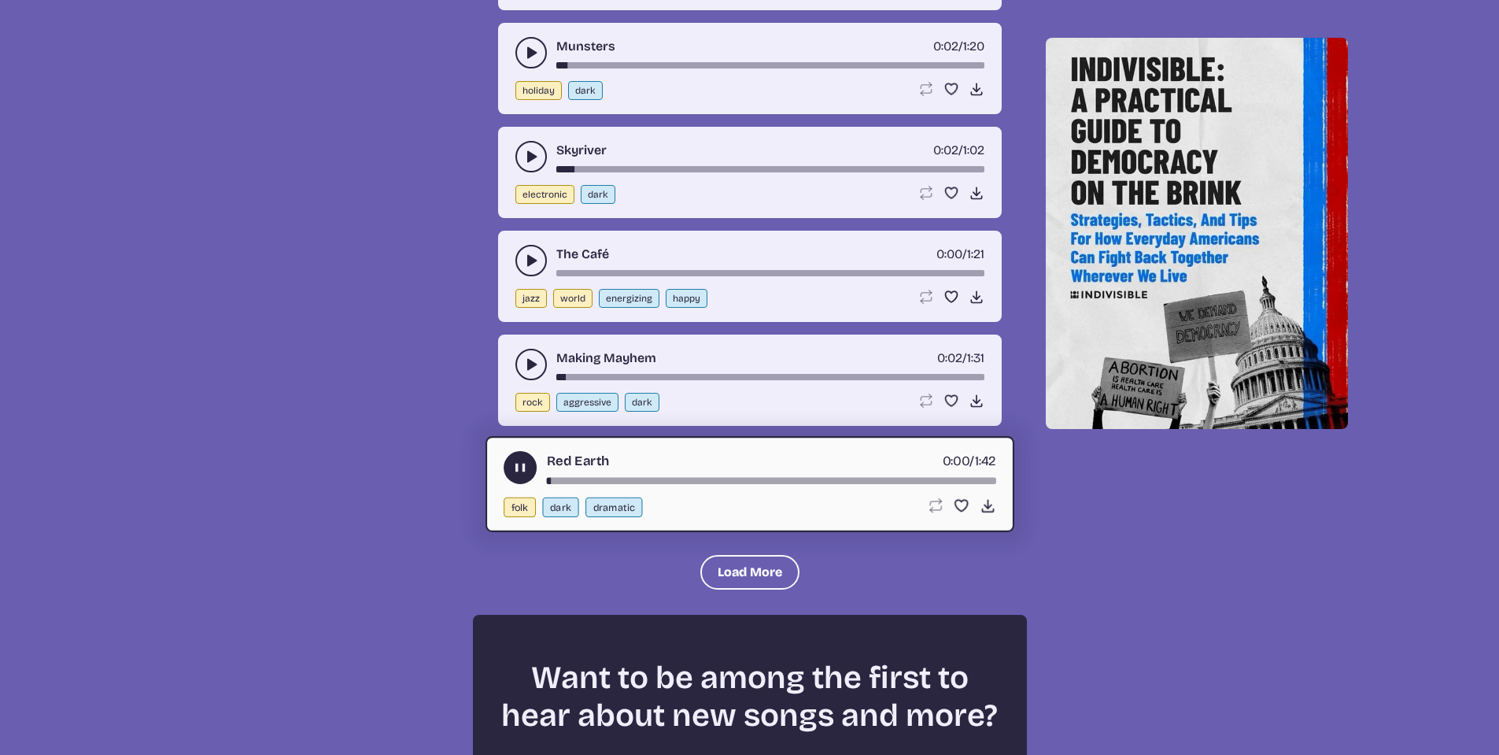
click at [520, 465] on icon "play-pause toggle" at bounding box center [520, 467] width 17 height 17
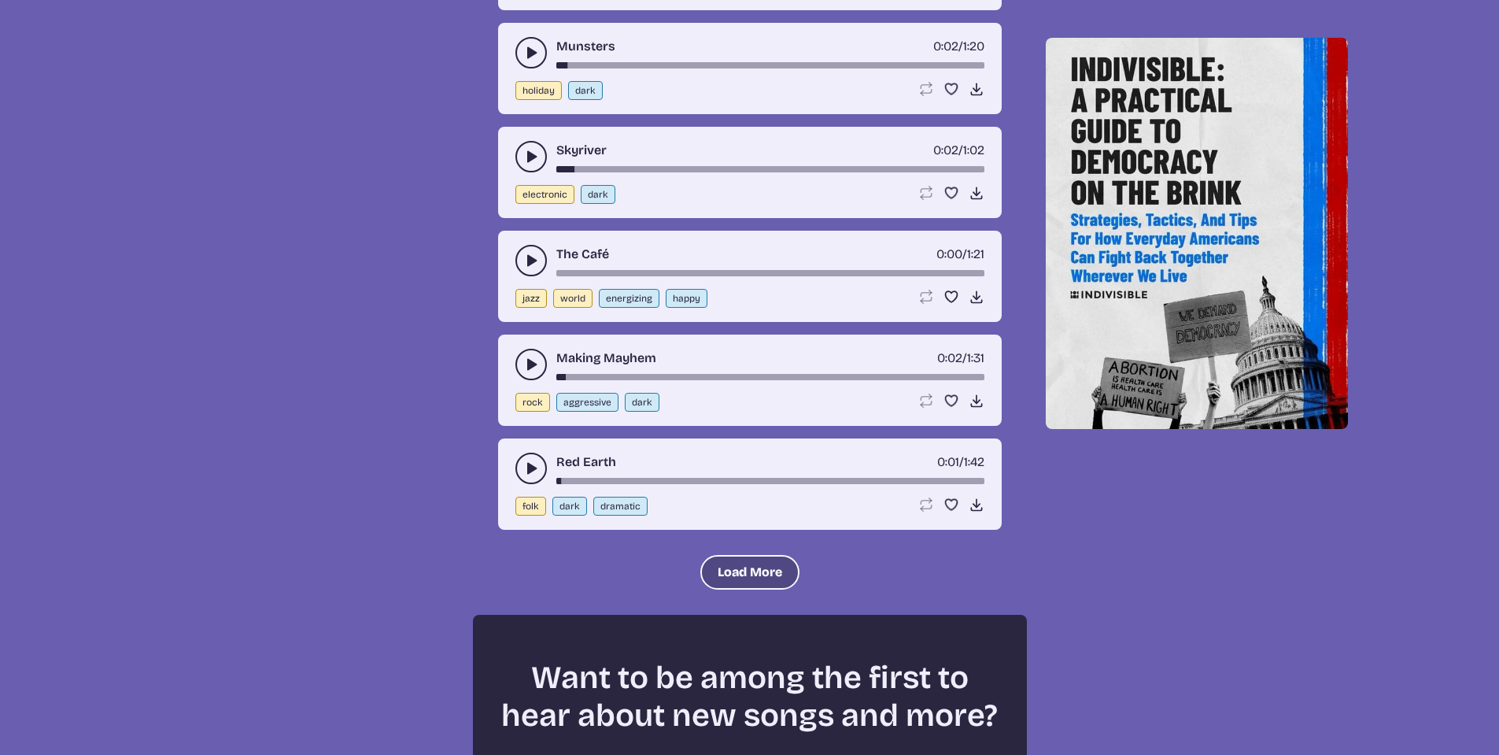
click at [778, 563] on button "Load More" at bounding box center [749, 572] width 99 height 35
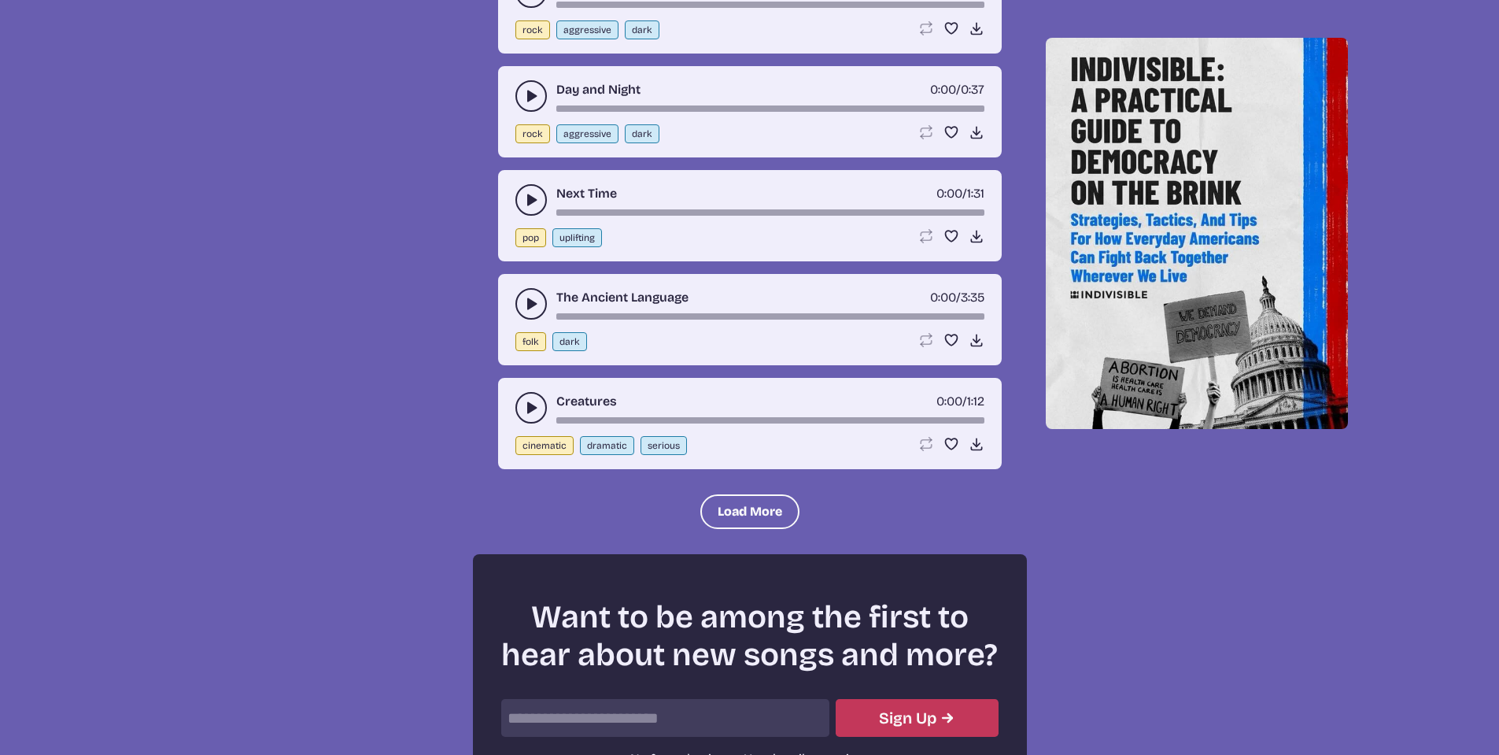
scroll to position [16115, 0]
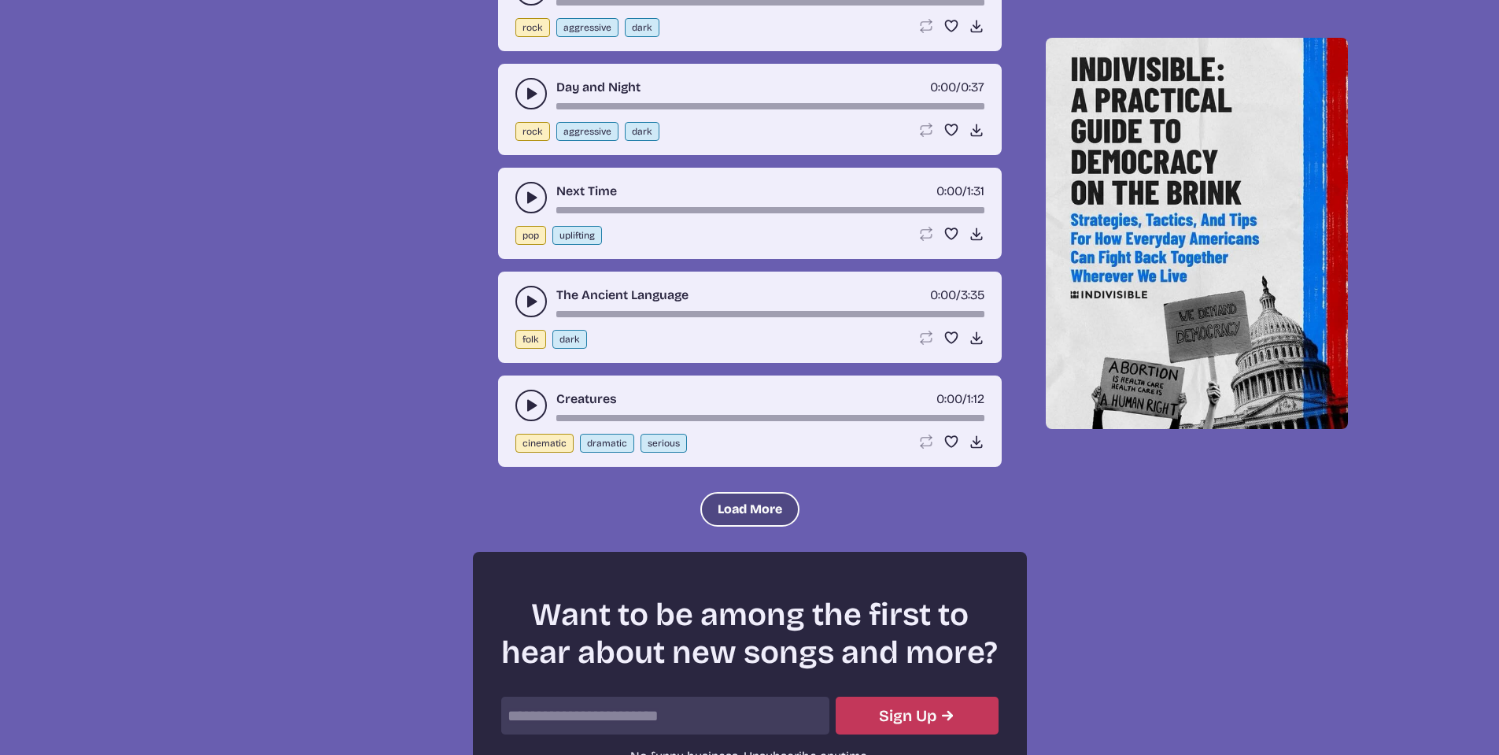
click at [724, 506] on button "Load More" at bounding box center [749, 509] width 99 height 35
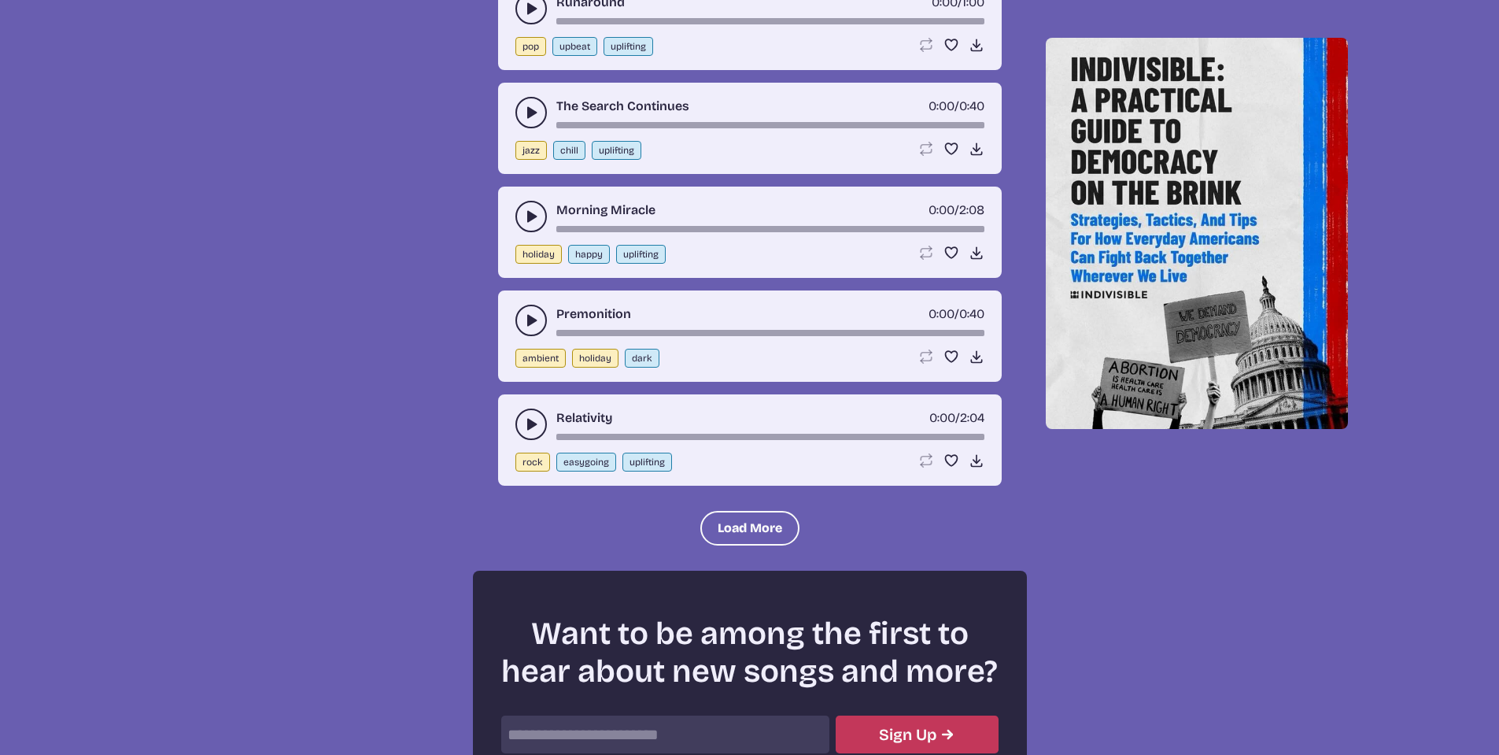
scroll to position [17296, 0]
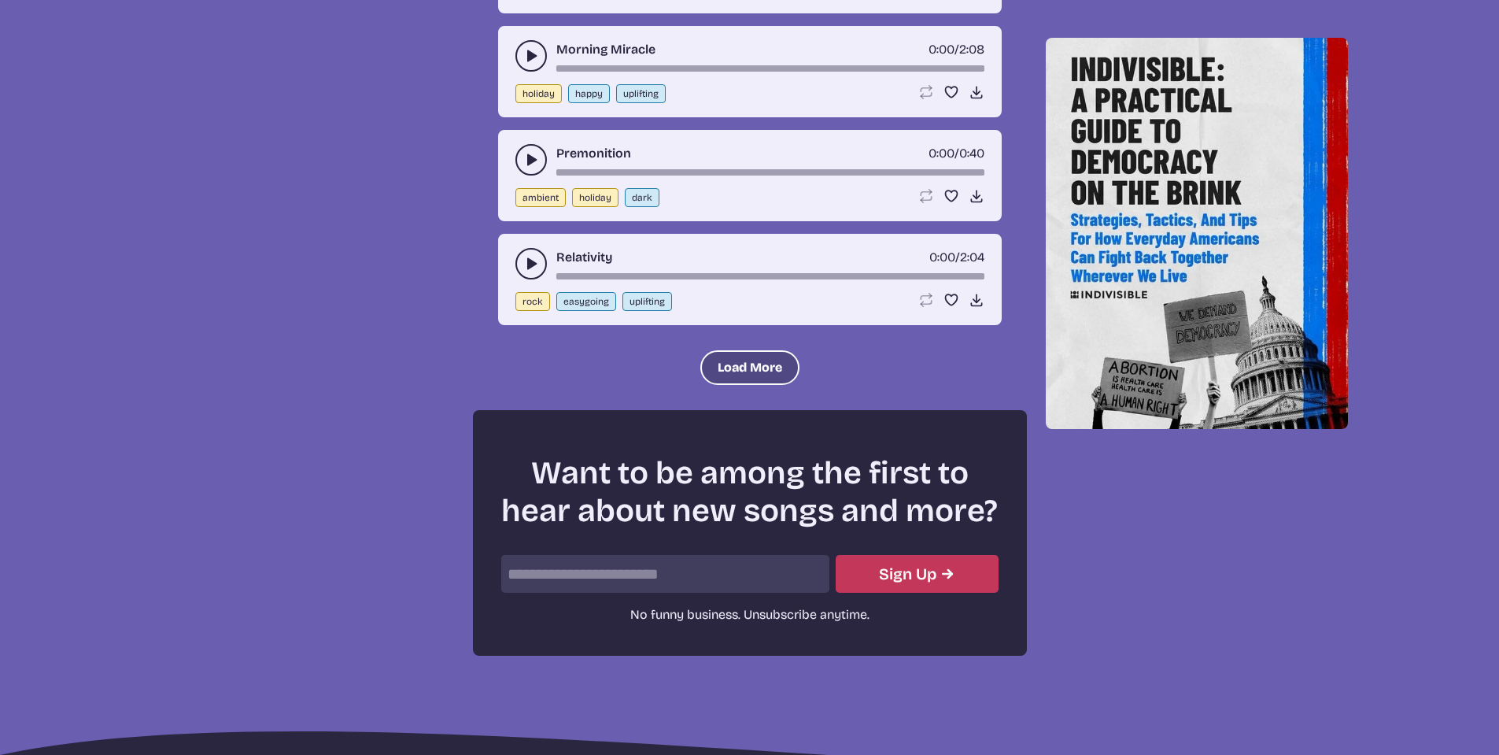
click at [727, 367] on button "Load More" at bounding box center [749, 367] width 99 height 35
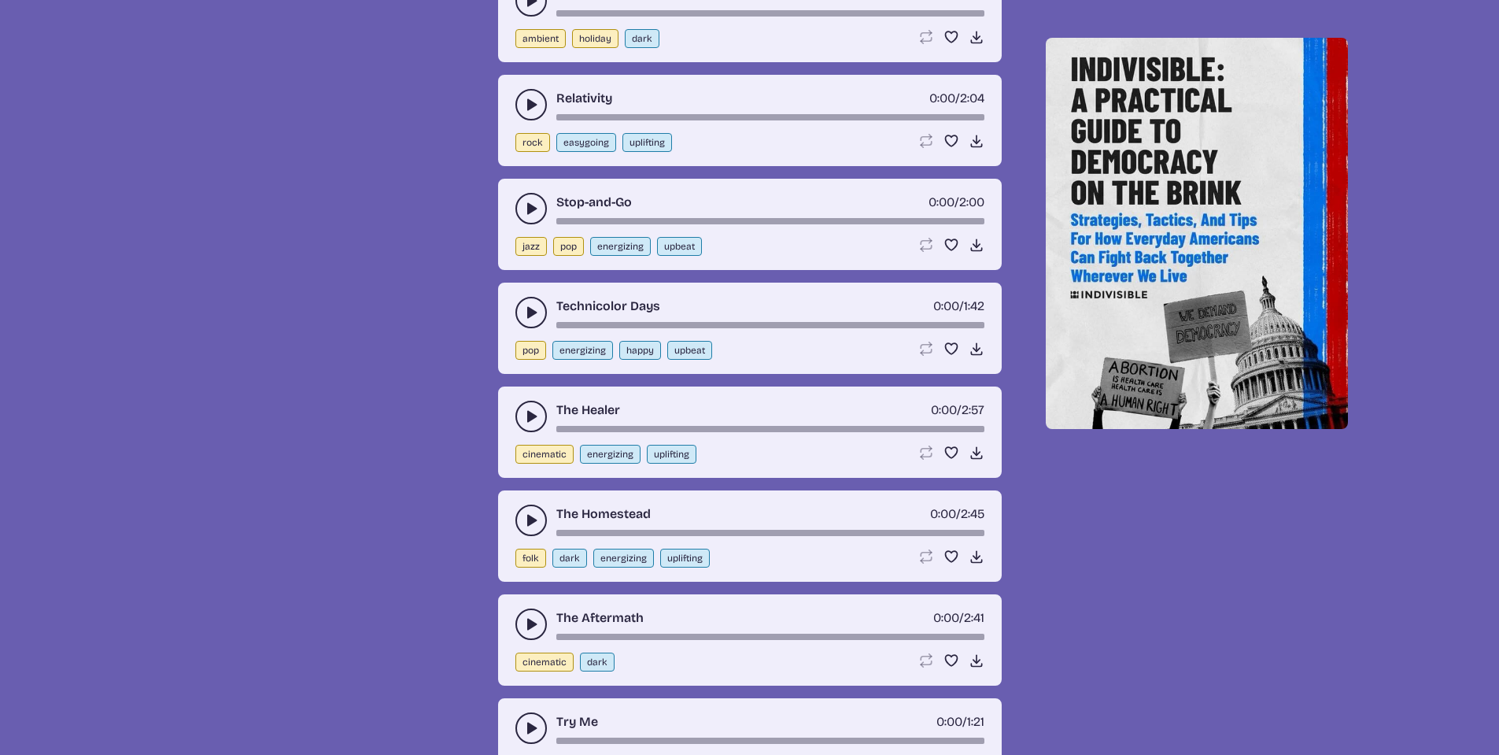
scroll to position [17532, 0]
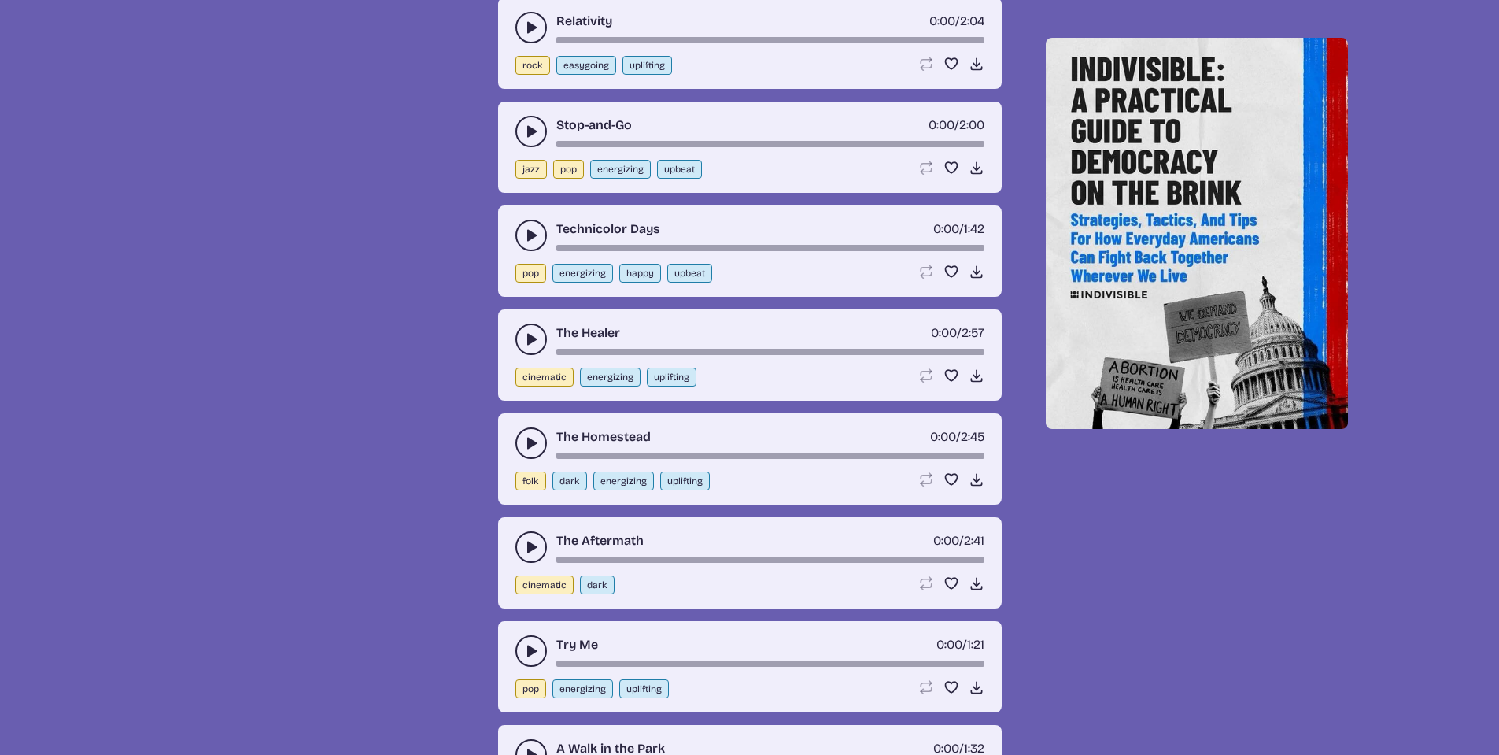
click at [527, 332] on icon "play-pause toggle" at bounding box center [531, 339] width 16 height 16
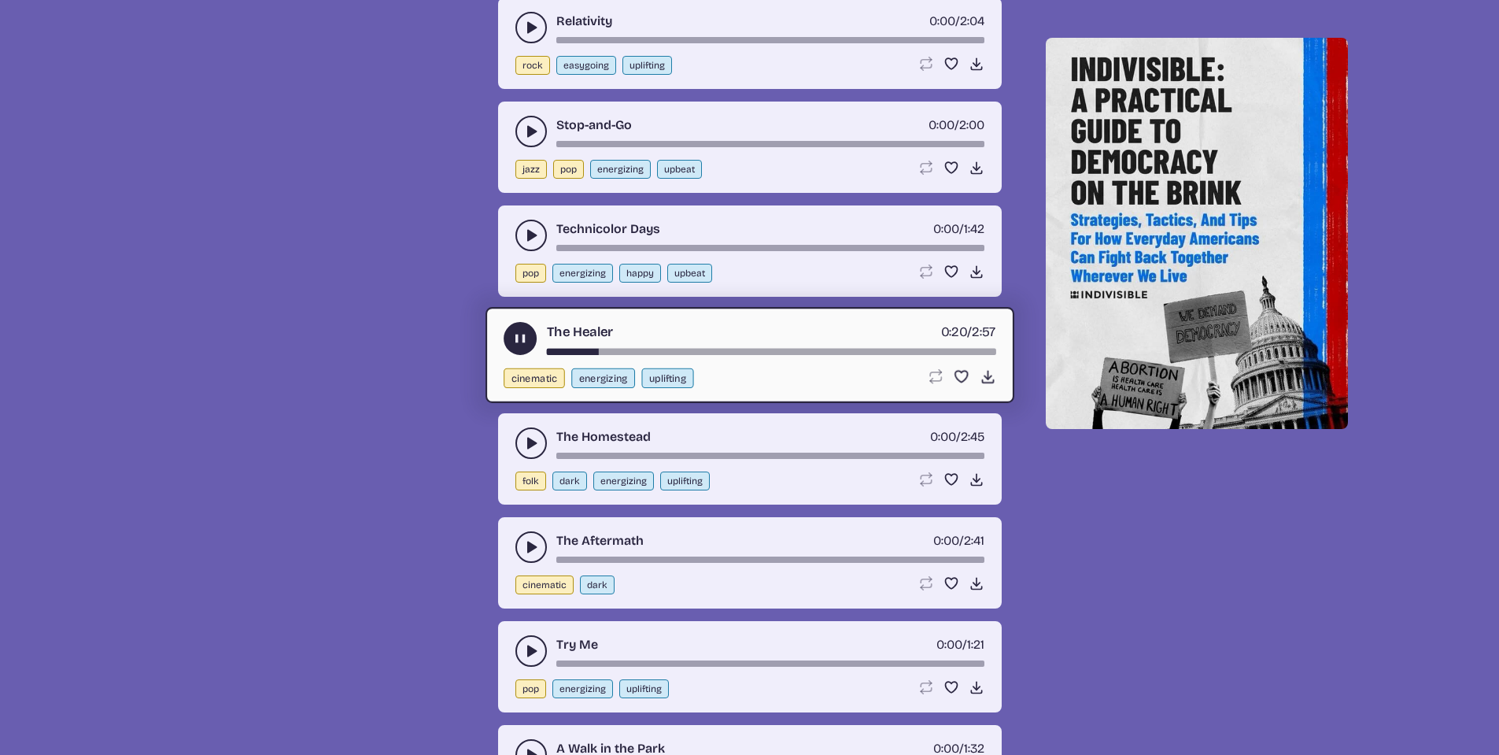
click at [516, 340] on use "play-pause toggle" at bounding box center [520, 338] width 17 height 17
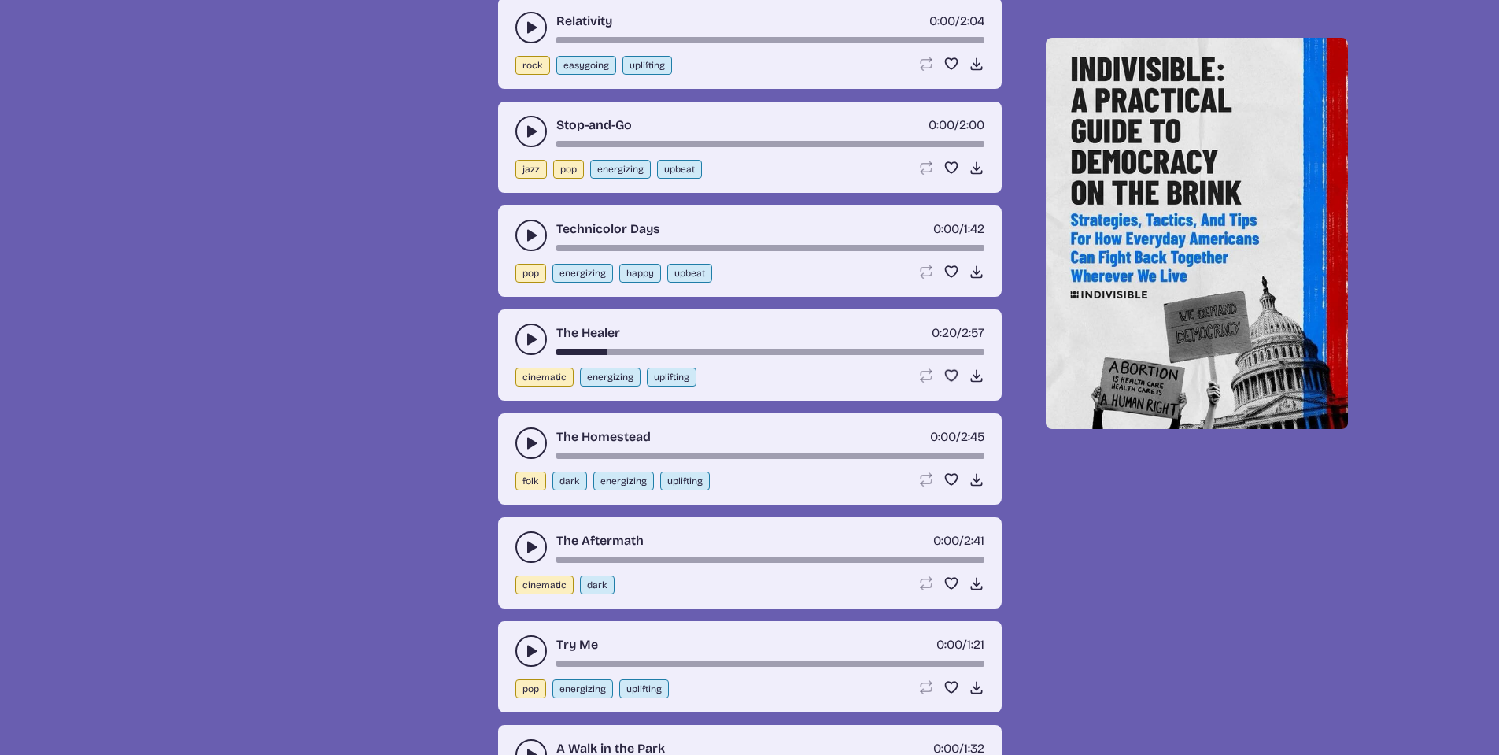
click at [527, 445] on icon "play-pause toggle" at bounding box center [531, 443] width 16 height 16
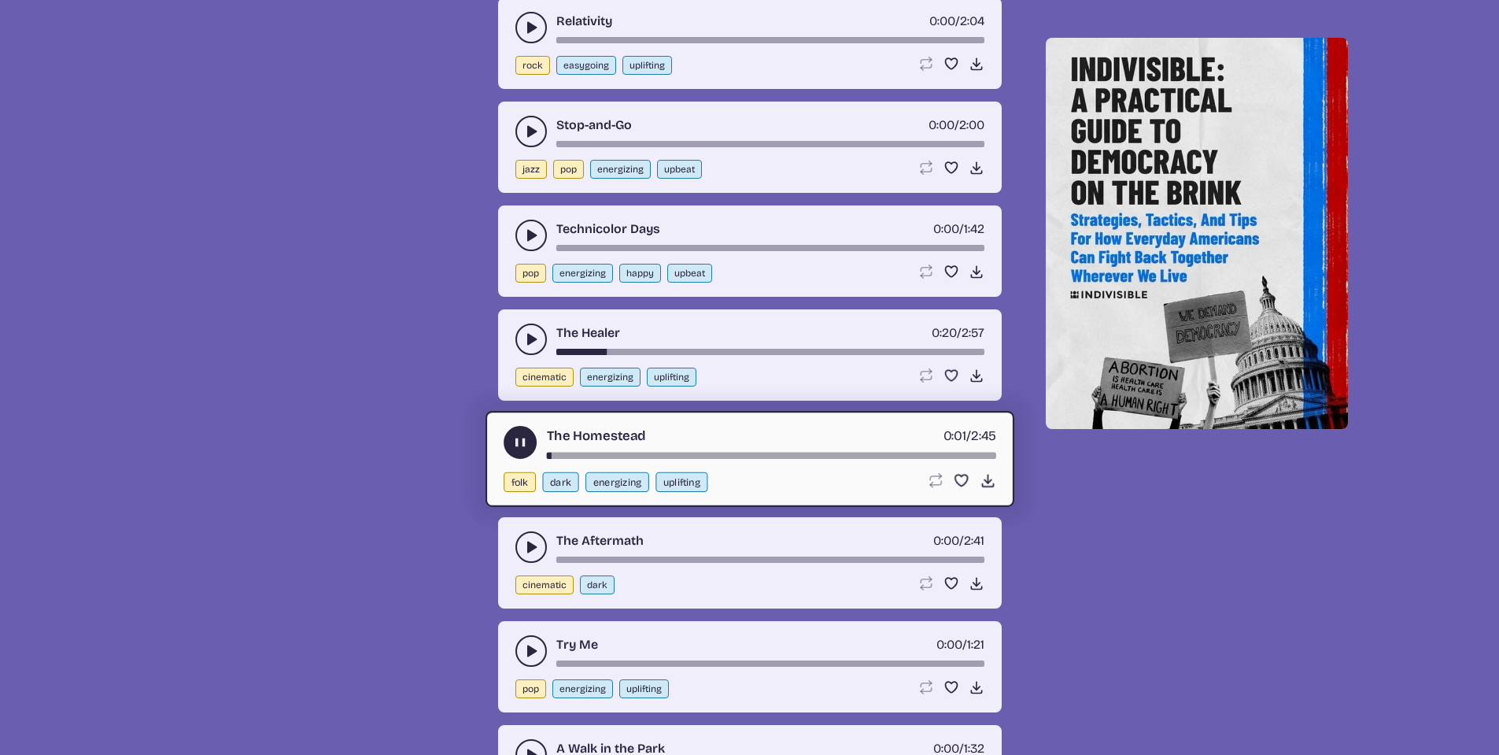
click at [518, 444] on use "play-pause toggle" at bounding box center [520, 442] width 17 height 17
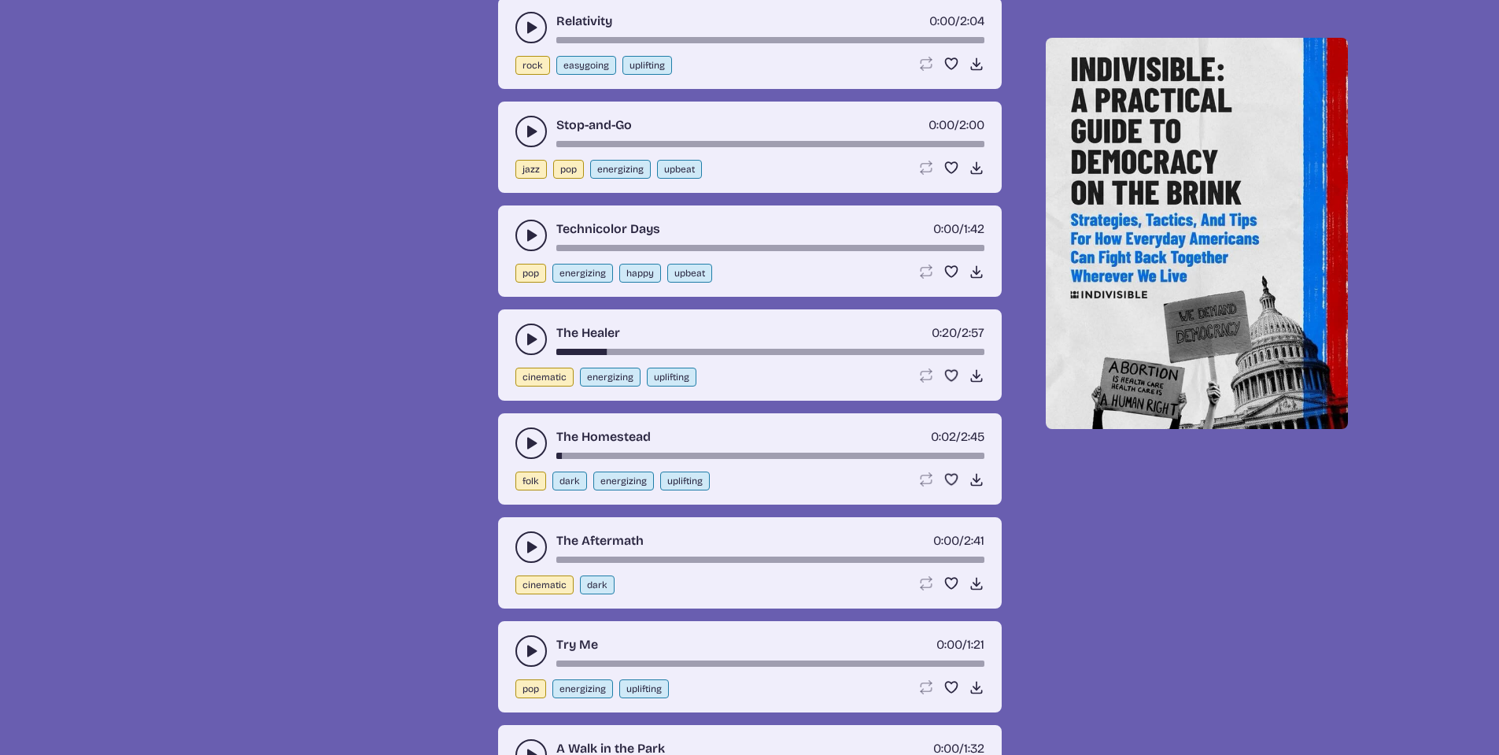
click at [530, 544] on use "play-pause toggle" at bounding box center [531, 547] width 16 height 16
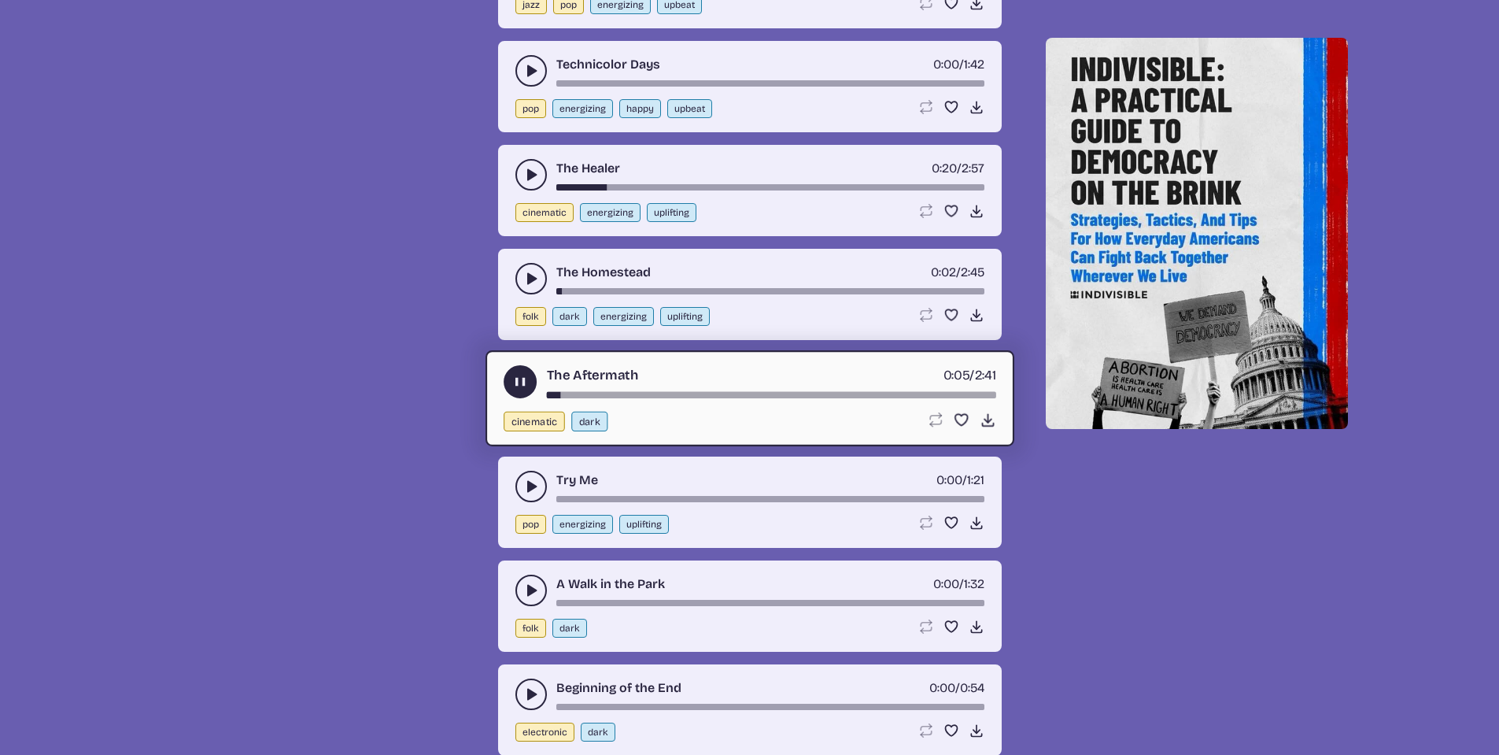
scroll to position [17768, 0]
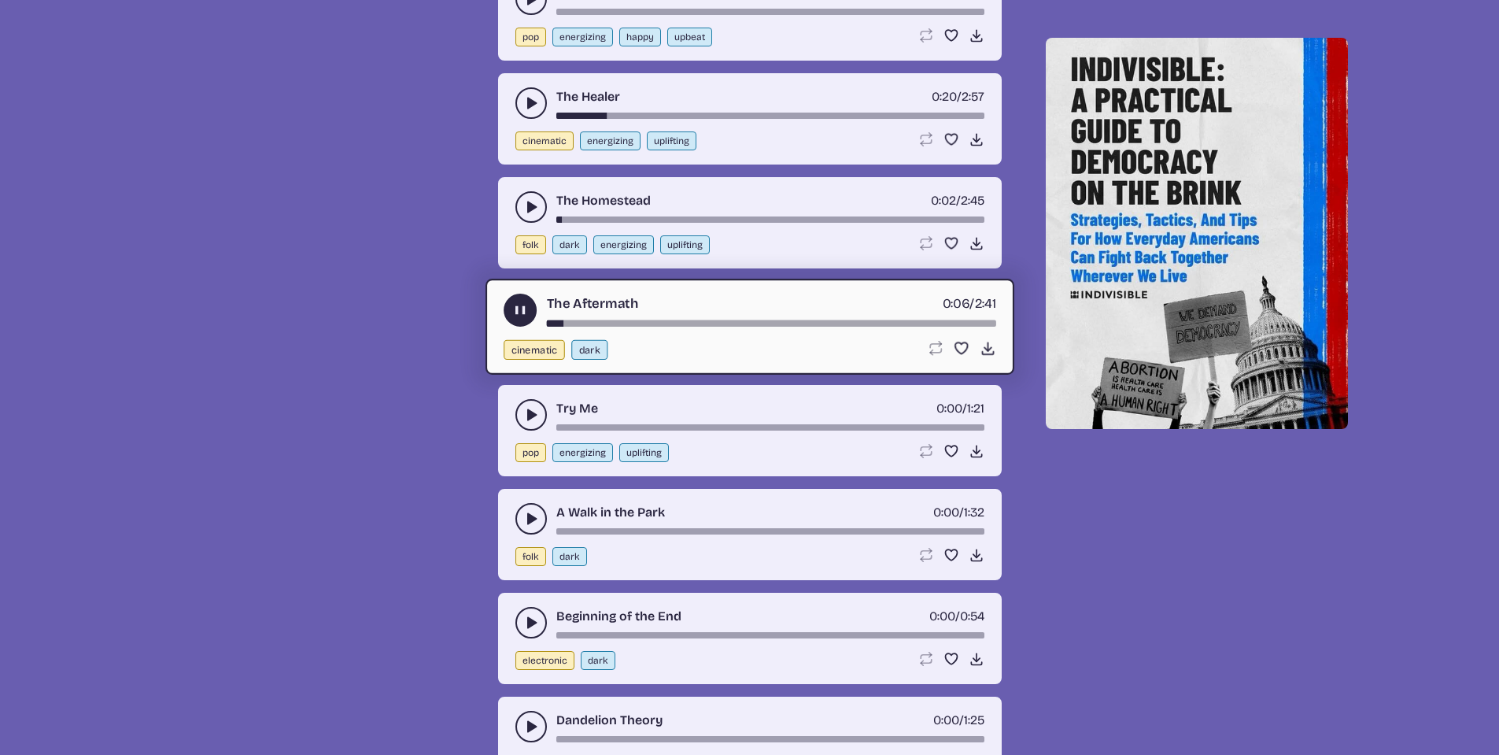
click at [510, 311] on button "play-pause toggle" at bounding box center [520, 310] width 33 height 33
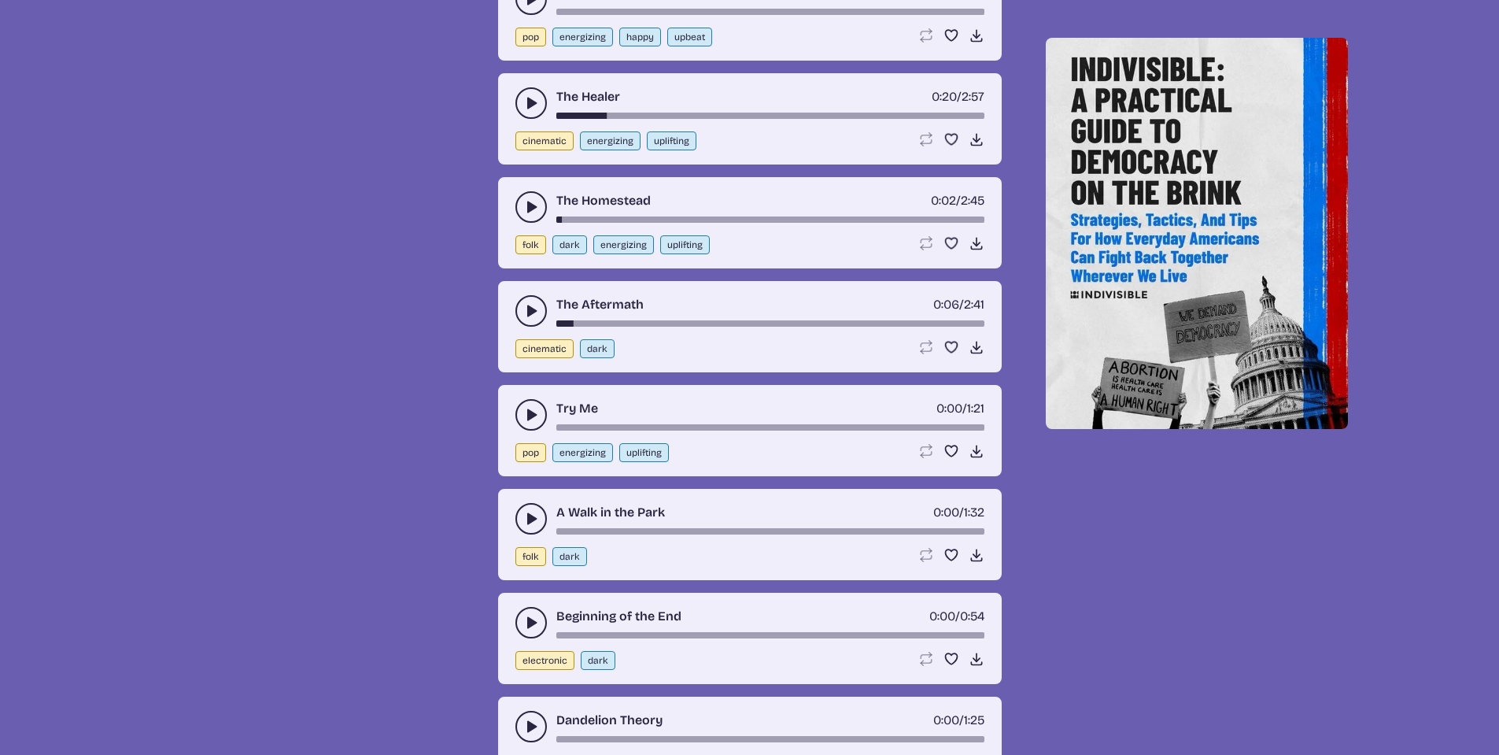
click at [535, 412] on icon "play-pause toggle" at bounding box center [531, 415] width 16 height 16
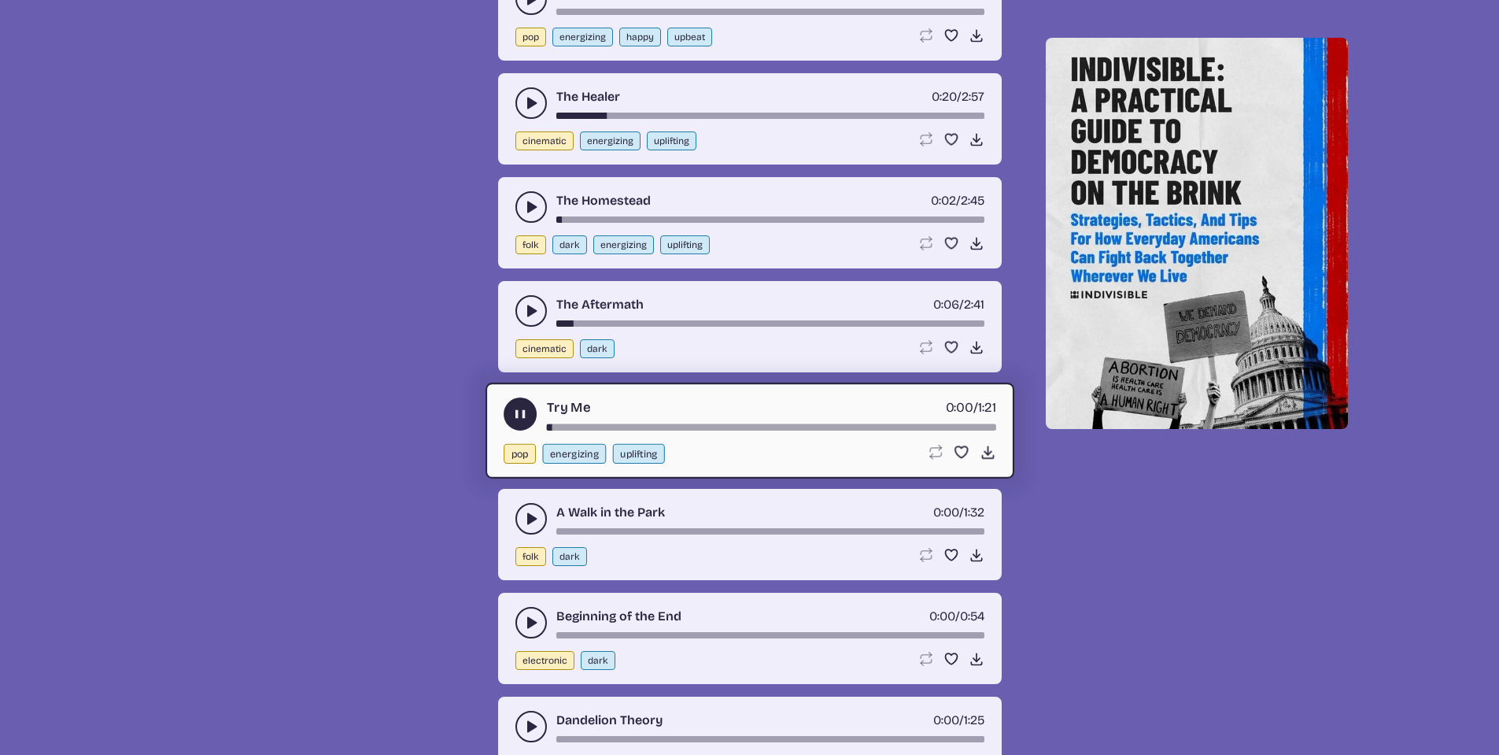
click at [517, 414] on use "play-pause toggle" at bounding box center [520, 413] width 17 height 17
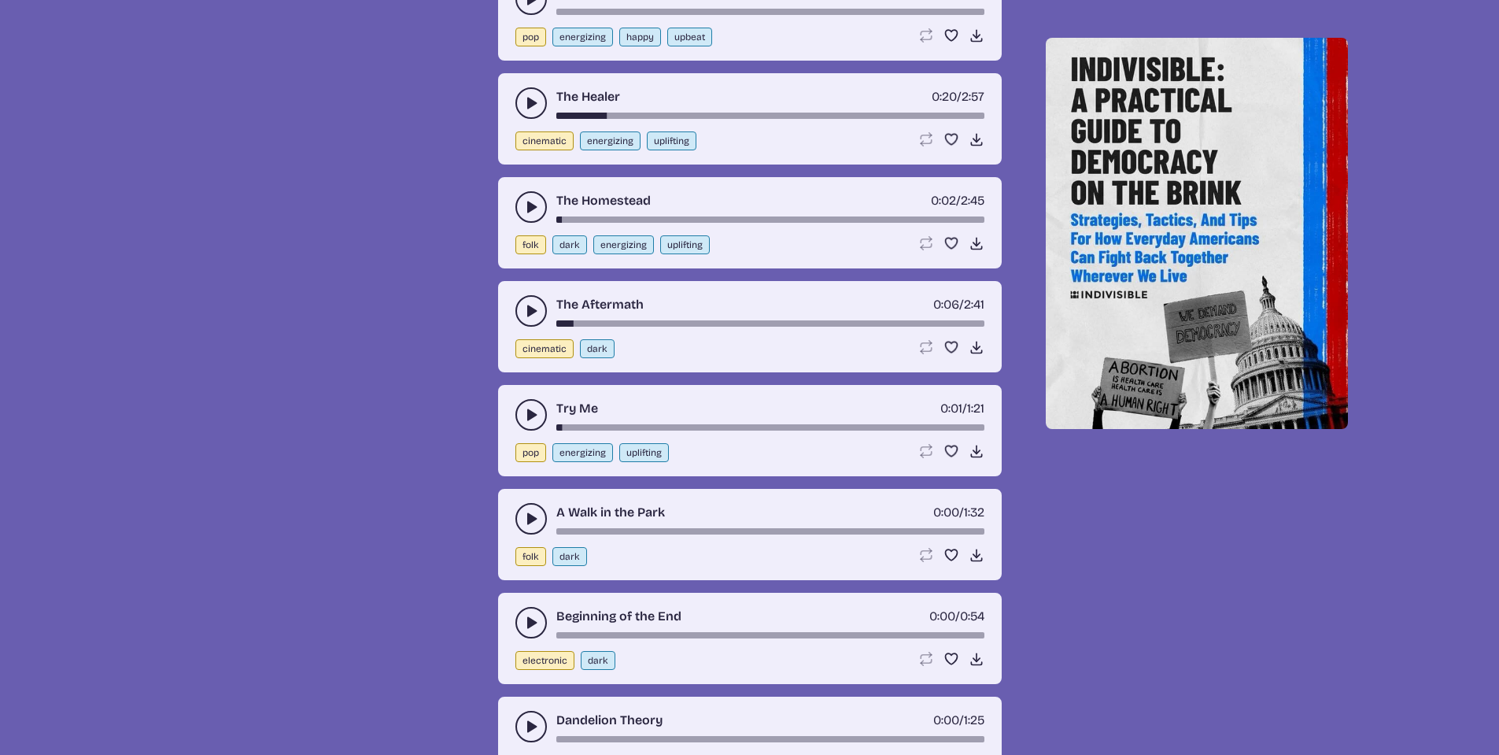
click at [529, 524] on icon "play-pause toggle" at bounding box center [531, 519] width 16 height 16
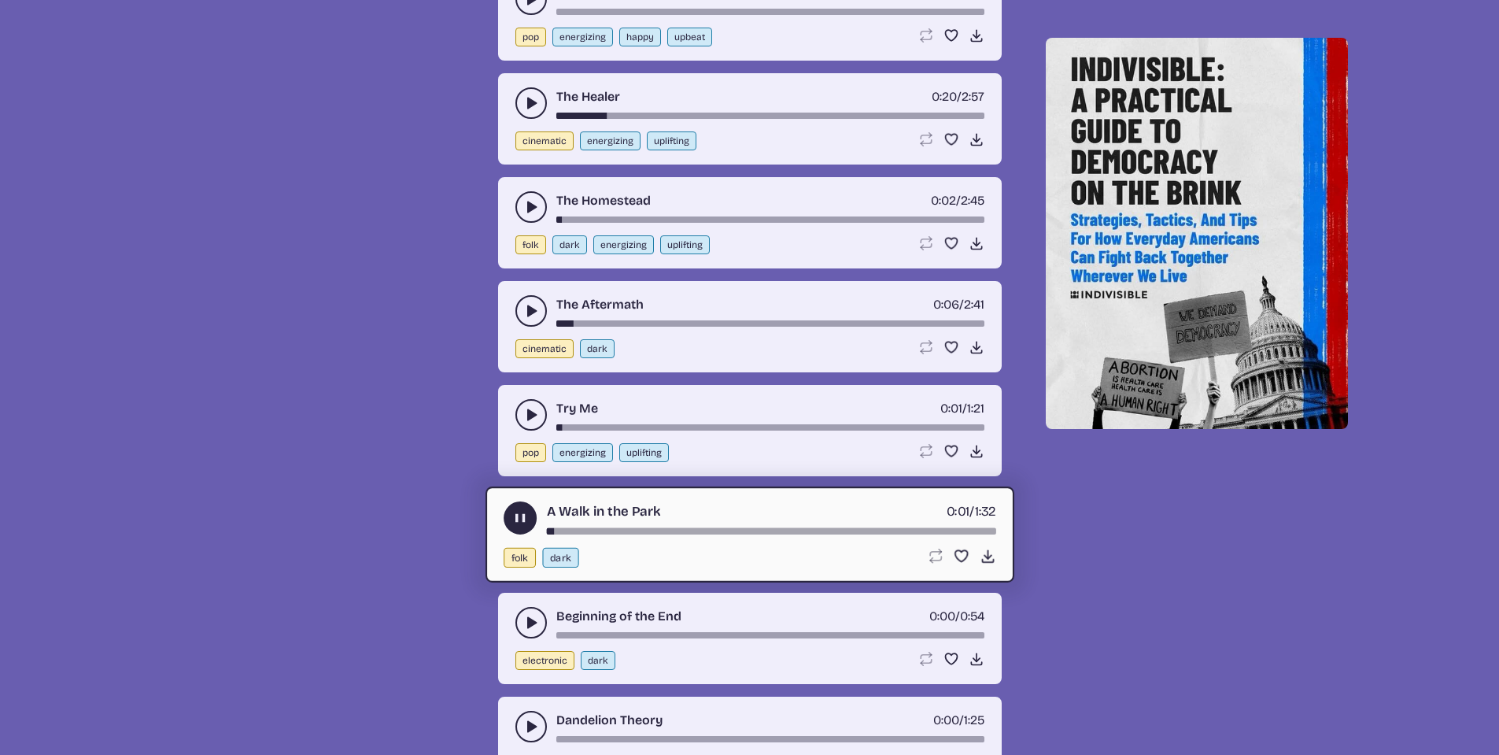
click at [519, 519] on use "play-pause toggle" at bounding box center [520, 517] width 17 height 17
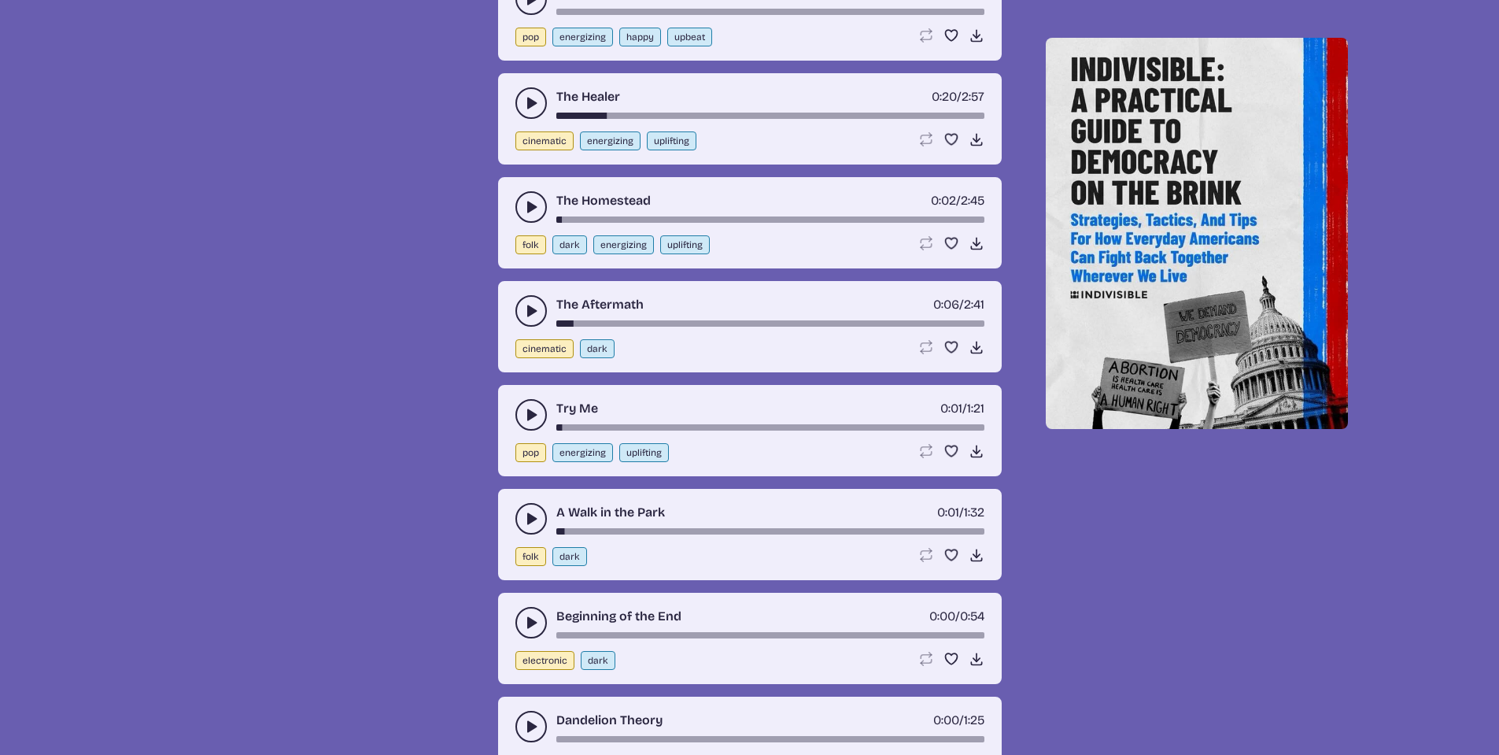
click at [525, 623] on icon "play-pause toggle" at bounding box center [531, 623] width 16 height 16
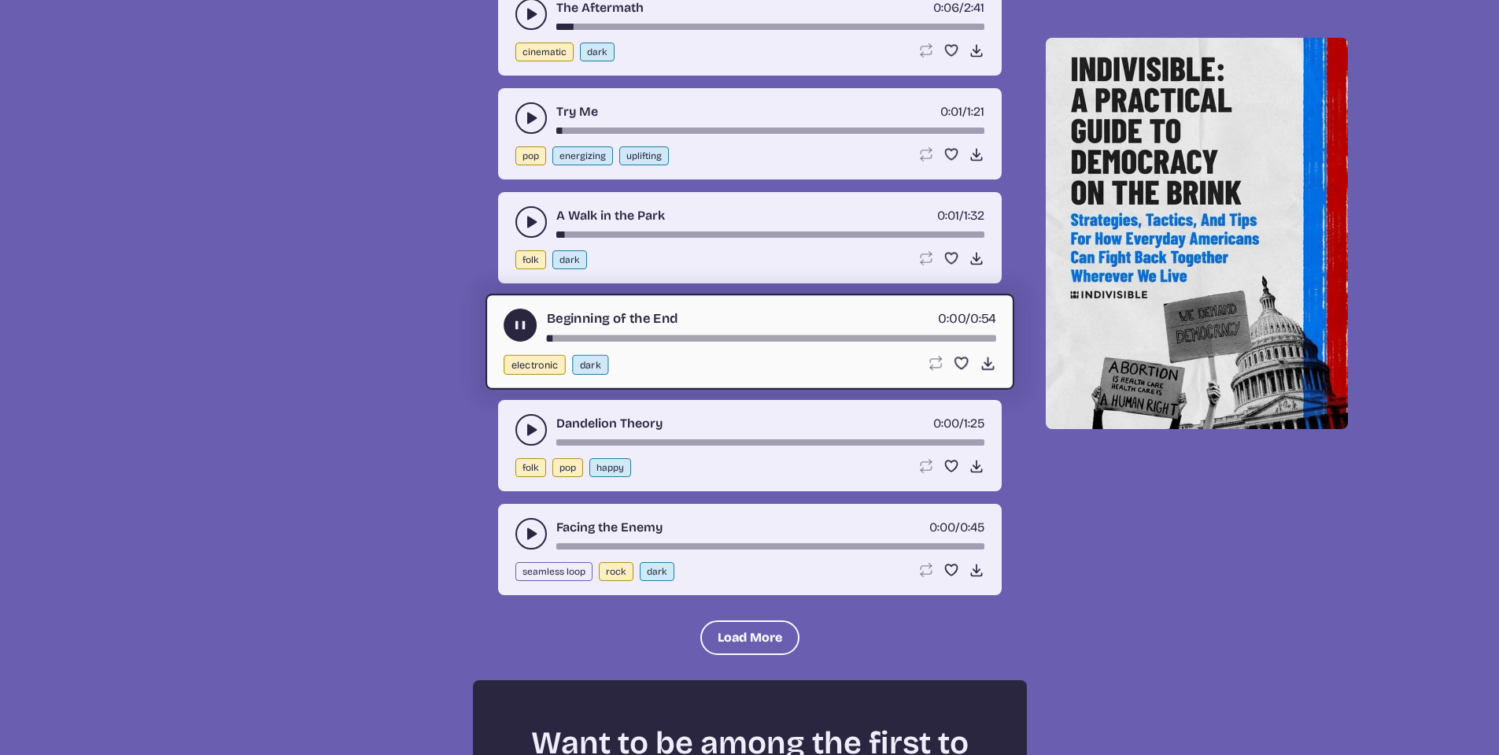
scroll to position [18162, 0]
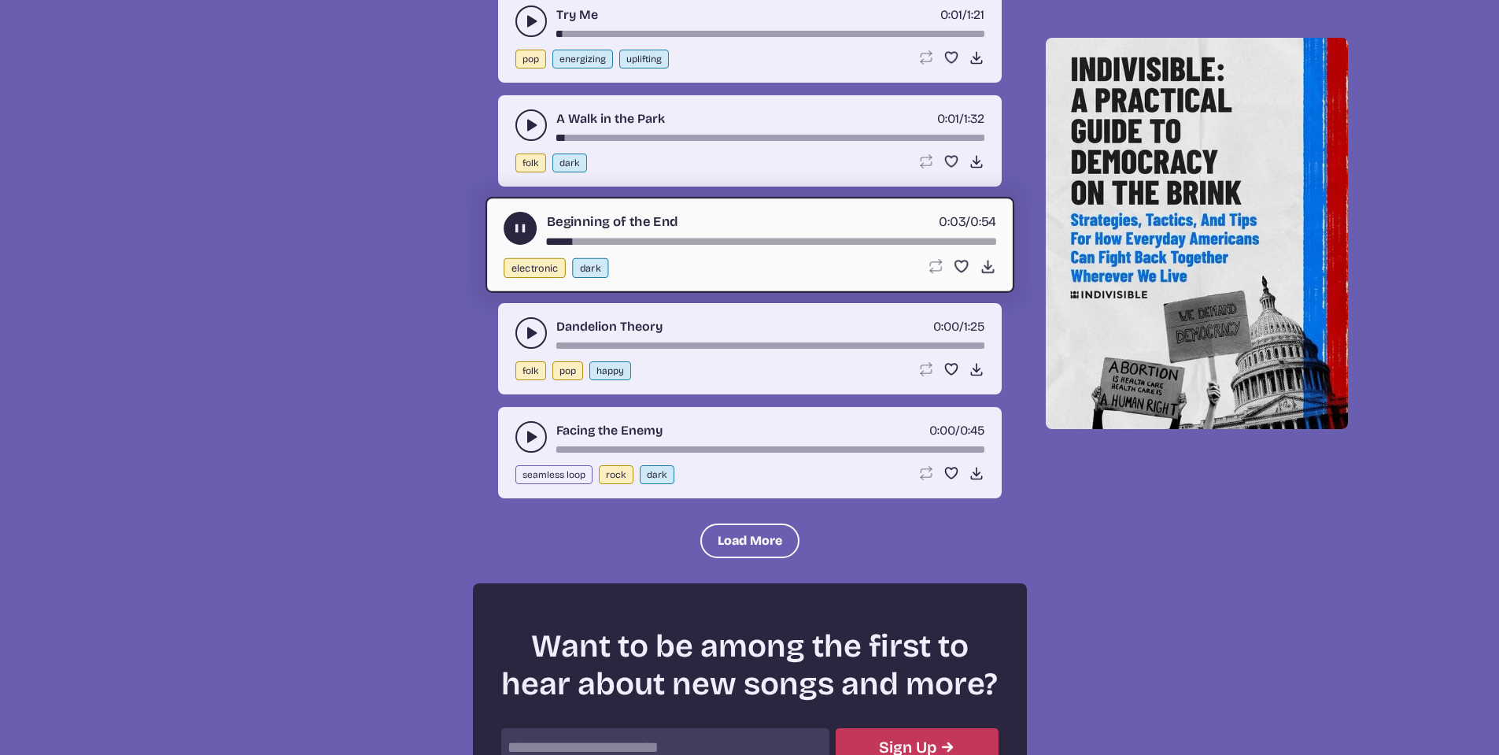
click at [516, 231] on use "play-pause toggle" at bounding box center [520, 228] width 17 height 17
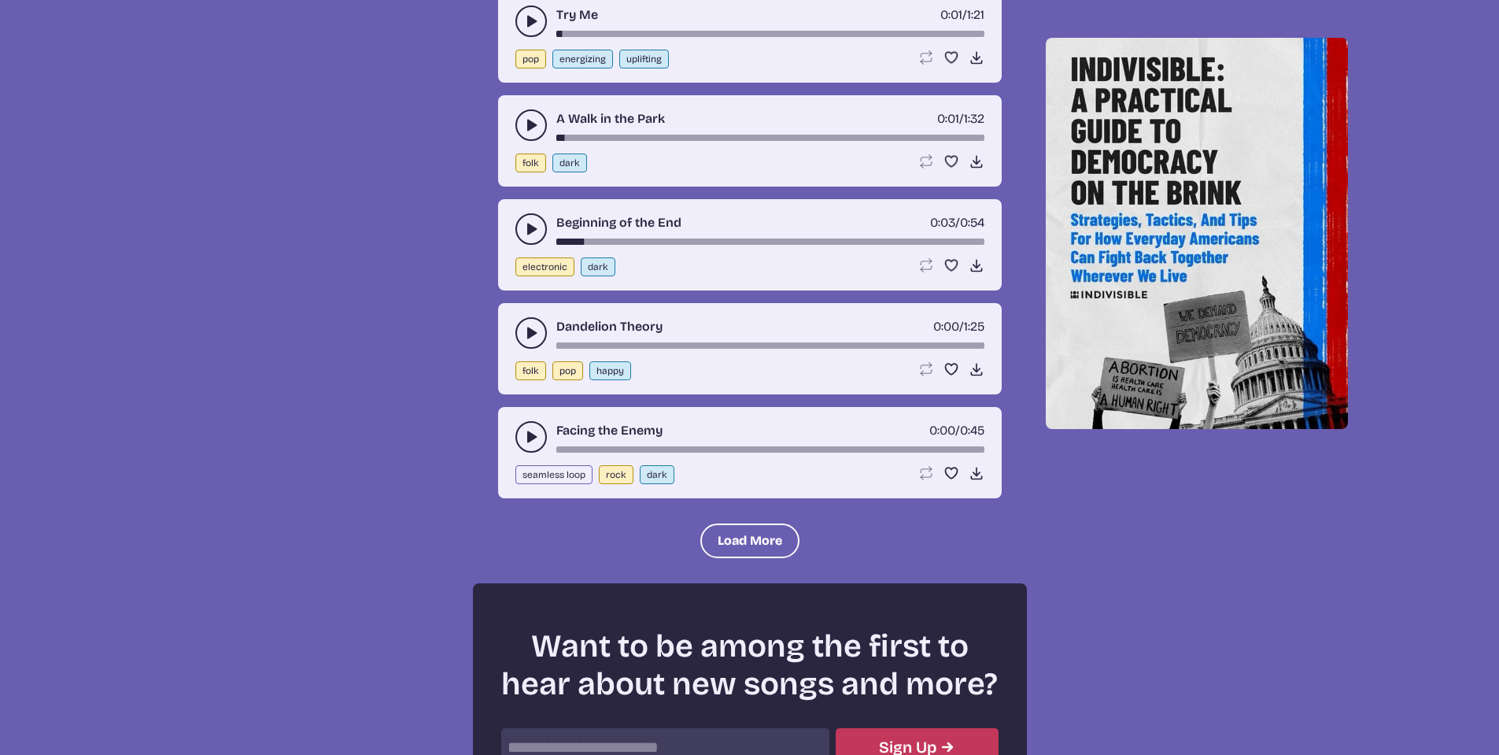
click at [532, 338] on icon "play-pause toggle" at bounding box center [531, 333] width 16 height 16
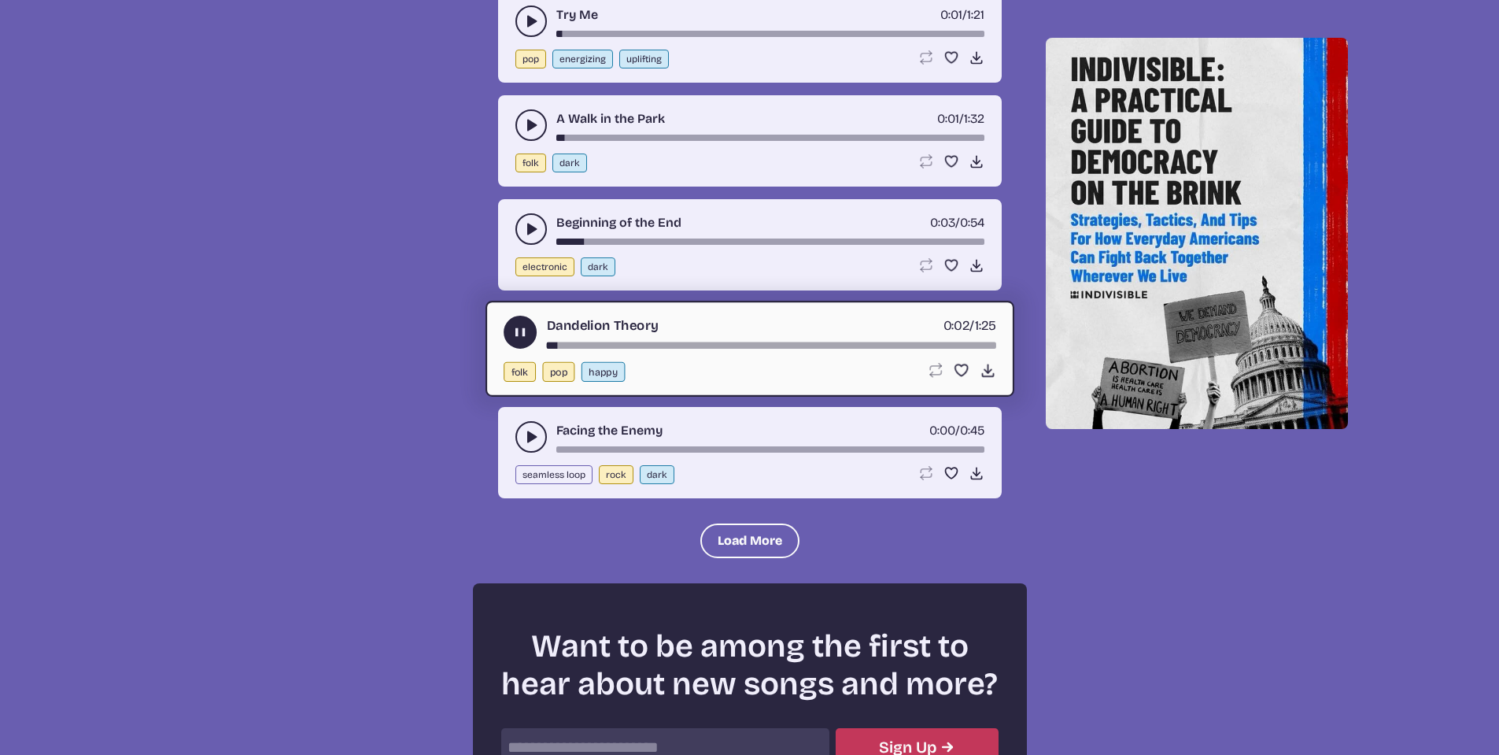
click at [522, 332] on use "play-pause toggle" at bounding box center [520, 331] width 17 height 17
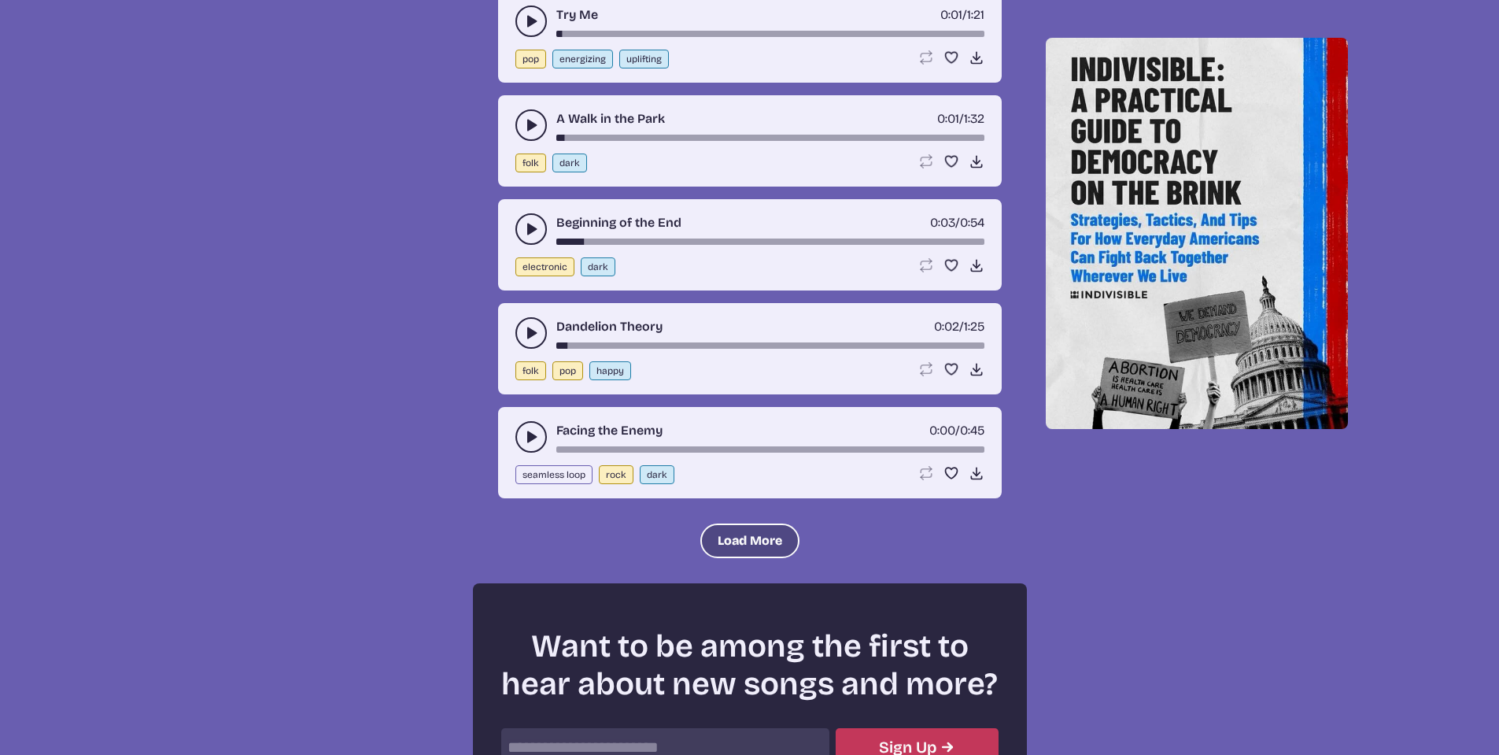
click at [726, 540] on button "Load More" at bounding box center [749, 540] width 99 height 35
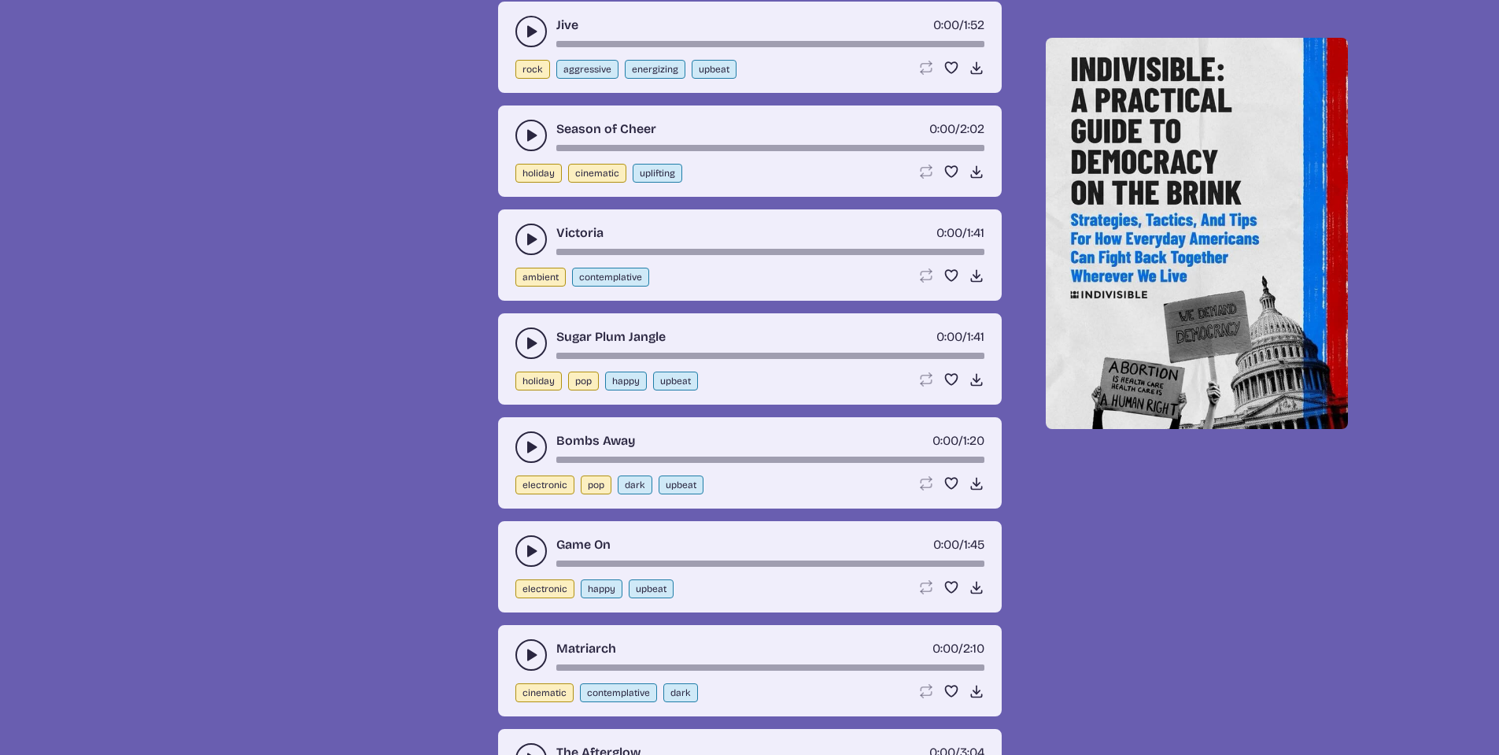
scroll to position [19106, 0]
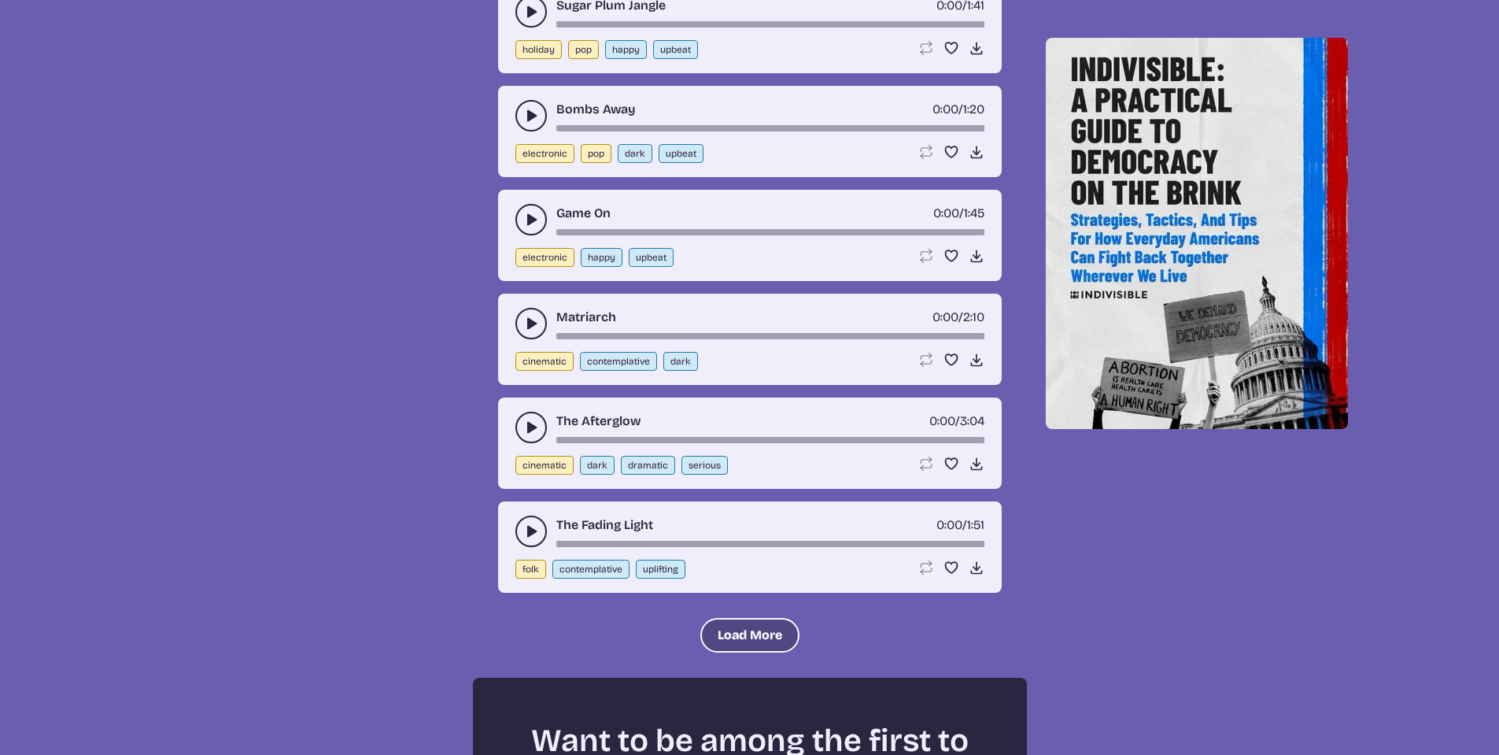
click at [734, 634] on button "Load More" at bounding box center [749, 635] width 99 height 35
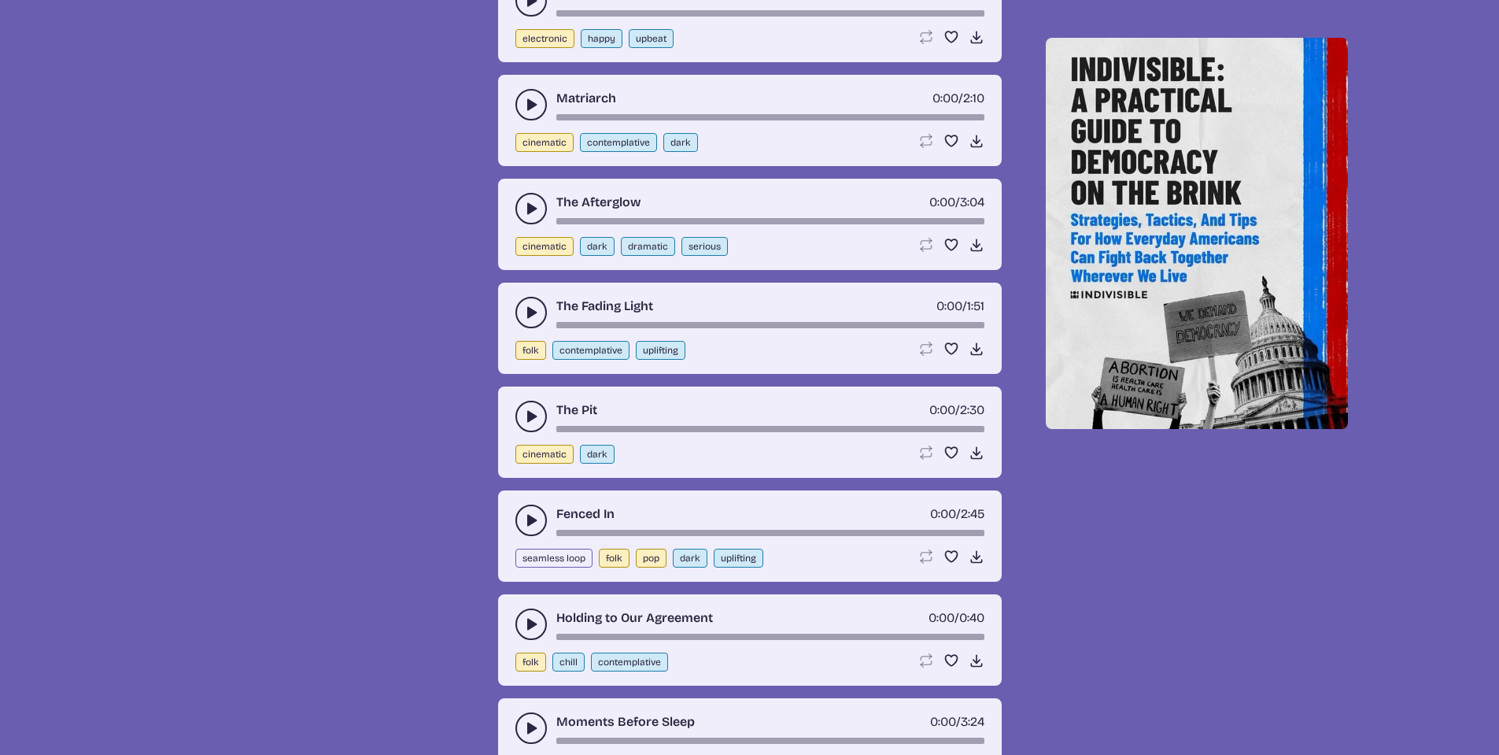
scroll to position [19342, 0]
